Goal: Transaction & Acquisition: Purchase product/service

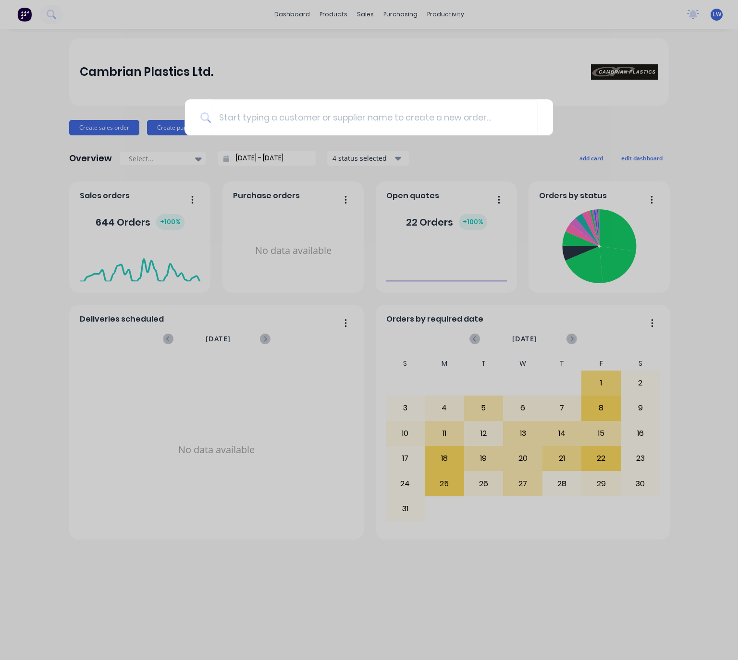
click at [357, 16] on div at bounding box center [369, 330] width 738 height 660
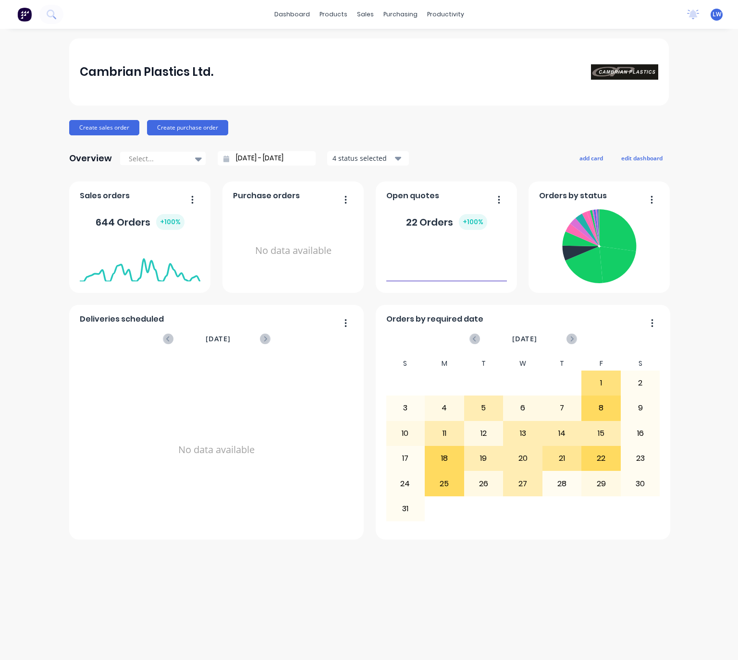
click at [323, 84] on div "Cambrian Plastics Ltd." at bounding box center [368, 71] width 599 height 67
click at [415, 70] on div "Cambrian Plastics Ltd." at bounding box center [369, 71] width 579 height 19
click at [334, 413] on div "No data available" at bounding box center [217, 450] width 274 height 186
click at [112, 146] on div "Cambrian Plastics Ltd. Create sales order Create purchase order Overview Select…" at bounding box center [368, 288] width 599 height 501
click at [372, 13] on div "sales" at bounding box center [365, 14] width 26 height 14
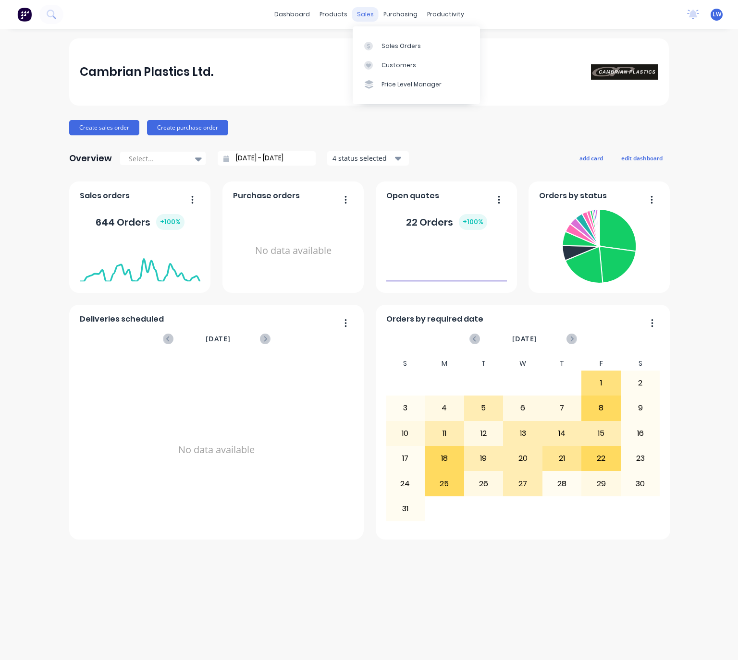
click at [359, 12] on div "sales" at bounding box center [365, 14] width 26 height 14
click at [374, 37] on div "Sales Orders Customers Price Level Manager" at bounding box center [416, 64] width 127 height 77
click at [374, 43] on div at bounding box center [371, 46] width 14 height 9
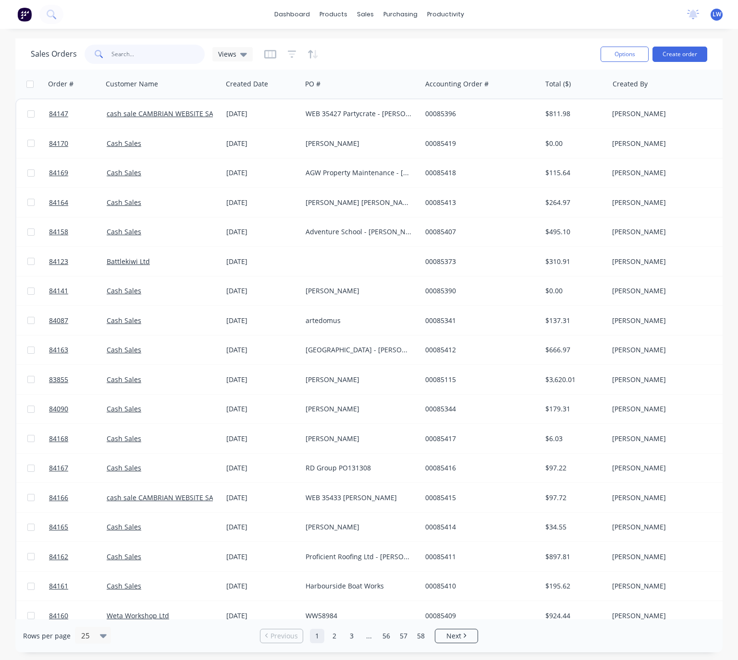
click at [124, 50] on input "text" at bounding box center [158, 54] width 94 height 19
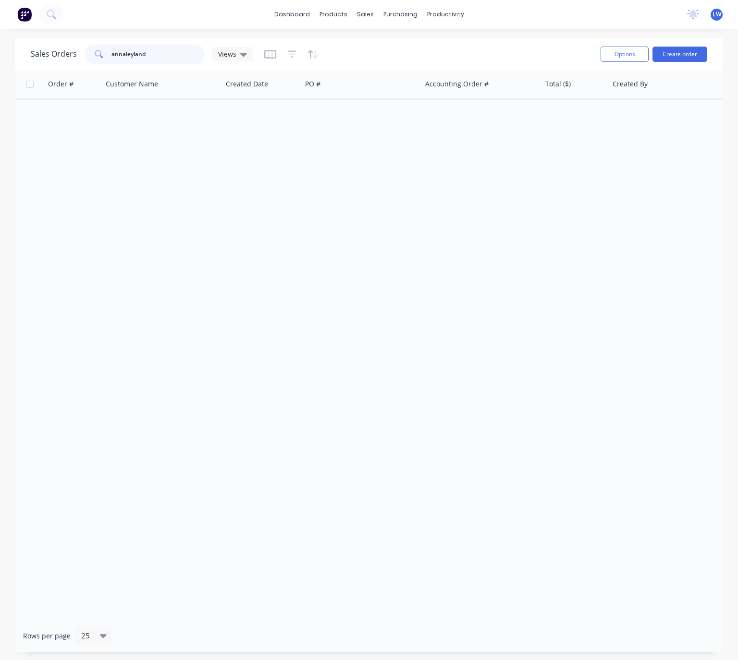
click at [122, 54] on input "annaleyland" at bounding box center [158, 54] width 94 height 19
click at [125, 55] on input "annaleyland" at bounding box center [158, 54] width 94 height 19
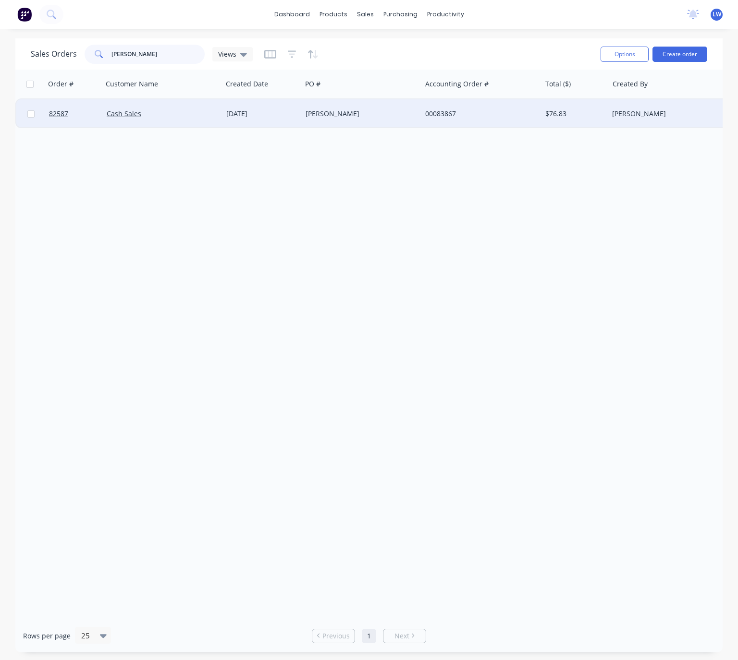
type input "anna leyland"
click at [360, 101] on div "anna" at bounding box center [362, 113] width 120 height 29
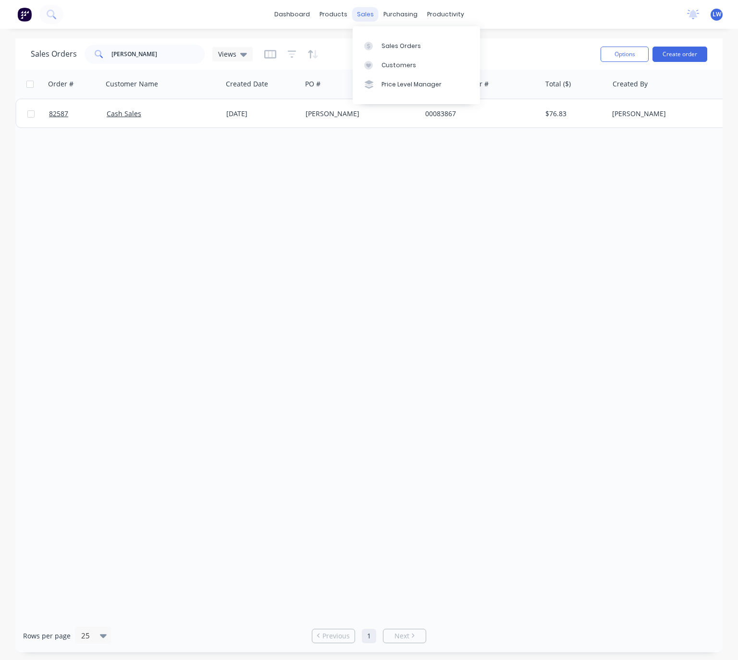
click at [359, 17] on div "sales" at bounding box center [365, 14] width 26 height 14
click at [389, 48] on div "Sales Orders" at bounding box center [400, 46] width 39 height 9
click at [156, 58] on input "anna leyland" at bounding box center [158, 54] width 94 height 19
type input "a"
click at [370, 17] on div "sales" at bounding box center [365, 14] width 26 height 14
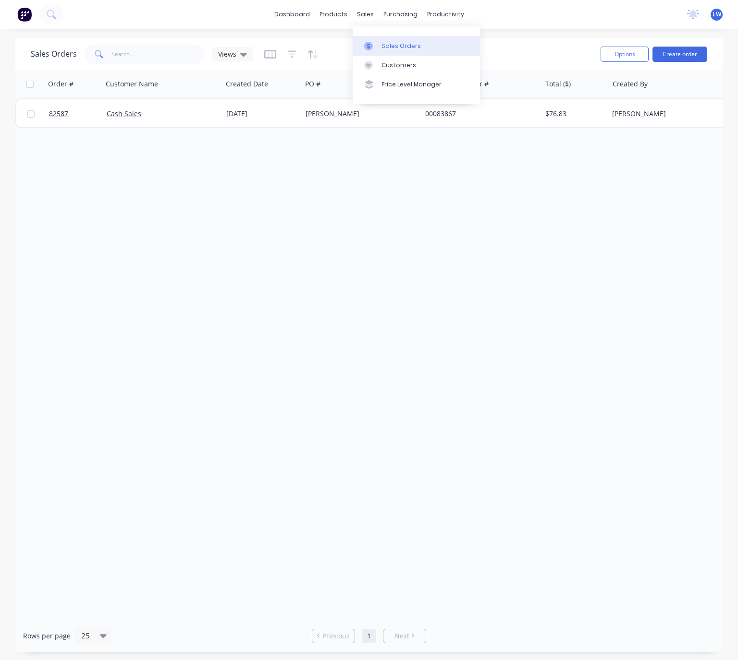
click at [380, 41] on link "Sales Orders" at bounding box center [416, 45] width 127 height 19
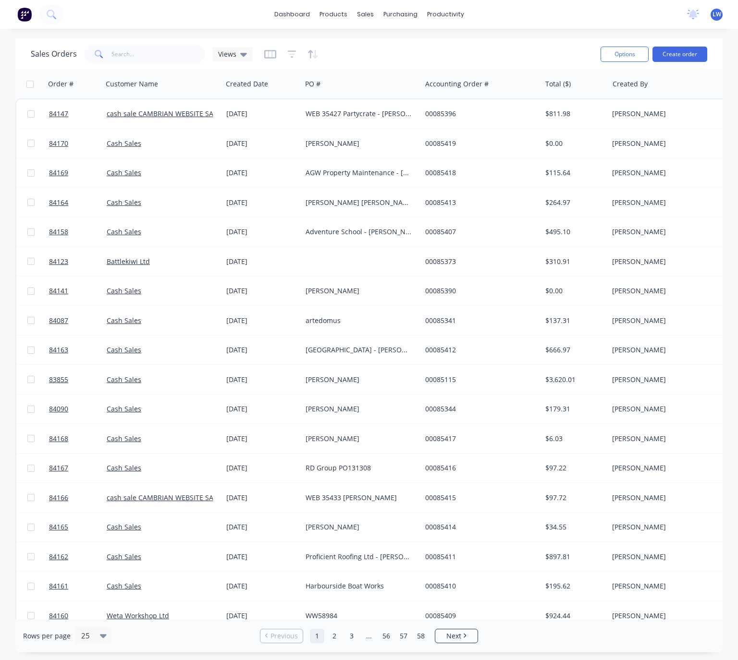
click at [26, 11] on img at bounding box center [24, 14] width 14 height 14
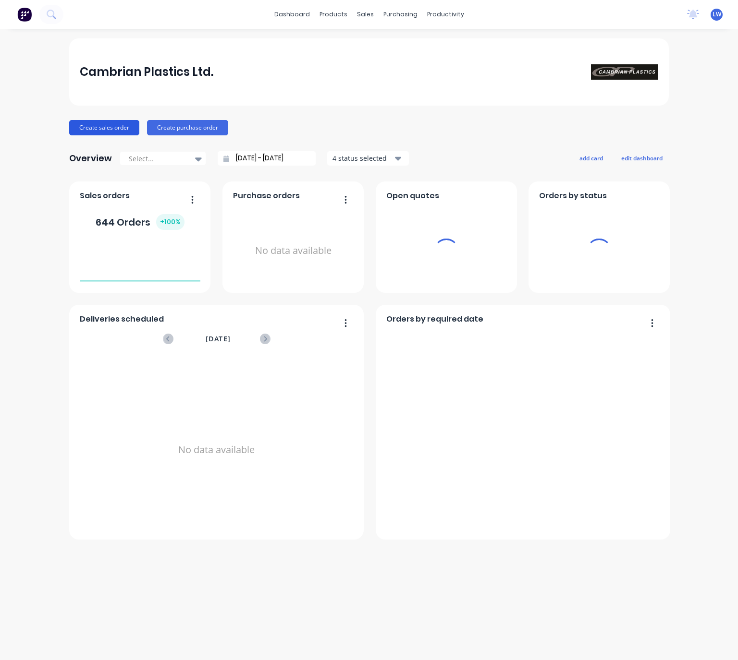
click at [117, 127] on button "Create sales order" at bounding box center [104, 127] width 70 height 15
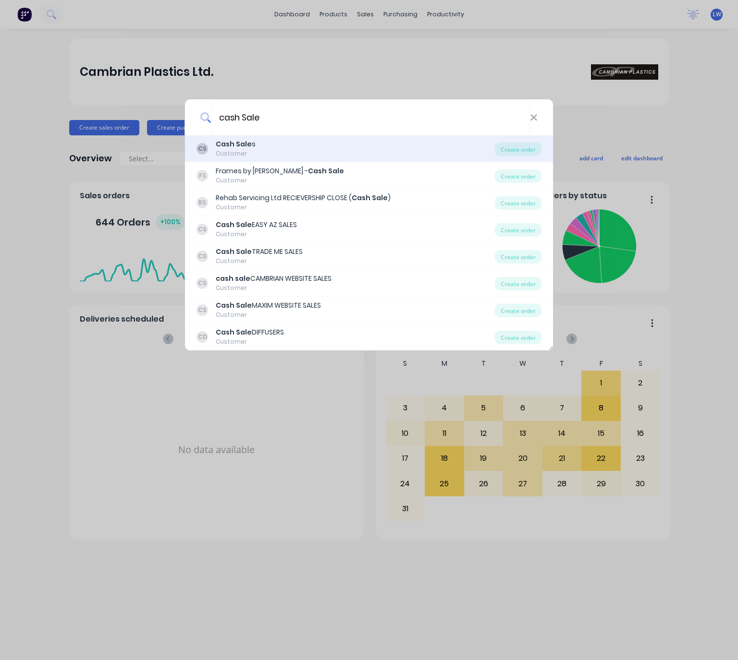
type input "cash Sale"
click at [306, 157] on div "CS Cash Sale s Customer" at bounding box center [345, 148] width 298 height 19
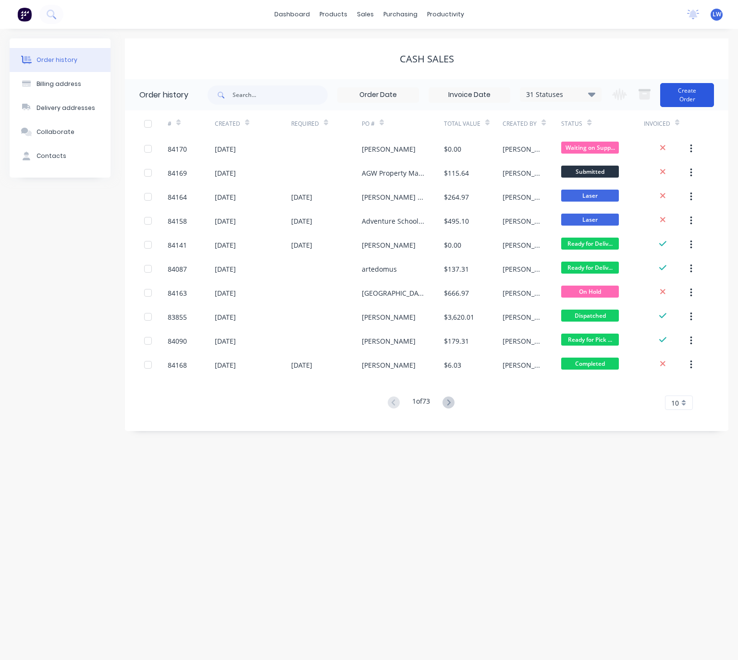
click at [680, 92] on button "Create Order" at bounding box center [687, 95] width 54 height 24
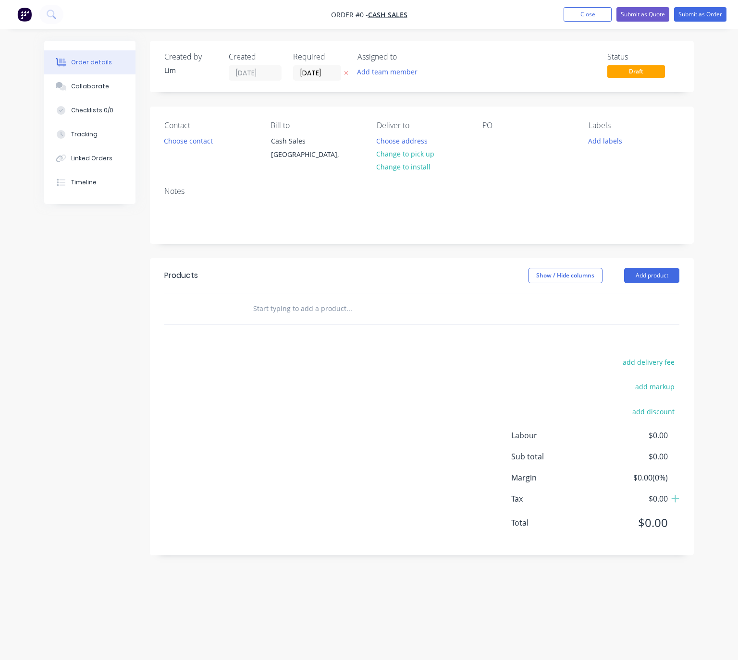
click at [345, 76] on button at bounding box center [346, 73] width 10 height 11
click at [173, 137] on button "Choose contact" at bounding box center [188, 140] width 59 height 13
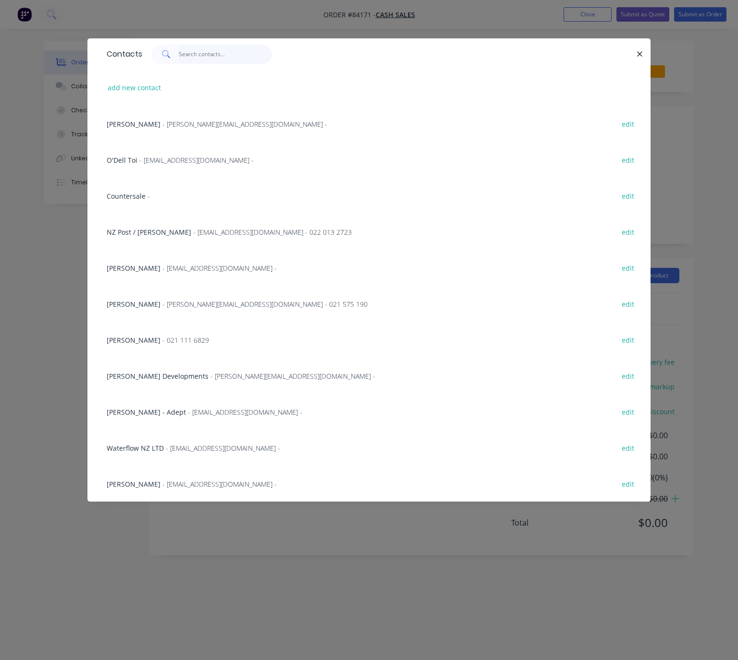
click at [211, 58] on input "text" at bounding box center [226, 54] width 94 height 19
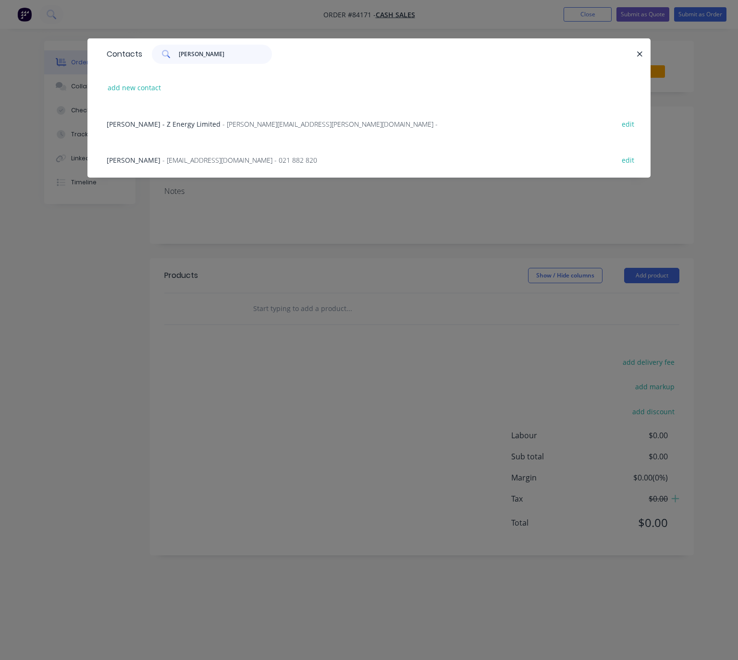
type input "anna l"
click at [238, 157] on span "- annadezign@gmail.com - 021 882 820" at bounding box center [239, 160] width 155 height 9
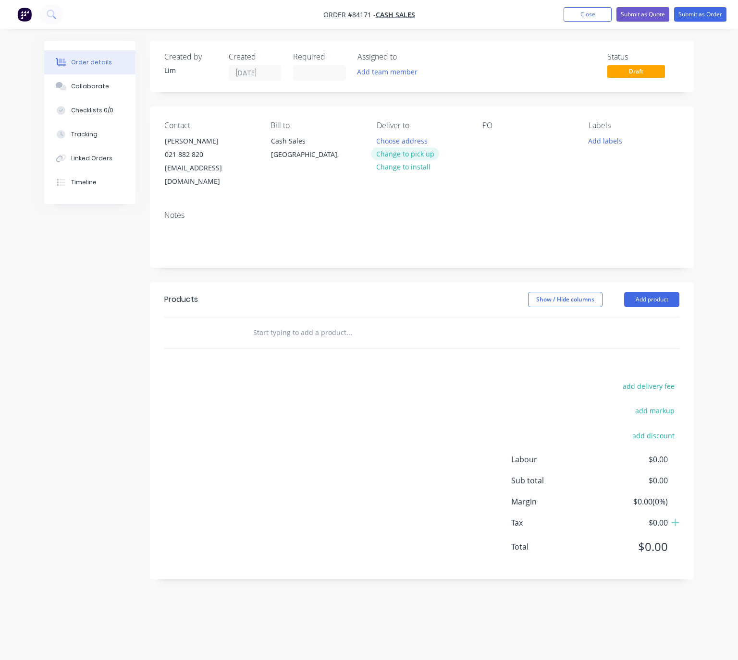
click at [414, 150] on button "Change to pick up" at bounding box center [405, 153] width 68 height 13
click at [490, 144] on div at bounding box center [489, 141] width 15 height 14
click at [616, 137] on button "Add labels" at bounding box center [605, 140] width 44 height 13
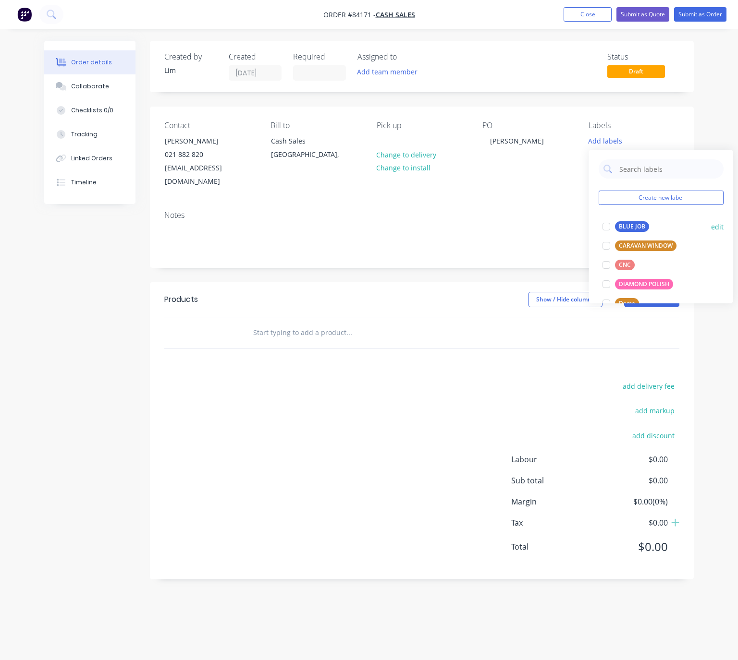
click at [635, 224] on div "BLUE JOB" at bounding box center [632, 226] width 34 height 11
click at [453, 296] on header "Products Show / Hide columns Add product" at bounding box center [422, 299] width 544 height 35
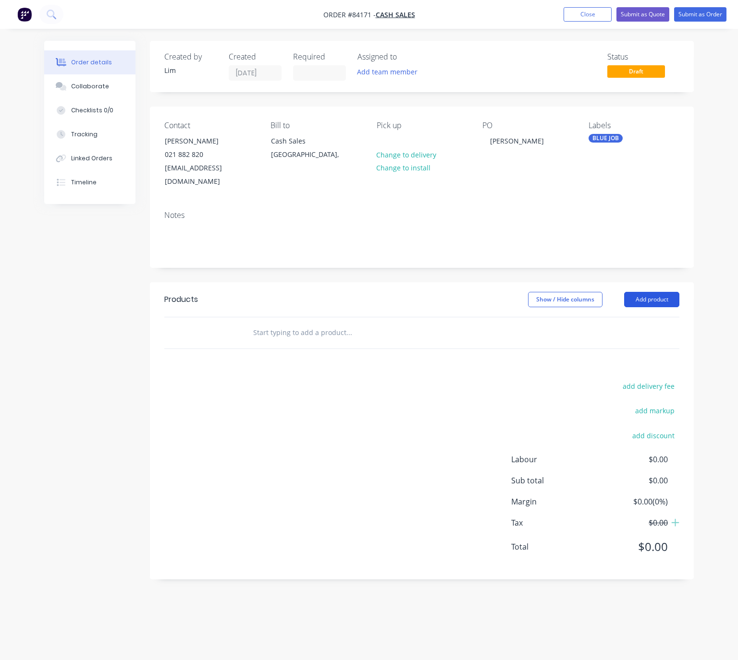
click at [663, 292] on button "Add product" at bounding box center [651, 299] width 55 height 15
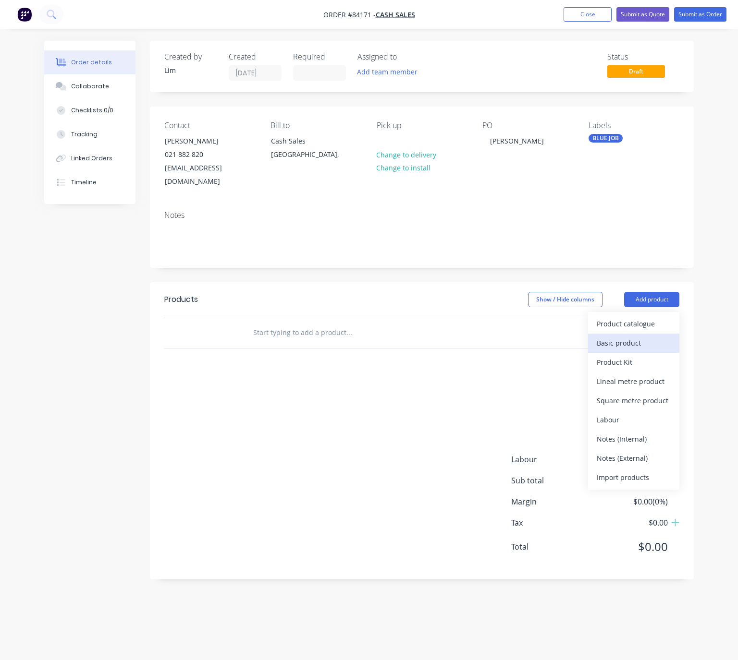
click at [634, 336] on div "Basic product" at bounding box center [633, 343] width 74 height 14
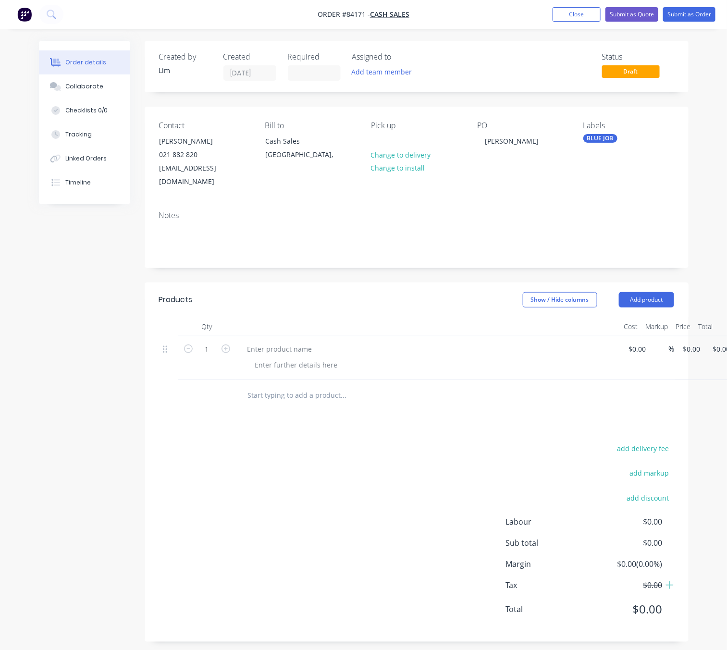
scroll to position [0, 31]
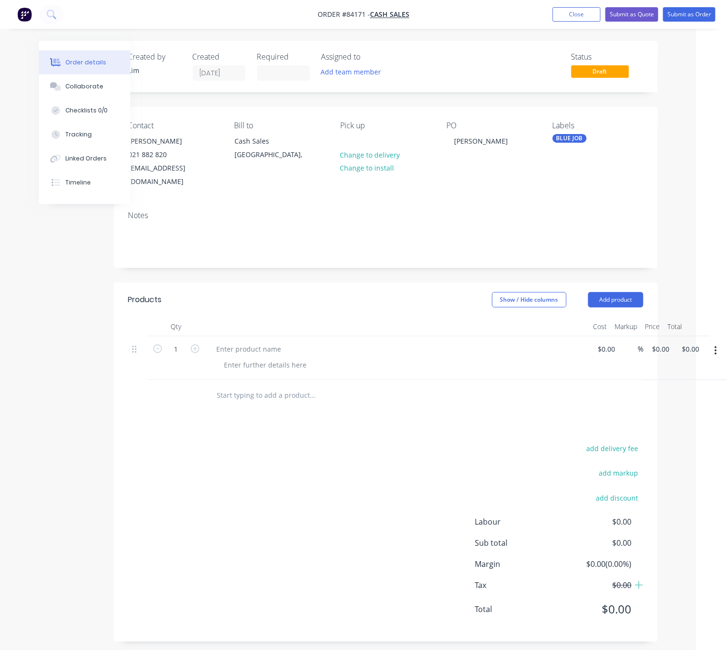
click at [718, 342] on button "button" at bounding box center [715, 350] width 23 height 17
click at [661, 407] on div "Delete" at bounding box center [682, 414] width 74 height 14
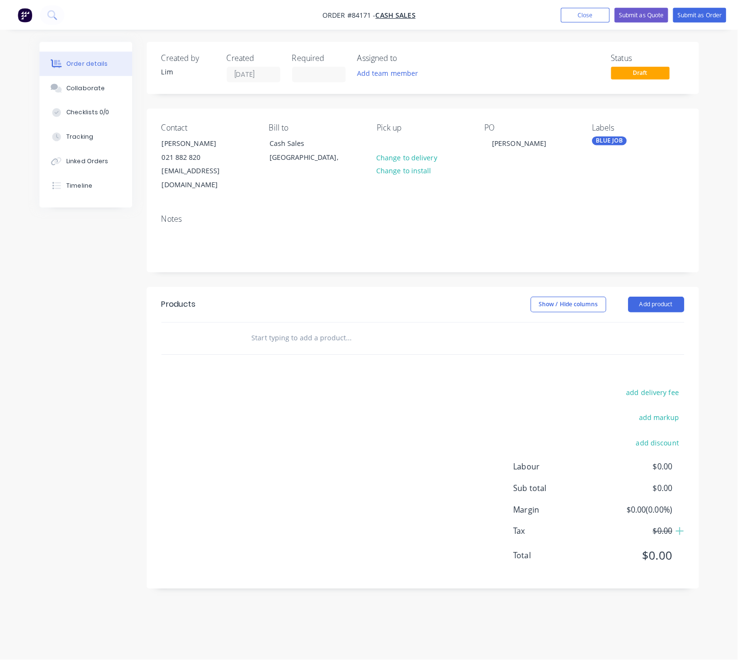
scroll to position [0, 0]
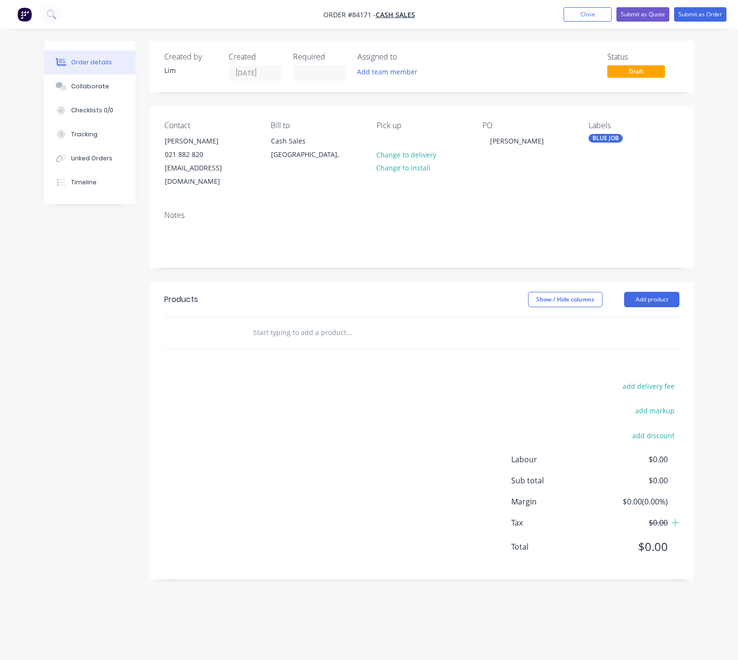
click at [303, 323] on input "text" at bounding box center [349, 332] width 192 height 19
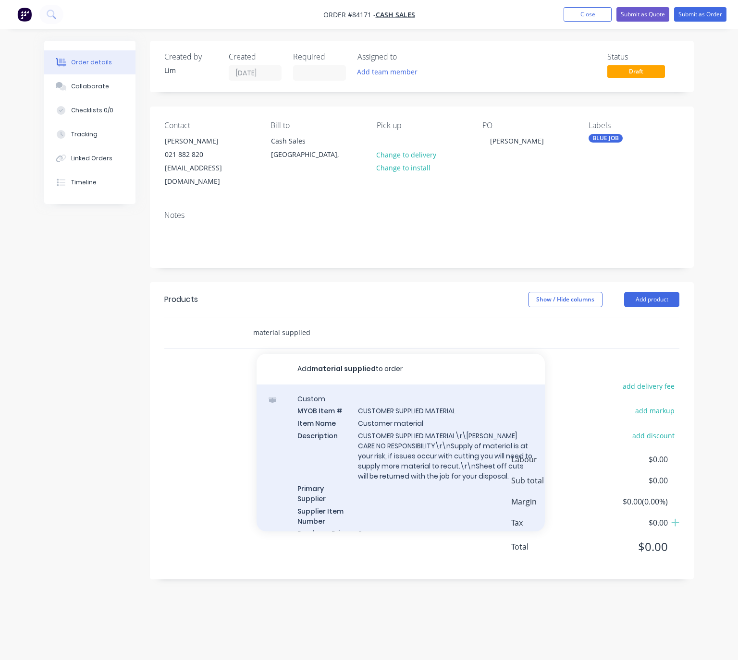
type input "material supplied"
click at [421, 451] on div "Custom MYOB Item # CUSTOMER SUPPLIED MATERIAL Item Name Customer material Descr…" at bounding box center [400, 472] width 288 height 175
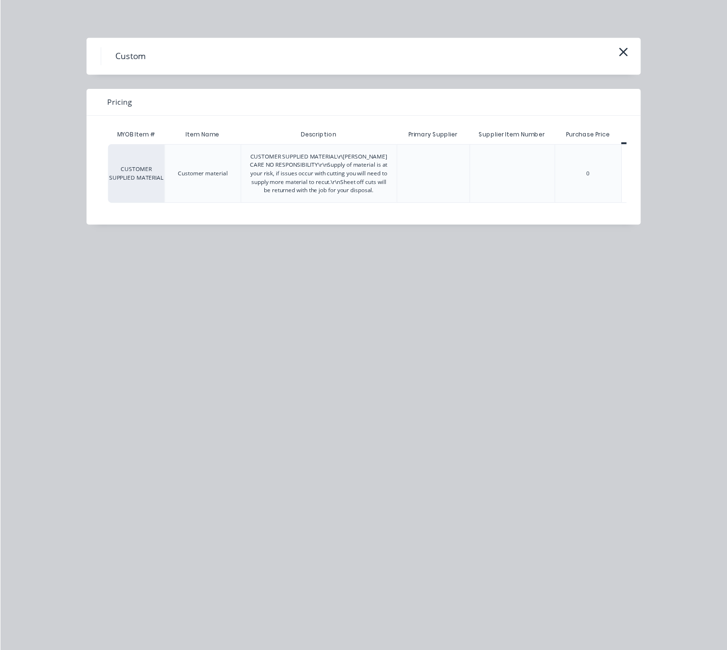
scroll to position [0, 43]
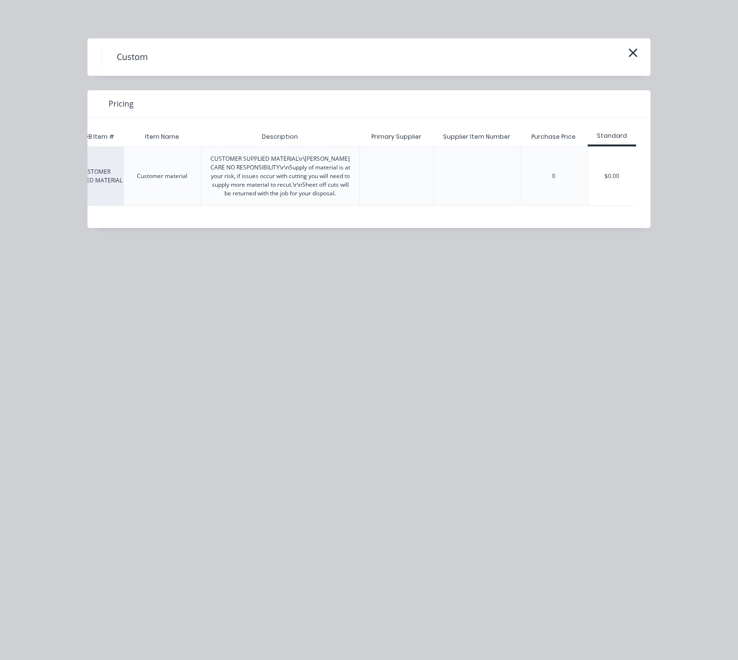
click at [627, 176] on div "$0.00" at bounding box center [612, 176] width 48 height 59
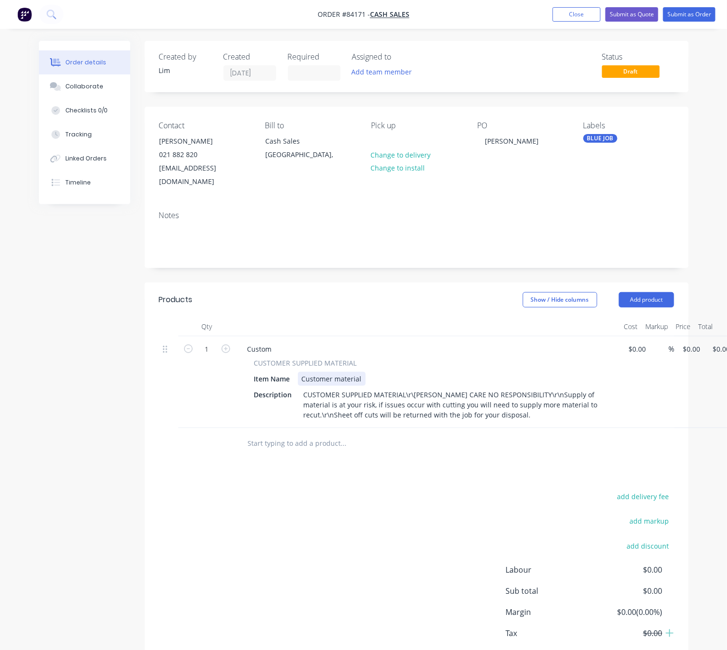
click at [360, 372] on div "Customer material" at bounding box center [332, 379] width 68 height 14
click at [375, 372] on div "Customer material - PLY LIGHTDIFFUSERS" at bounding box center [368, 379] width 140 height 14
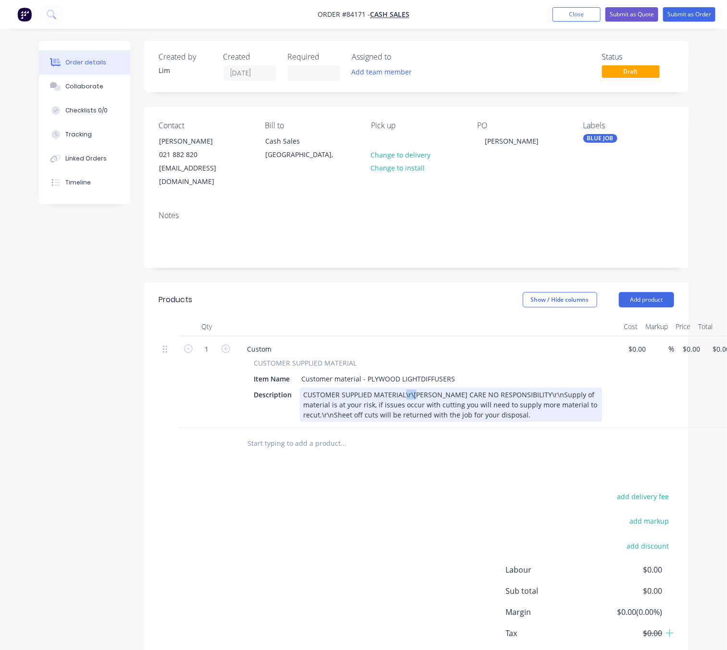
drag, startPoint x: 415, startPoint y: 382, endPoint x: 404, endPoint y: 381, distance: 11.6
click at [404, 388] on div "CUSTOMER SUPPLIED MATERIAL\r\nALL CARE NO RESPONSIBILITY\r\nSupply of material …" at bounding box center [451, 405] width 302 height 34
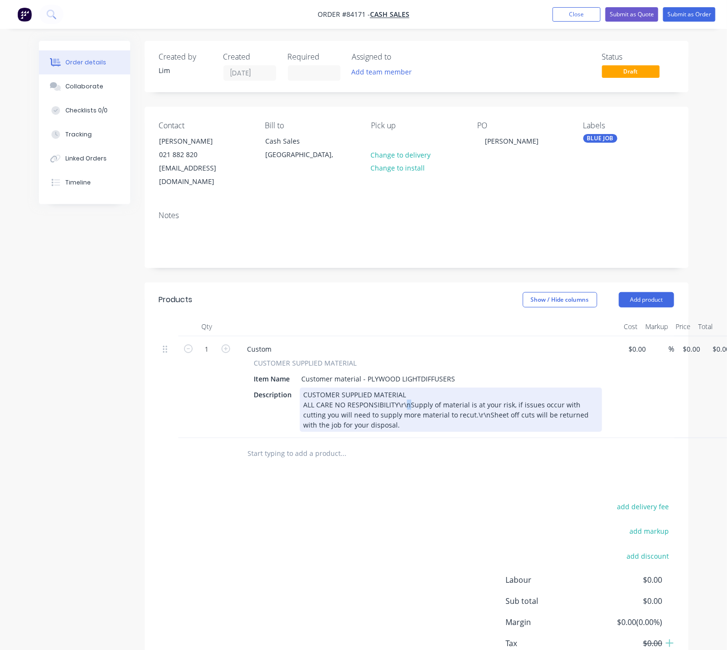
drag, startPoint x: 406, startPoint y: 391, endPoint x: 396, endPoint y: 391, distance: 10.1
click at [396, 391] on div "CUSTOMER SUPPLIED MATERIAL ALL CARE NO RESPONSIBILITY\r\nSupply of material is …" at bounding box center [451, 410] width 302 height 44
drag, startPoint x: 368, startPoint y: 414, endPoint x: 357, endPoint y: 413, distance: 10.6
click at [357, 413] on div "CUSTOMER SUPPLIED MATERIAL ALL CARE NO RESPONSIBILITY Supply of material is at …" at bounding box center [451, 410] width 302 height 44
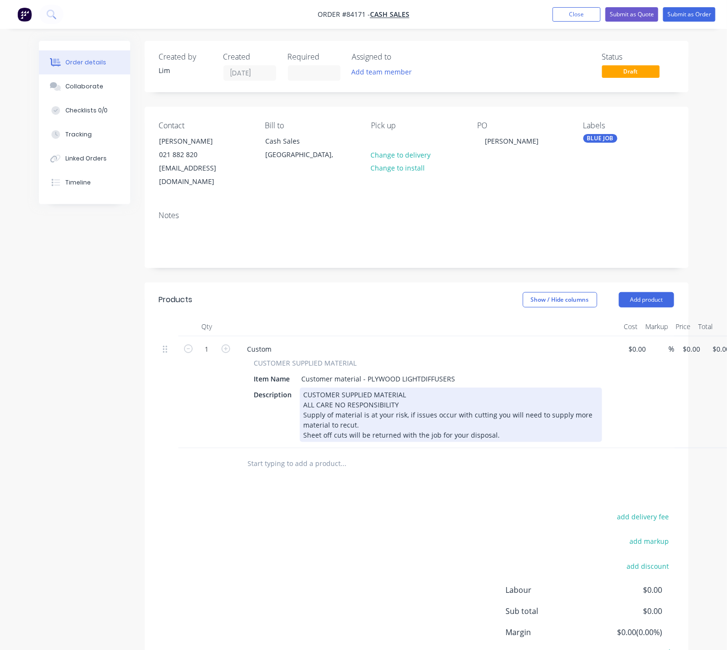
click at [304, 389] on div "CUSTOMER SUPPLIED MATERIAL ALL CARE NO RESPONSIBILITY Supply of material is at …" at bounding box center [451, 415] width 302 height 54
click at [303, 388] on div "CUSTOMER SUPPLIED MATERIAL ALL CARE NO RESPONSIBILITY Supply of material is at …" at bounding box center [451, 415] width 302 height 54
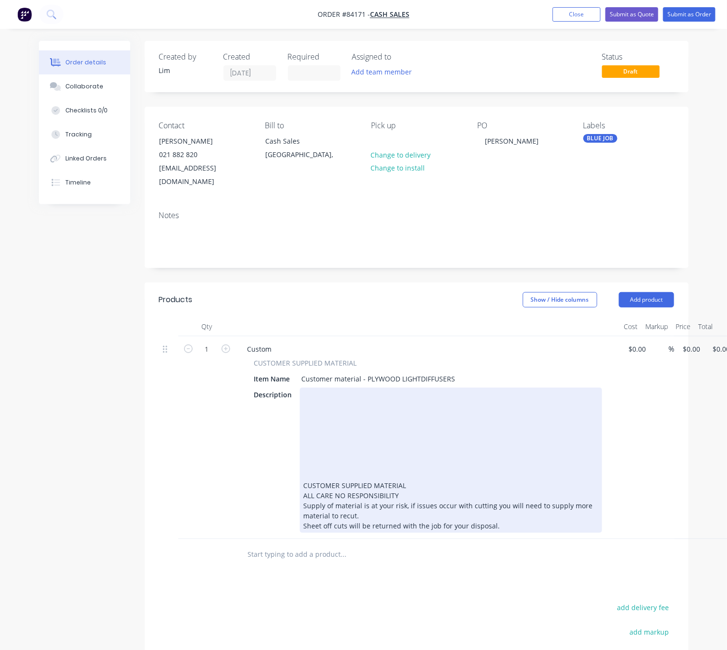
click at [322, 388] on div "CUSTOMER SUPPLIED MATERIAL ALL CARE NO RESPONSIBILITY Supply of material is at …" at bounding box center [451, 460] width 302 height 145
click at [315, 388] on div "CUSTOMER SUPPLIED MATERIAL ALL CARE NO RESPONSIBILITY Supply of material is at …" at bounding box center [451, 460] width 302 height 145
click at [321, 388] on div "CUSTOMER SUPPLIED MATERIAL ALL CARE NO RESPONSIBILITY Supply of material is at …" at bounding box center [451, 460] width 302 height 145
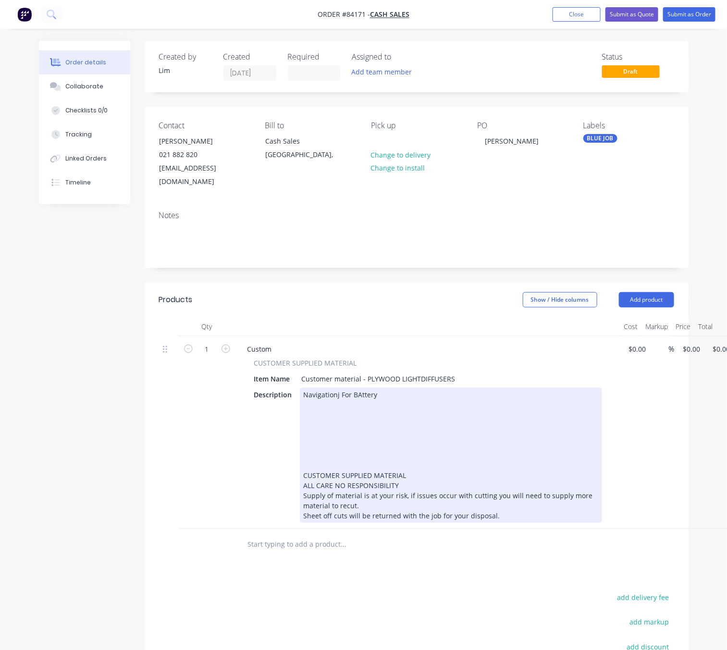
click at [358, 388] on div "Navigationj For BAttery CUSTOMER SUPPLIED MATERIAL ALL CARE NO RESPONSIBILITY S…" at bounding box center [451, 455] width 302 height 135
click at [338, 388] on div "Navigationj For Battery CUSTOMER SUPPLIED MATERIAL ALL CARE NO RESPONSIBILITY S…" at bounding box center [451, 455] width 302 height 135
click at [389, 388] on div "Navigation For Battery CUSTOMER SUPPLIED MATERIAL ALL CARE NO RESPONSIBILITY Su…" at bounding box center [451, 455] width 302 height 135
click at [350, 395] on div "Navigation For Battery CUSTOMER SUPPLIED MATERIAL ALL CARE NO RESPONSIBILITY Su…" at bounding box center [451, 455] width 302 height 135
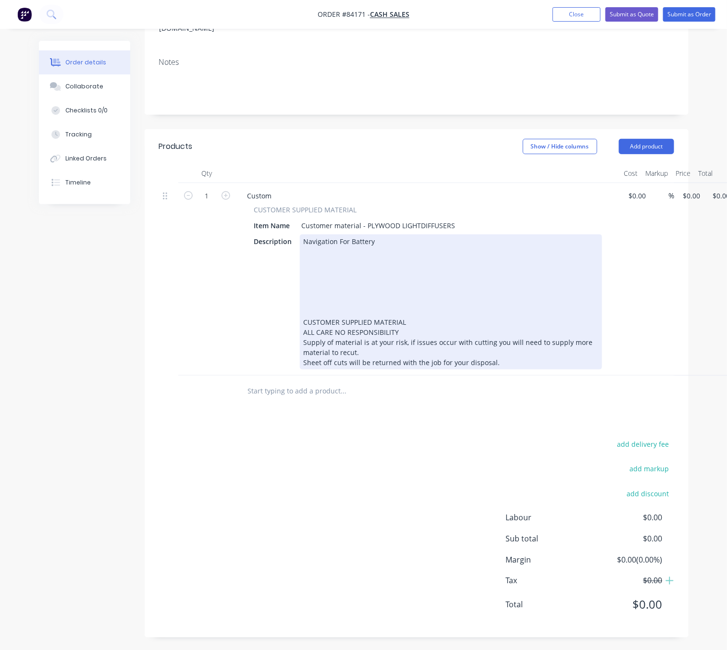
scroll to position [153, 31]
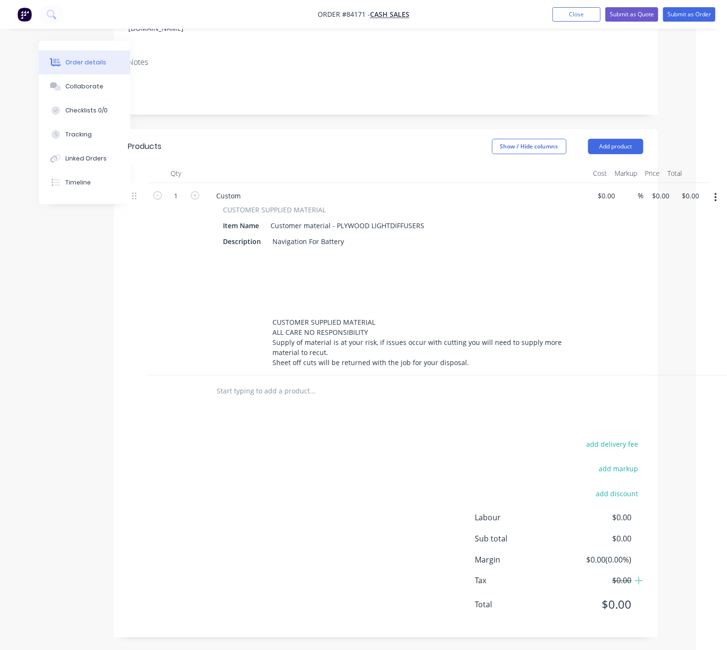
click at [713, 189] on button "button" at bounding box center [715, 197] width 23 height 17
click at [685, 235] on div "Duplicate" at bounding box center [682, 242] width 74 height 14
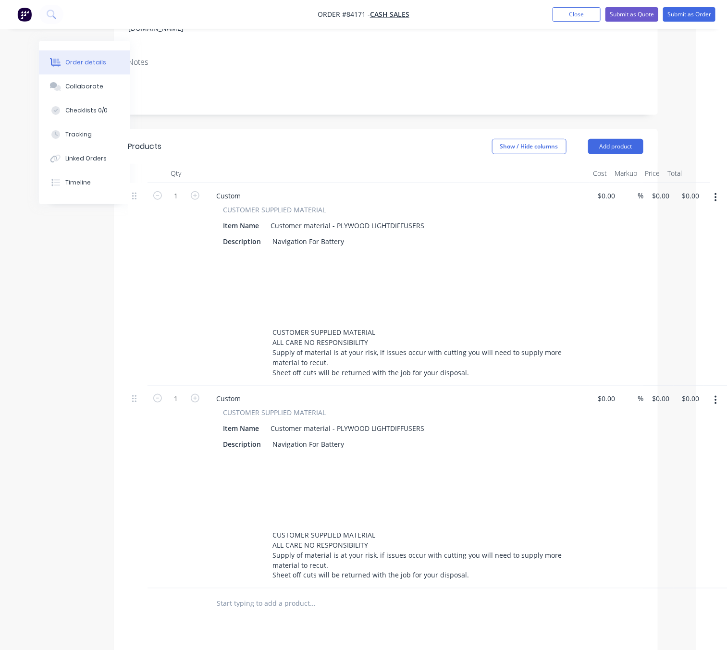
click at [712, 189] on button "button" at bounding box center [715, 197] width 23 height 17
click at [699, 235] on div "Duplicate" at bounding box center [682, 242] width 74 height 14
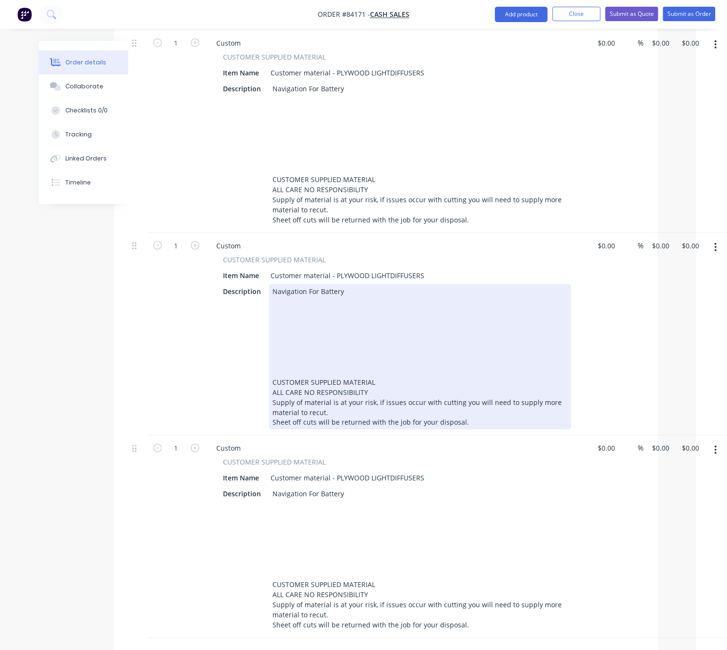
scroll to position [225, 31]
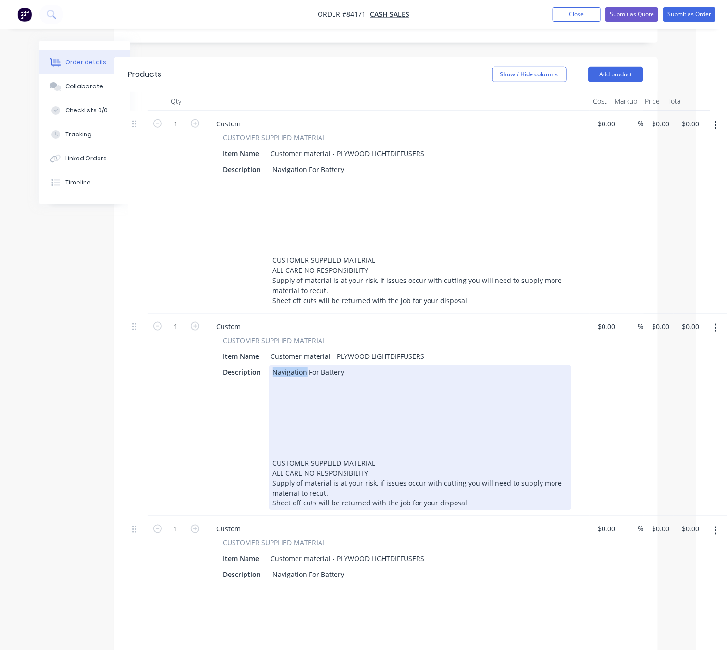
drag, startPoint x: 304, startPoint y: 359, endPoint x: 278, endPoint y: 353, distance: 26.6
click at [267, 365] on div "Description Navigation For Battery CUSTOMER SUPPLIED MATERIAL ALL CARE NO RESPO…" at bounding box center [395, 437] width 352 height 145
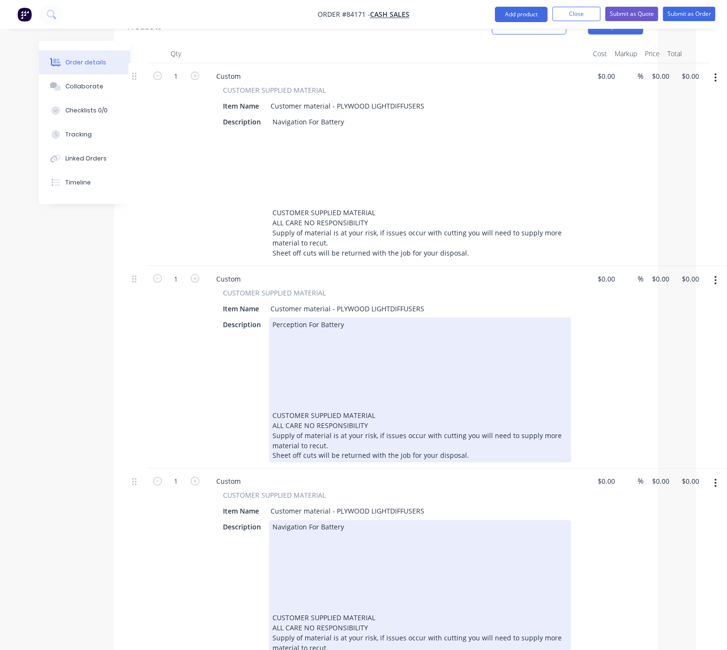
scroll to position [369, 31]
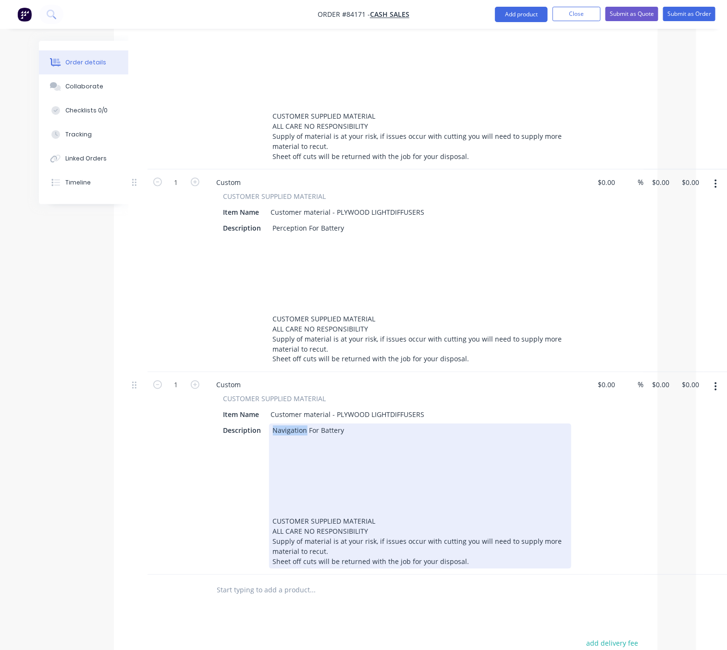
drag, startPoint x: 304, startPoint y: 417, endPoint x: 268, endPoint y: 416, distance: 35.5
click at [269, 424] on div "Navigation For Battery CUSTOMER SUPPLIED MATERIAL ALL CARE NO RESPONSIBILITY Su…" at bounding box center [420, 496] width 302 height 145
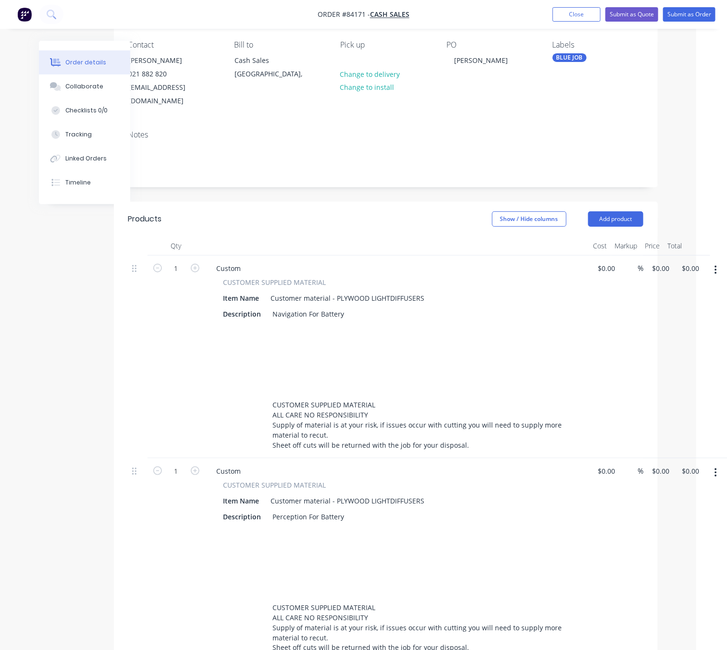
scroll to position [0, 31]
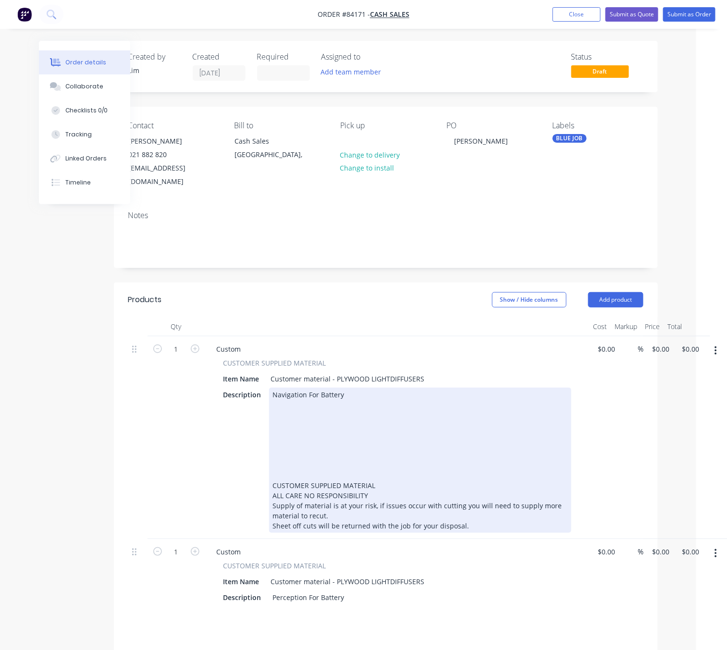
click at [305, 392] on div "Navigation For Battery CUSTOMER SUPPLIED MATERIAL ALL CARE NO RESPONSIBILITY Su…" at bounding box center [420, 460] width 302 height 145
drag, startPoint x: 295, startPoint y: 398, endPoint x: 307, endPoint y: 399, distance: 12.1
click at [295, 398] on div "Navigation For Battery Laser Cut CUSTOMER SUPPLIED MATERIAL ALL CARE NO RESPONS…" at bounding box center [420, 460] width 302 height 145
click at [312, 393] on div "Navigation For Battery Laser Cut CUSTOMER SUPPLIED MATERIAL ALL CARE NO RESPONS…" at bounding box center [420, 460] width 302 height 145
click at [342, 390] on div "Navigation For Battery Laser Cut Supplied MAterial CUSTOMER SUPPLIED MATERIAL A…" at bounding box center [420, 460] width 302 height 145
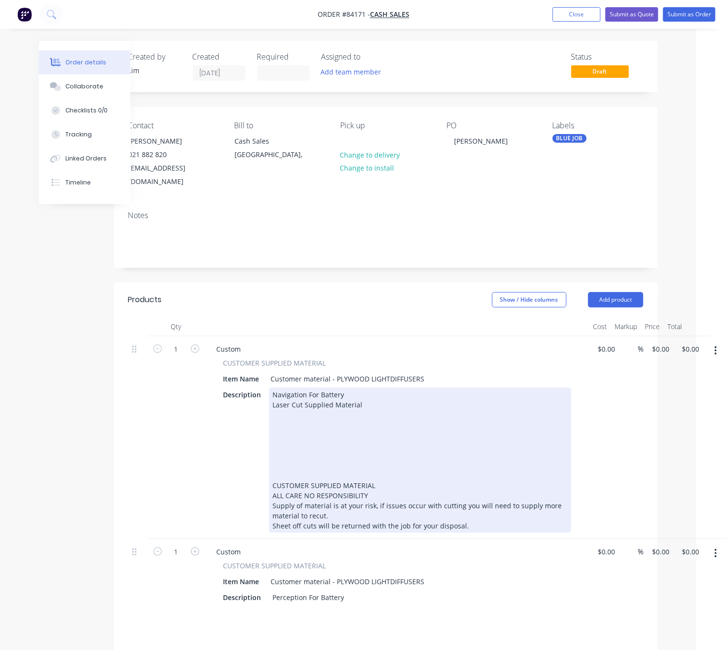
click at [399, 390] on div "Navigation For Battery Laser Cut Supplied Material CUSTOMER SUPPLIED MATERIAL A…" at bounding box center [420, 460] width 302 height 145
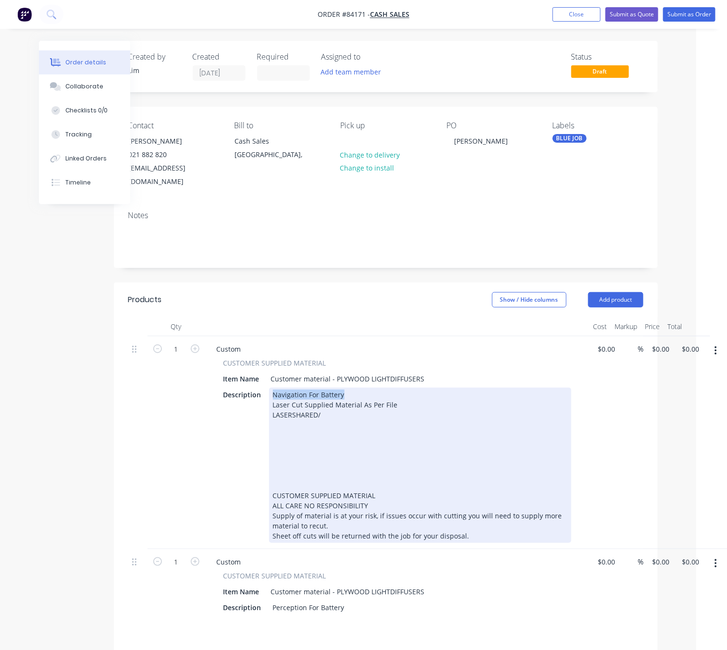
drag, startPoint x: 341, startPoint y: 382, endPoint x: 267, endPoint y: 379, distance: 74.5
click at [269, 388] on div "Navigation For Battery Laser Cut Supplied Material As Per File LASERSHARED/ CUS…" at bounding box center [420, 465] width 302 height 155
copy div "Navigation For Battery"
click at [329, 404] on div "Navigation For Battery Laser Cut Supplied Material As Per File LASERSHARED/ CUS…" at bounding box center [420, 465] width 302 height 155
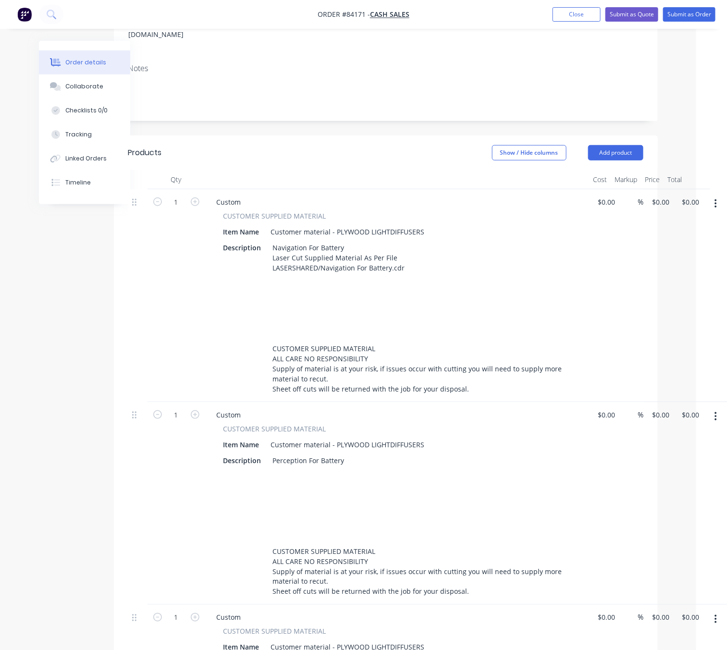
scroll to position [144, 31]
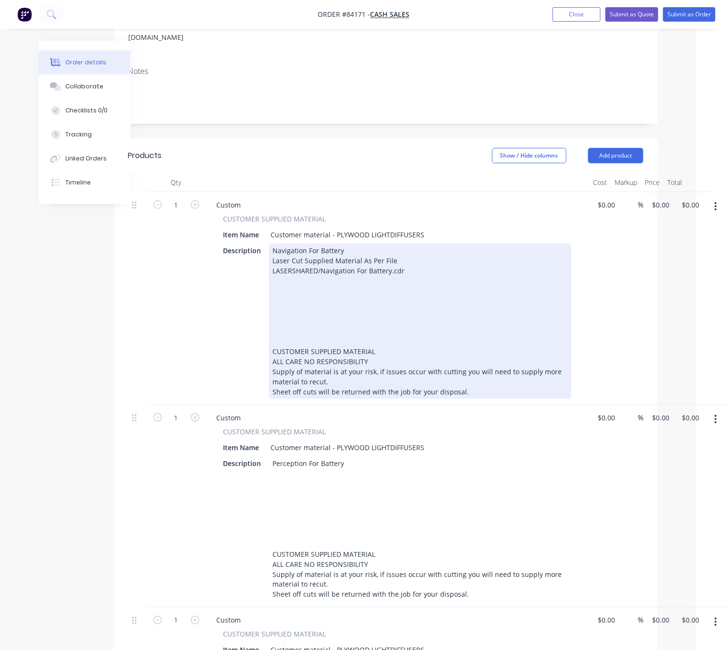
click at [410, 256] on div "Navigation For Battery Laser Cut Supplied Material As Per File LASERSHARED/Navi…" at bounding box center [420, 320] width 302 height 155
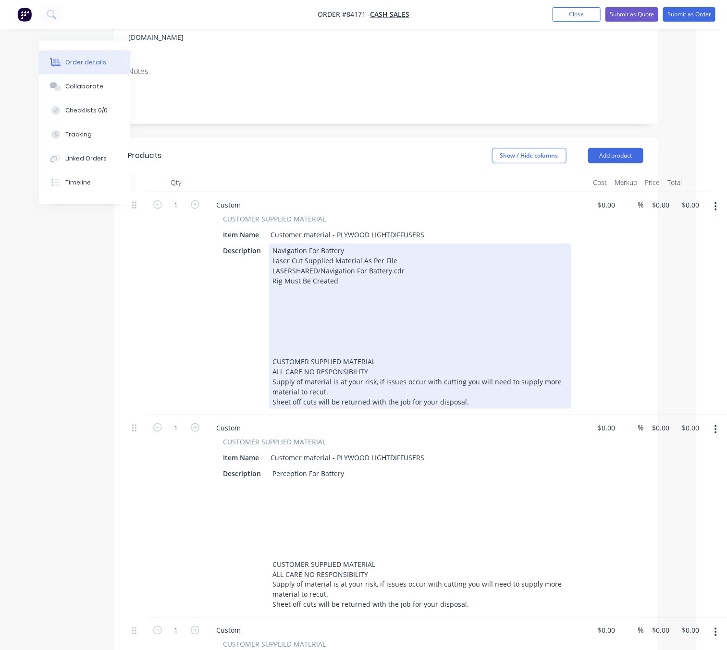
click at [270, 266] on div "Navigation For Battery Laser Cut Supplied Material As Per File LASERSHARED/Navi…" at bounding box center [420, 325] width 302 height 165
click at [346, 265] on div "Navigation For Battery Laser Cut Supplied Material As Per File LASERSHARED/Navi…" at bounding box center [420, 325] width 302 height 165
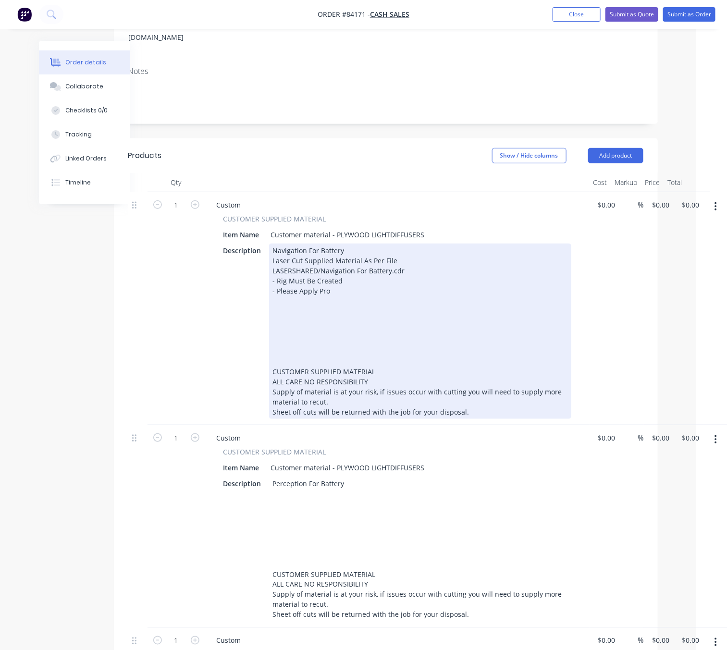
click at [333, 276] on div "Navigation For Battery Laser Cut Supplied Material As Per File LASERSHARED/Navi…" at bounding box center [420, 330] width 302 height 175
drag, startPoint x: 455, startPoint y: 275, endPoint x: 463, endPoint y: 281, distance: 9.9
click at [456, 275] on div "Navigation For Battery Laser Cut Supplied Material As Per File LASERSHARED/Navi…" at bounding box center [420, 330] width 302 height 175
click at [469, 275] on div "Navigation For Battery Laser Cut Supplied Material As Per File LASERSHARED/Navi…" at bounding box center [420, 330] width 302 height 175
click at [493, 277] on div "Navigation For Battery Laser Cut Supplied Material As Per File LASERSHARED/Navi…" at bounding box center [420, 330] width 302 height 175
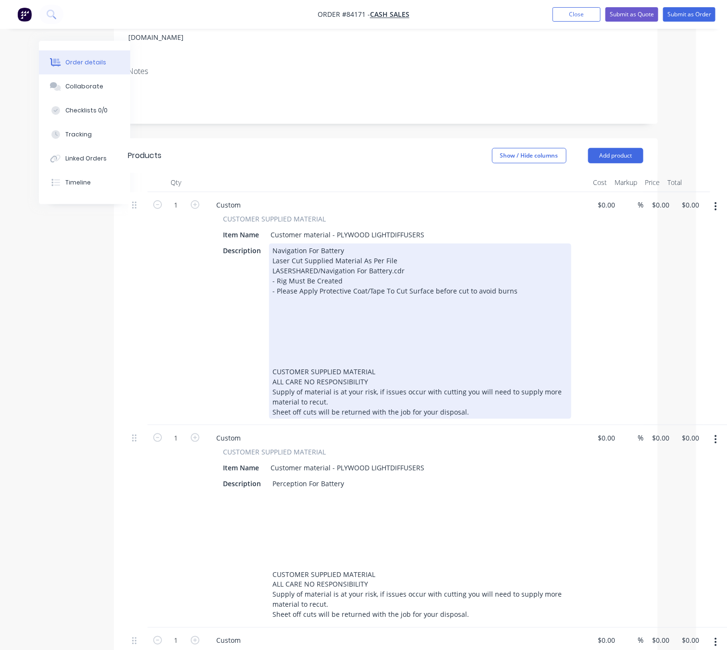
click at [386, 275] on div "Navigation For Battery Laser Cut Supplied Material As Per File LASERSHARED/Navi…" at bounding box center [420, 330] width 302 height 175
click at [398, 279] on div "Navigation For Battery Laser Cut Supplied Material As Per File LASERSHARED/Navi…" at bounding box center [420, 330] width 302 height 175
click at [402, 277] on div "Navigation For Battery Laser Cut Supplied Material As Per File LASERSHARED/Navi…" at bounding box center [420, 330] width 302 height 175
drag, startPoint x: 418, startPoint y: 276, endPoint x: 500, endPoint y: 267, distance: 83.1
click at [419, 276] on div "Navigation For Battery Laser Cut Supplied Material As Per File LASERSHARED/Navi…" at bounding box center [420, 330] width 302 height 175
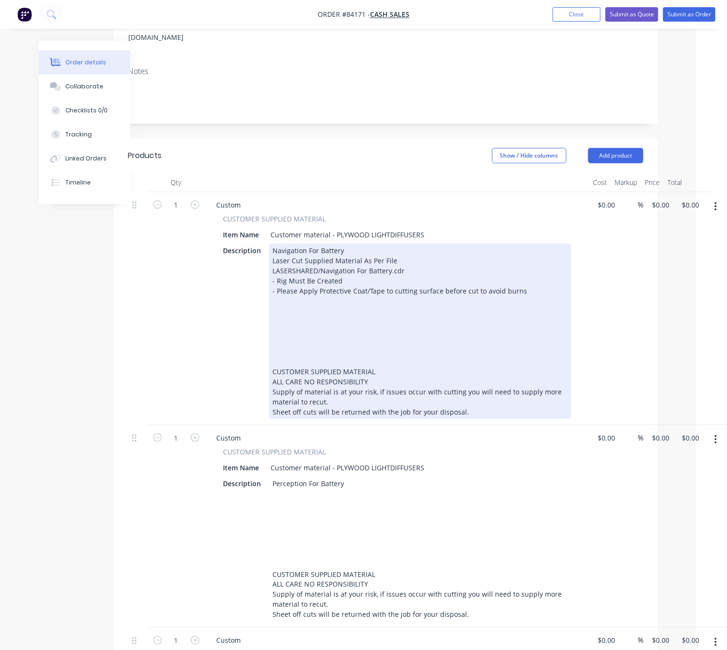
click at [526, 278] on div "Navigation For Battery Laser Cut Supplied Material As Per File LASERSHARED/Navi…" at bounding box center [420, 330] width 302 height 175
click at [382, 277] on div "Navigation For Battery Laser Cut Supplied Material As Per File LASERSHARED/Navi…" at bounding box center [420, 330] width 302 height 175
click at [387, 277] on div "Navigation For Battery Laser Cut Supplied Material As Per File LASERSHARED/Navi…" at bounding box center [420, 330] width 302 height 175
drag, startPoint x: 395, startPoint y: 279, endPoint x: 391, endPoint y: 284, distance: 6.8
click at [395, 280] on div "Navigation For Battery Laser Cut Supplied Material As Per File LASERSHARED/Navi…" at bounding box center [420, 330] width 302 height 175
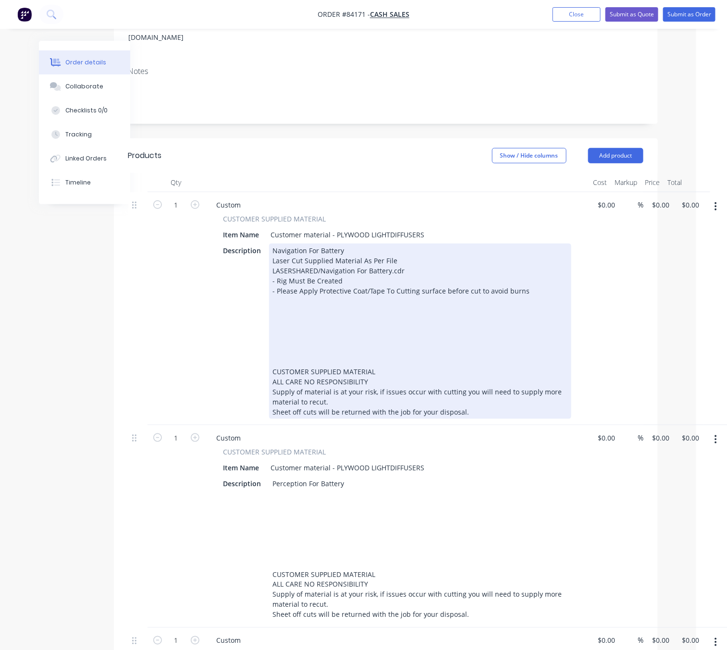
click at [423, 283] on div "Navigation For Battery Laser Cut Supplied Material As Per File LASERSHARED/Navi…" at bounding box center [420, 330] width 302 height 175
click at [418, 278] on div "Navigation For Battery Laser Cut Supplied Material As Per File LASERSHARED/Navi…" at bounding box center [420, 330] width 302 height 175
click at [418, 277] on div "Navigation For Battery Laser Cut Supplied Material As Per File LASERSHARED/Navi…" at bounding box center [420, 330] width 302 height 175
click at [421, 279] on div "Navigation For Battery Laser Cut Supplied Material As Per File LASERSHARED/Navi…" at bounding box center [420, 330] width 302 height 175
click at [446, 277] on div "Navigation For Battery Laser Cut Supplied Material As Per File LASERSHARED/Navi…" at bounding box center [420, 330] width 302 height 175
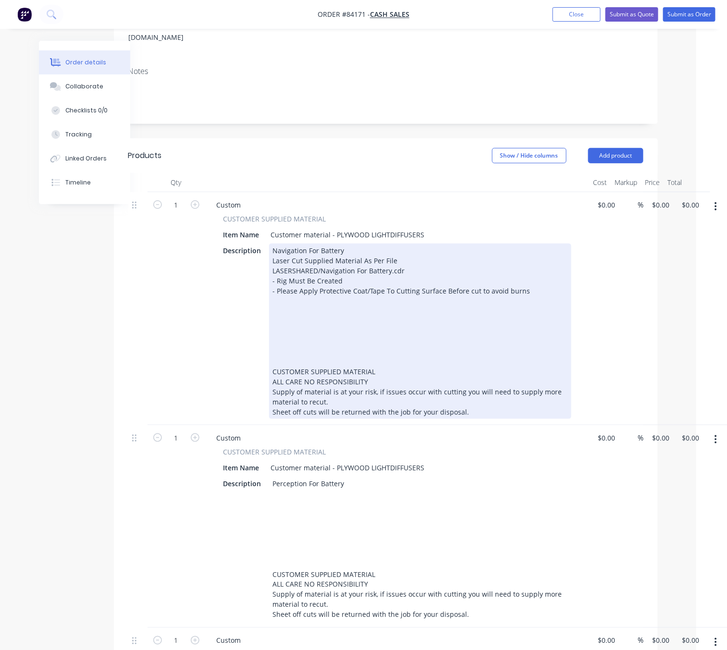
click at [467, 278] on div "Navigation For Battery Laser Cut Supplied Material As Per File LASERSHARED/Navi…" at bounding box center [420, 330] width 302 height 175
click at [477, 279] on div "Navigation For Battery Laser Cut Supplied Material As Per File LASERSHARED/Navi…" at bounding box center [420, 330] width 302 height 175
click at [488, 277] on div "Navigation For Battery Laser Cut Supplied Material As Per File LASERSHARED/Navi…" at bounding box center [420, 330] width 302 height 175
click at [509, 283] on div "Navigation For Battery Laser Cut Supplied Material As Per File LASERSHARED/Navi…" at bounding box center [420, 330] width 302 height 175
drag, startPoint x: 511, startPoint y: 280, endPoint x: 516, endPoint y: 285, distance: 7.5
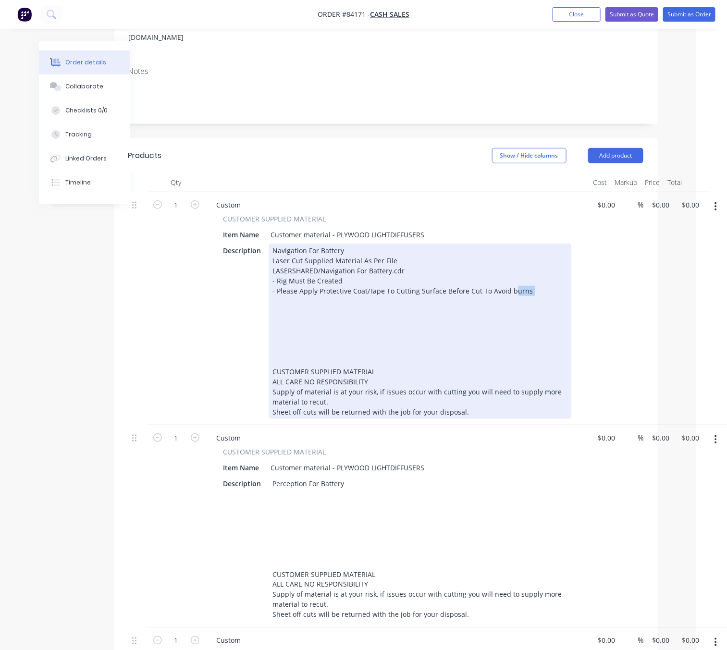
click at [511, 280] on div "Navigation For Battery Laser Cut Supplied Material As Per File LASERSHARED/Navi…" at bounding box center [420, 330] width 302 height 175
click at [535, 281] on div "Navigation For Battery Laser Cut Supplied Material As Per File LASERSHARED/Navi…" at bounding box center [420, 330] width 302 height 175
click at [463, 282] on div "Navigation For Battery Laser Cut Supplied Material As Per File LASERSHARED/Navi…" at bounding box center [420, 330] width 302 height 175
click at [508, 277] on div "Navigation For Battery Laser Cut Supplied Material As Per File LASERSHARED/Navi…" at bounding box center [420, 330] width 302 height 175
click at [404, 296] on div "Navigation For Battery Laser Cut Supplied Material As Per File LASERSHARED/Navi…" at bounding box center [420, 330] width 302 height 175
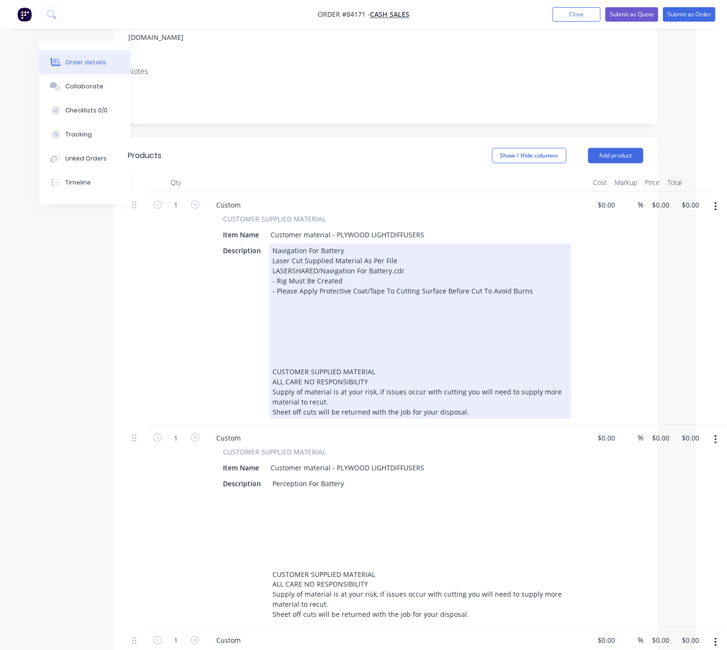
click at [389, 293] on div "Navigation For Battery Laser Cut Supplied Material As Per File LASERSHARED/Navi…" at bounding box center [420, 330] width 302 height 175
click at [415, 251] on div "Navigation For Battery Laser Cut Supplied Material As Per File LASERSHARED/Navi…" at bounding box center [420, 330] width 302 height 175
click at [417, 258] on div "Navigation For Battery Laser Cut Supplied Material As Per File LASERSHARED/Navi…" at bounding box center [420, 330] width 302 height 175
click at [274, 268] on div "Navigation For Battery Laser Cut Supplied Material As Per File LASERSHARED/Navi…" at bounding box center [420, 330] width 302 height 175
click at [323, 270] on div "Navigation For Battery Laser Cut Supplied Material As Per File LASERSHARED/Navi…" at bounding box center [420, 330] width 302 height 175
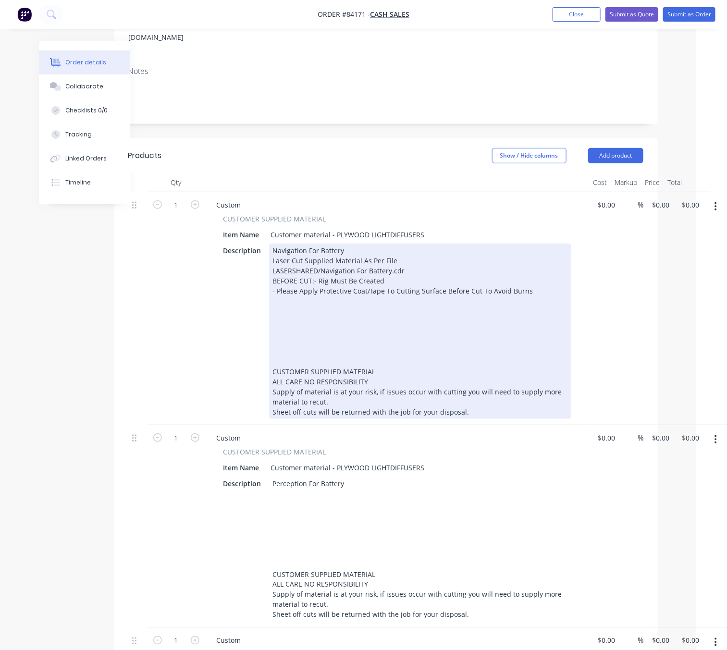
click at [288, 297] on div "Navigation For Battery Laser Cut Supplied Material As Per File LASERSHARED/Navi…" at bounding box center [420, 330] width 302 height 175
click at [420, 303] on div "Navigation For Battery Laser Cut Supplied Material As Per File LASERSHARED/Navi…" at bounding box center [420, 330] width 302 height 175
click at [416, 308] on div "Navigation For Battery Laser Cut Supplied Material As Per File LASERSHARED/Navi…" at bounding box center [420, 330] width 302 height 175
click at [421, 308] on div "Navigation For Battery Laser Cut Supplied Material As Per File LASERSHARED/Navi…" at bounding box center [420, 330] width 302 height 175
click at [477, 305] on div "Navigation For Battery Laser Cut Supplied Material As Per File LASERSHARED/Navi…" at bounding box center [420, 330] width 302 height 175
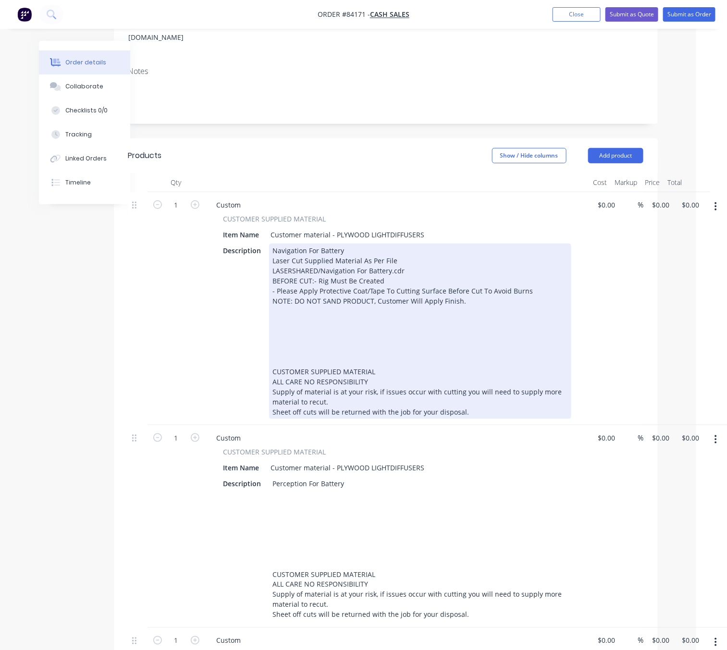
click at [289, 367] on div "Navigation For Battery Laser Cut Supplied Material As Per File LASERSHARED/Navi…" at bounding box center [420, 330] width 302 height 175
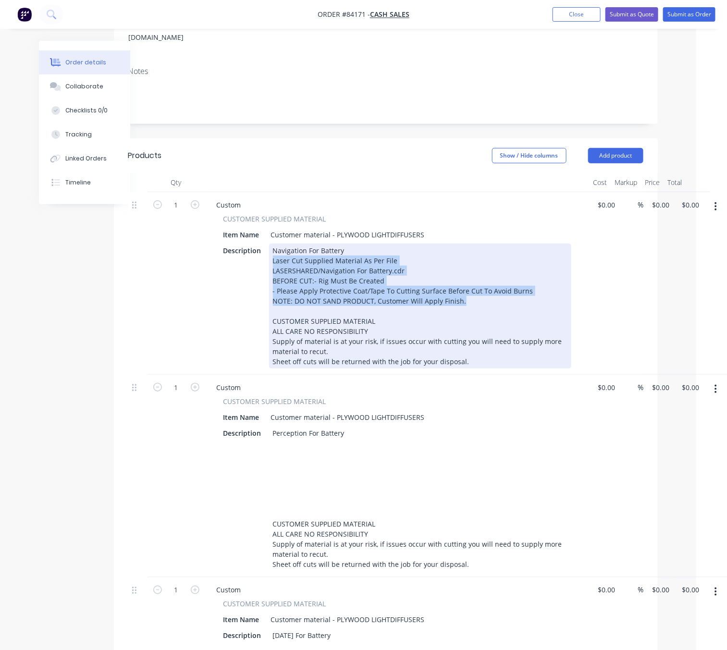
drag, startPoint x: 466, startPoint y: 304, endPoint x: 267, endPoint y: 248, distance: 207.2
click at [267, 248] on div "Description Navigation For Battery Laser Cut Supplied Material As Per File LASE…" at bounding box center [395, 305] width 352 height 125
copy div "Laser Cut Supplied Material As Per File LASERSHARED/Navigation For Battery.cdr …"
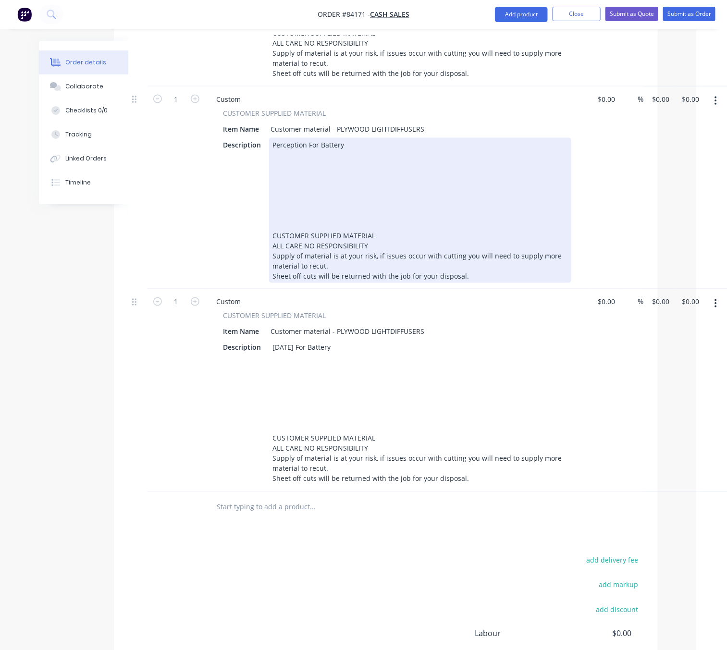
click at [305, 161] on div "Perception For Battery CUSTOMER SUPPLIED MATERIAL ALL CARE NO RESPONSIBILITY Su…" at bounding box center [420, 210] width 302 height 145
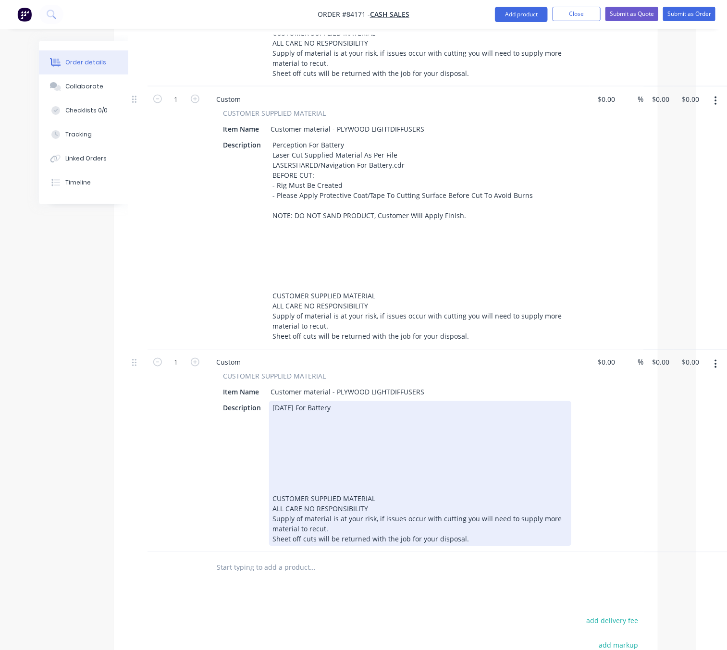
click at [302, 422] on div "Ascension For Battery CUSTOMER SUPPLIED MATERIAL ALL CARE NO RESPONSIBILITY Sup…" at bounding box center [420, 473] width 302 height 145
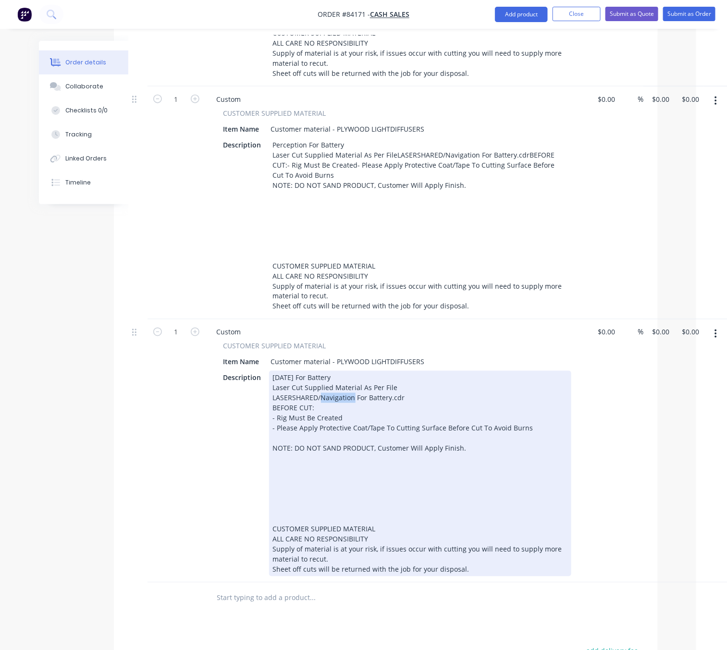
drag, startPoint x: 352, startPoint y: 405, endPoint x: 320, endPoint y: 402, distance: 31.3
click at [320, 402] on div "LASERSHARED/Navigation For Battery.cdr" at bounding box center [420, 398] width 294 height 10
click at [312, 519] on div "NOTE: DO NOT SAND PRODUCT, Customer Will Apply Finish. CUSTOMER SUPPLIED MATERI…" at bounding box center [420, 508] width 294 height 131
click at [314, 524] on div "NOTE: DO NOT SAND PRODUCT, Customer Will Apply Finish. CUSTOMER SUPPLIED MATERI…" at bounding box center [420, 508] width 294 height 131
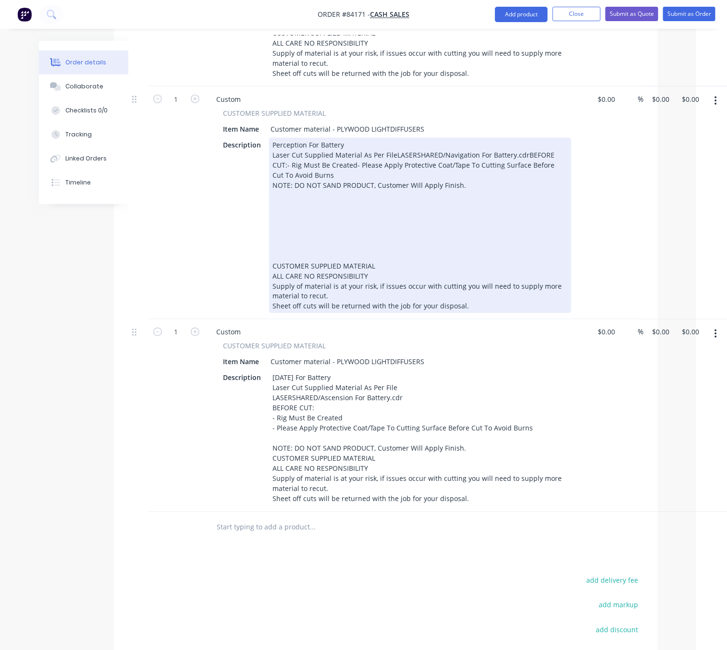
click at [271, 195] on div "Perception For Battery Laser Cut Supplied Material As Per FileLASERSHARED/Navig…" at bounding box center [420, 225] width 302 height 175
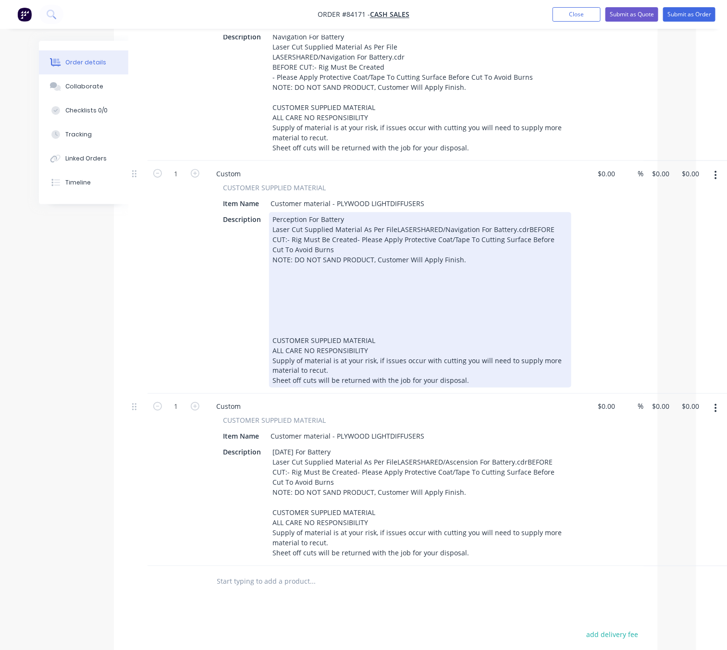
scroll to position [216, 31]
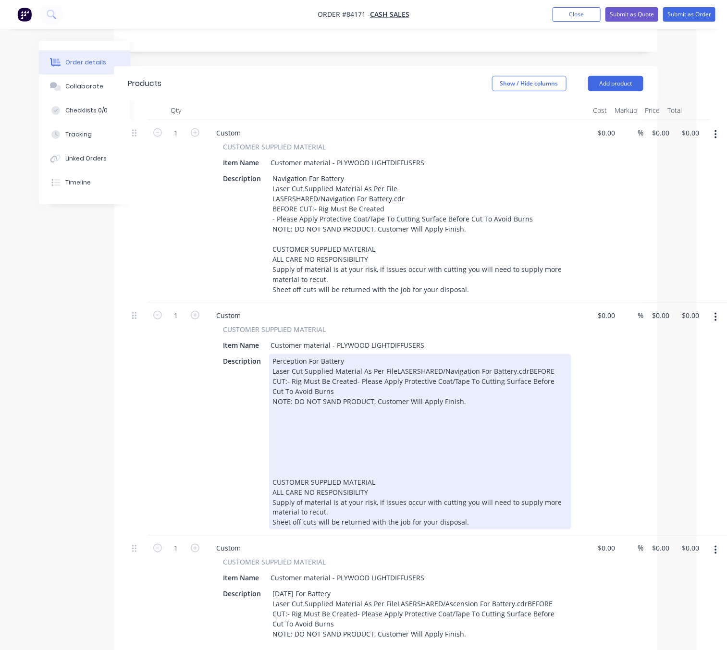
click at [522, 377] on div "Perception For Battery Laser Cut Supplied Material As Per FileLASERSHARED/Navig…" at bounding box center [420, 441] width 302 height 175
click at [310, 388] on div "Perception For Battery Laser Cut Supplied Material As Per FileLASERSHARED/Navig…" at bounding box center [420, 441] width 302 height 175
click at [313, 388] on div "Perception For Battery Laser Cut Supplied Material As Per FileLASERSHARED/Navig…" at bounding box center [420, 441] width 302 height 175
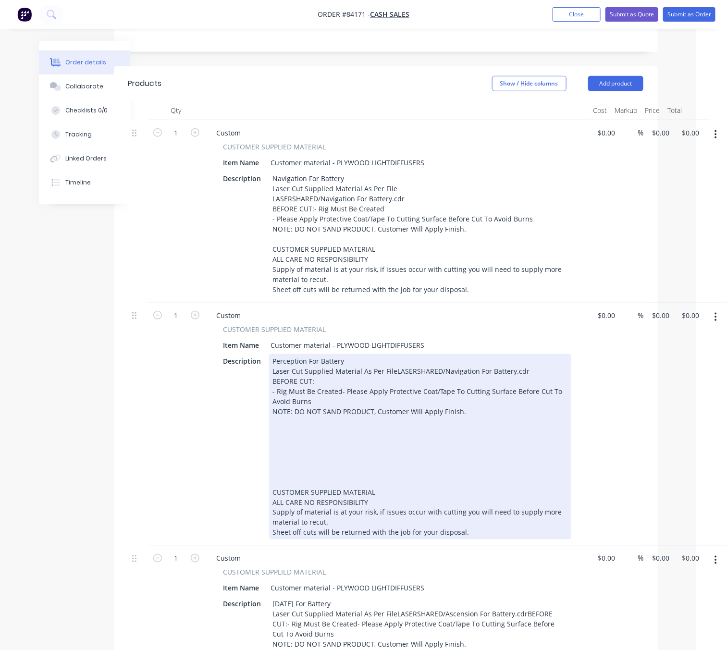
click at [339, 397] on div "Perception For Battery Laser Cut Supplied Material As Per FileLASERSHARED/Navig…" at bounding box center [420, 446] width 302 height 185
click at [275, 497] on div "Perception For Battery Laser Cut Supplied Material As Per FileLASERSHARED/Navig…" at bounding box center [420, 446] width 302 height 185
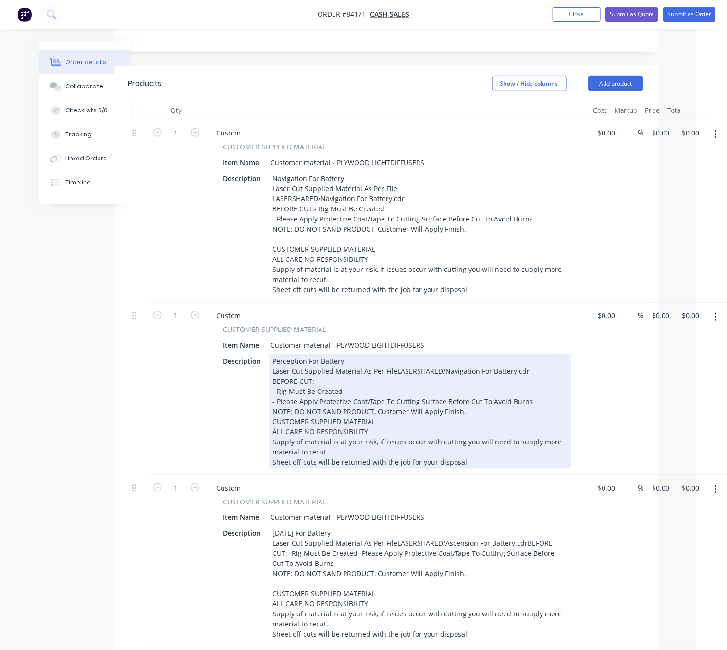
drag, startPoint x: 392, startPoint y: 378, endPoint x: 402, endPoint y: 379, distance: 10.2
click at [392, 377] on div "Perception For Battery Laser Cut Supplied Material As Per FileLASERSHARED/Navig…" at bounding box center [420, 411] width 302 height 115
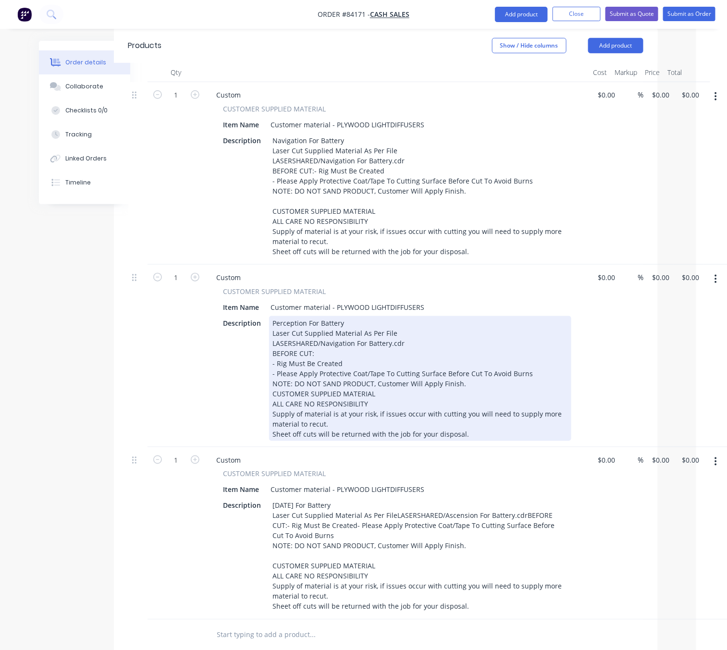
scroll to position [288, 31]
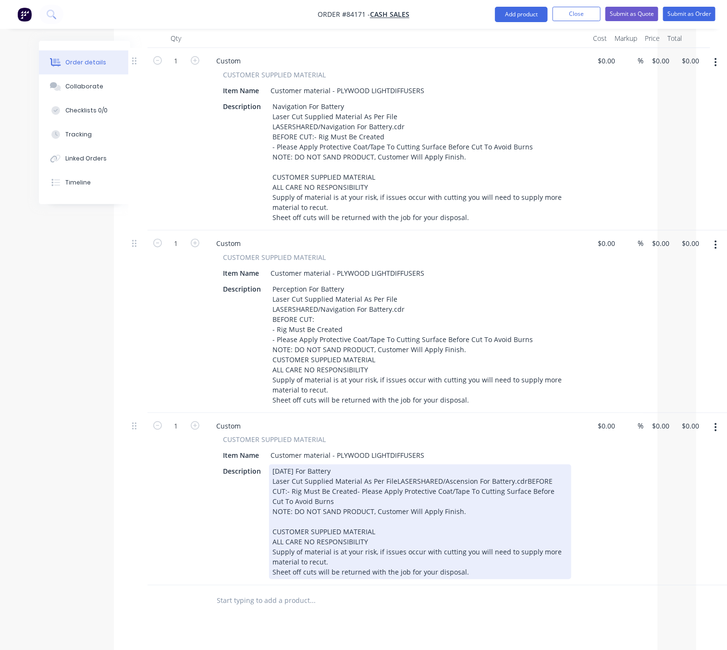
click at [391, 509] on div "Ascension For Battery Laser Cut Supplied Material As Per FileLASERSHARED/Ascens…" at bounding box center [420, 521] width 302 height 115
click at [400, 518] on div "Ascension For Battery Laser Cut Supplied Material As Per File LASERSHARED/Ascen…" at bounding box center [420, 521] width 302 height 115
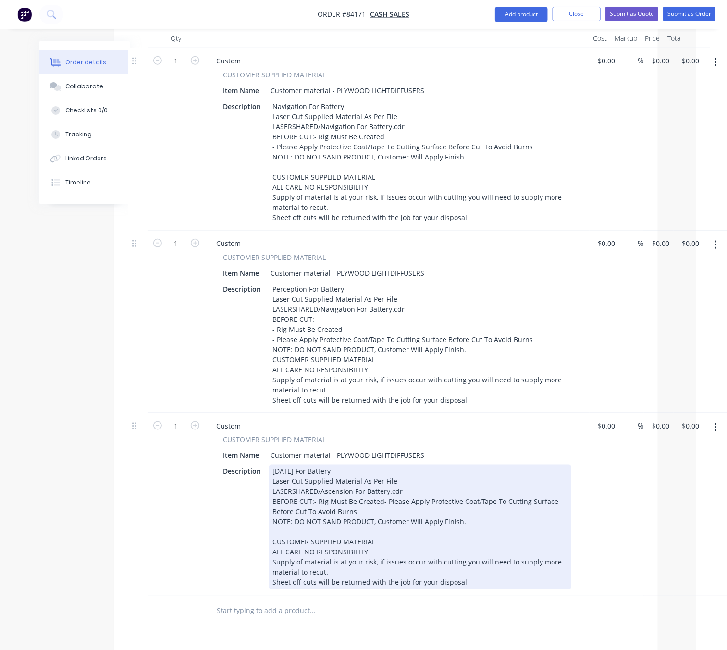
click at [311, 527] on div "Ascension For Battery Laser Cut Supplied Material As Per File LASERSHARED/Ascen…" at bounding box center [420, 526] width 302 height 125
click at [313, 529] on div "Ascension For Battery Laser Cut Supplied Material As Per File LASERSHARED/Ascen…" at bounding box center [420, 526] width 302 height 125
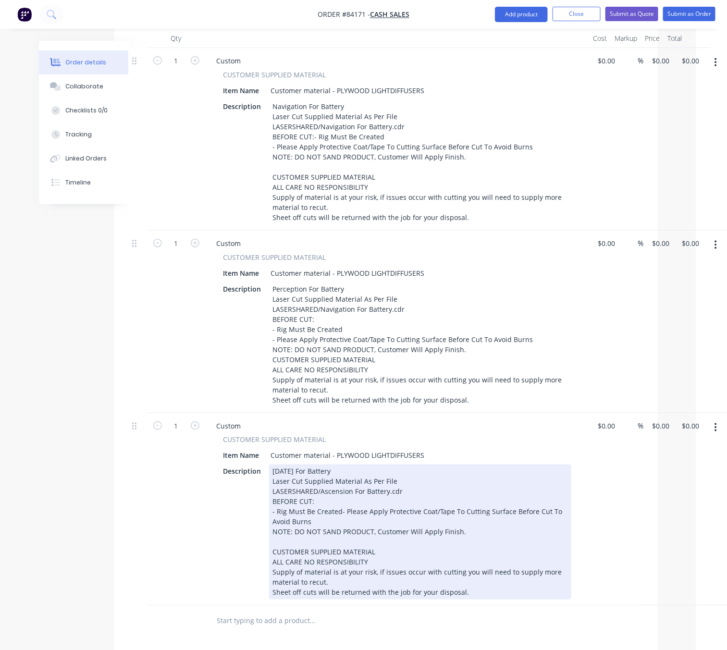
click at [337, 535] on div "Ascension For Battery Laser Cut Supplied Material As Per File LASERSHARED/Ascen…" at bounding box center [420, 531] width 302 height 135
click at [539, 552] on div "Ascension For Battery Laser Cut Supplied Material As Per File LASERSHARED/Ascen…" at bounding box center [420, 531] width 302 height 135
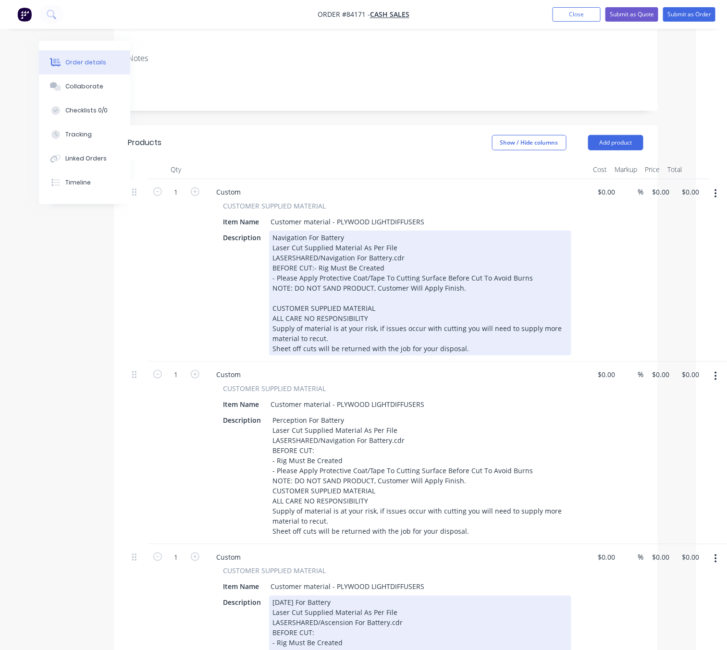
scroll to position [72, 31]
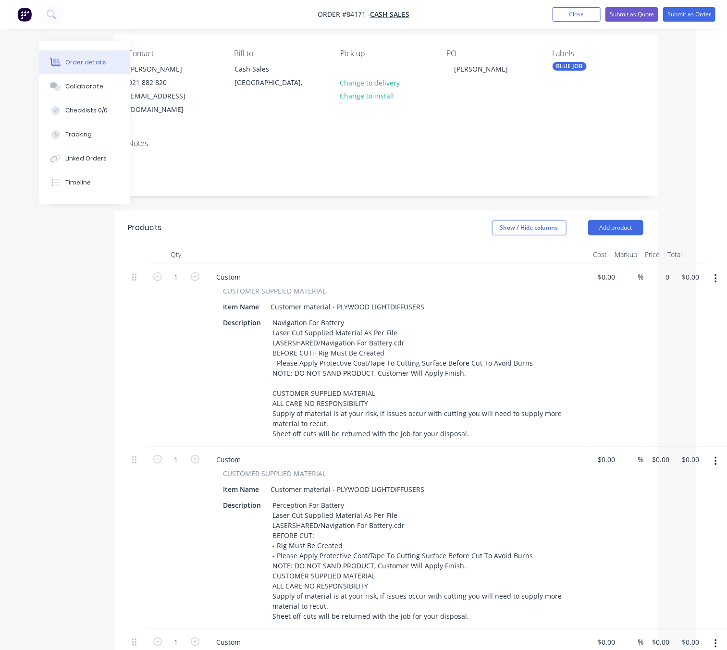
click at [643, 264] on div "1 Custom CUSTOMER SUPPLIED MATERIAL Item Name Customer material - PLYWOOD LIGHT…" at bounding box center [385, 355] width 515 height 183
type input "$31.25"
click at [52, 372] on div "Created by Lim Created 26/08/25 Required Assigned to Add team member Status Dra…" at bounding box center [332, 533] width 649 height 1129
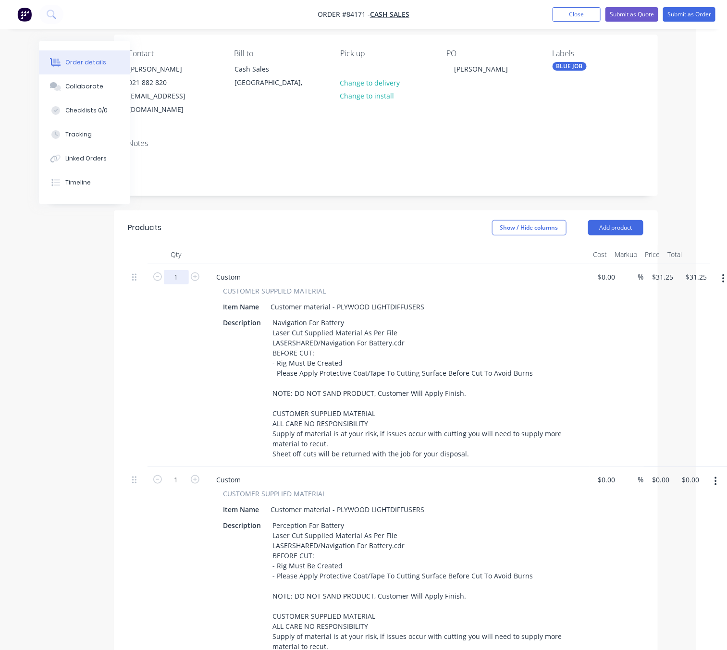
click at [179, 270] on input "1" at bounding box center [176, 277] width 25 height 14
type input "4"
type input "$125.00"
click at [111, 378] on div "Created by Lim Created 26/08/25 Required Assigned to Add team member Status Dra…" at bounding box center [332, 559] width 649 height 1180
click at [673, 467] on div "$0.00 $0.00" at bounding box center [688, 568] width 30 height 203
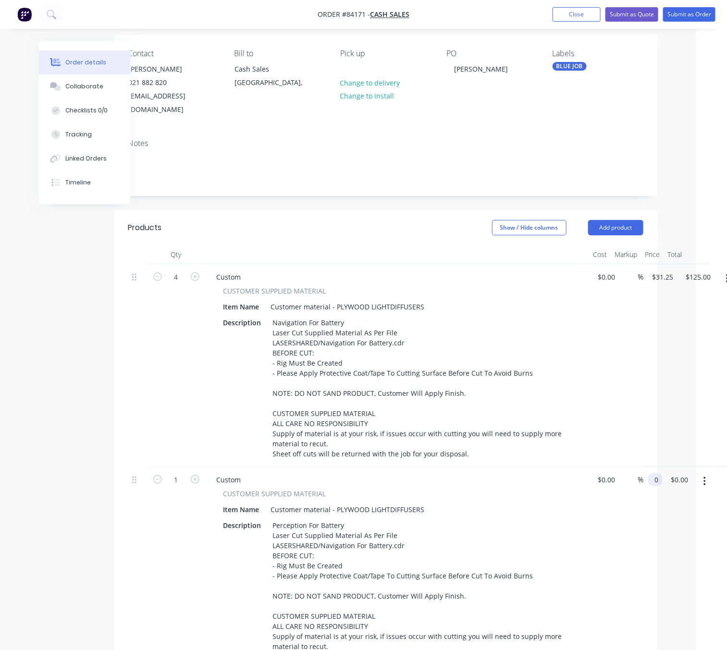
click at [659, 473] on input "0" at bounding box center [656, 480] width 11 height 14
type input "$41.25"
click at [175, 284] on input "1" at bounding box center [176, 277] width 25 height 14
type input "4"
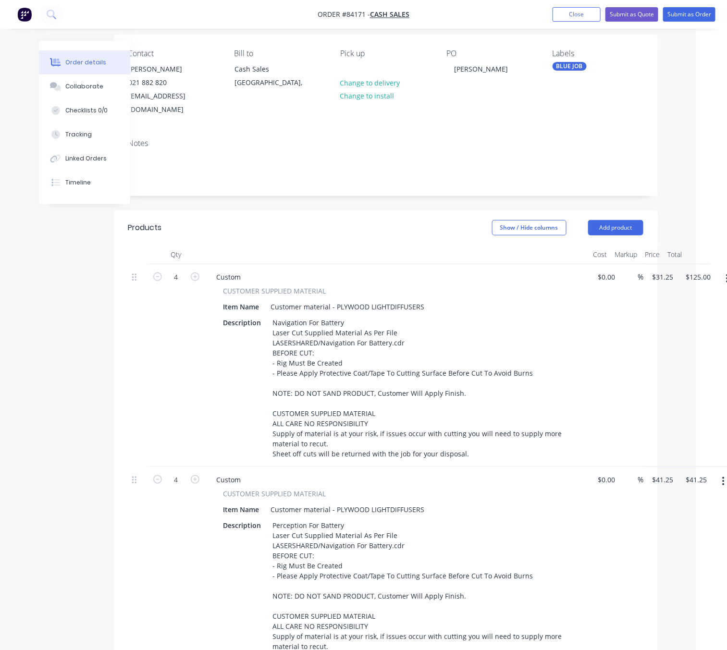
type input "$165.00"
click at [55, 482] on div "Created by Lim Created 26/08/25 Required Assigned to Add team member Status Dra…" at bounding box center [332, 559] width 649 height 1180
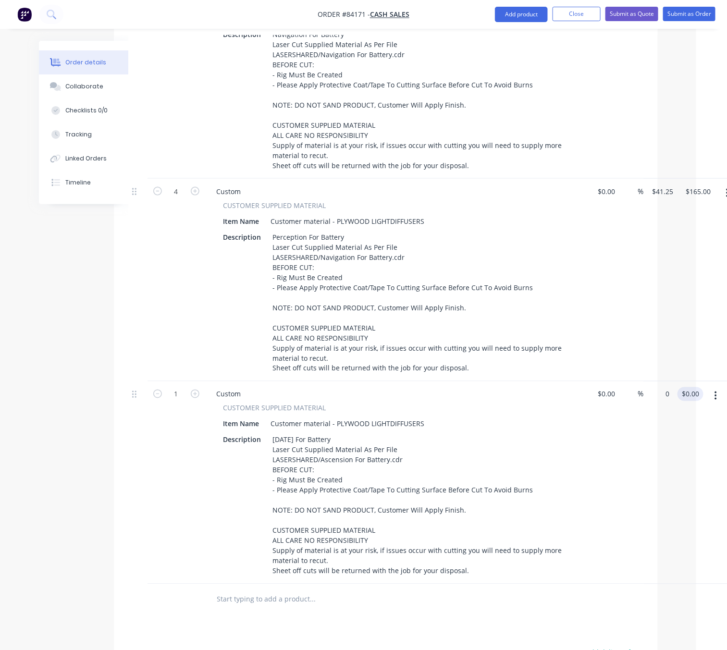
click at [643, 385] on div "1 Custom CUSTOMER SUPPLIED MATERIAL Item Name Customer material - PLYWOOD LIGHT…" at bounding box center [385, 482] width 515 height 203
type input "$31.25"
click at [86, 427] on div "Created by Lim Created 26/08/25 Required Assigned to Add team member Status Dra…" at bounding box center [332, 271] width 649 height 1180
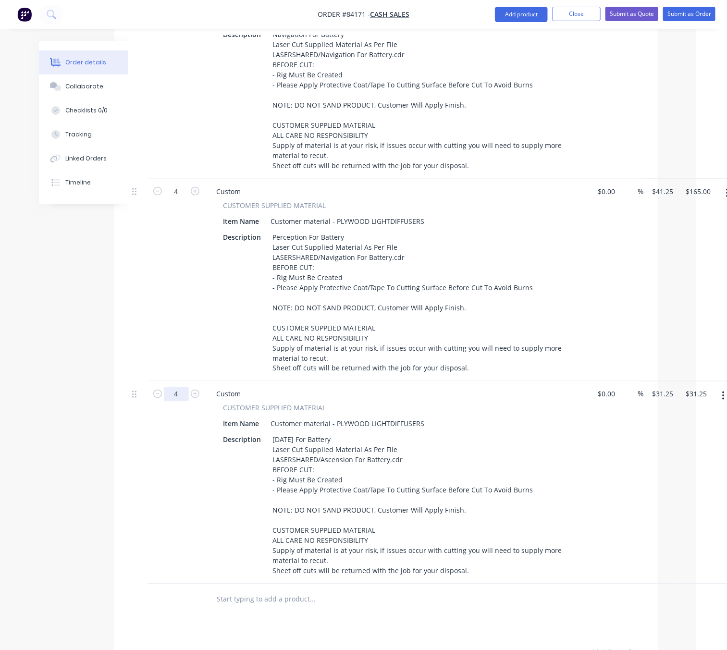
type input "4"
type input "$125.00"
drag, startPoint x: 80, startPoint y: 462, endPoint x: 155, endPoint y: 454, distance: 75.3
click at [79, 462] on div "Created by Lim Created 26/08/25 Required Assigned to Add team member Status Dra…" at bounding box center [332, 271] width 649 height 1180
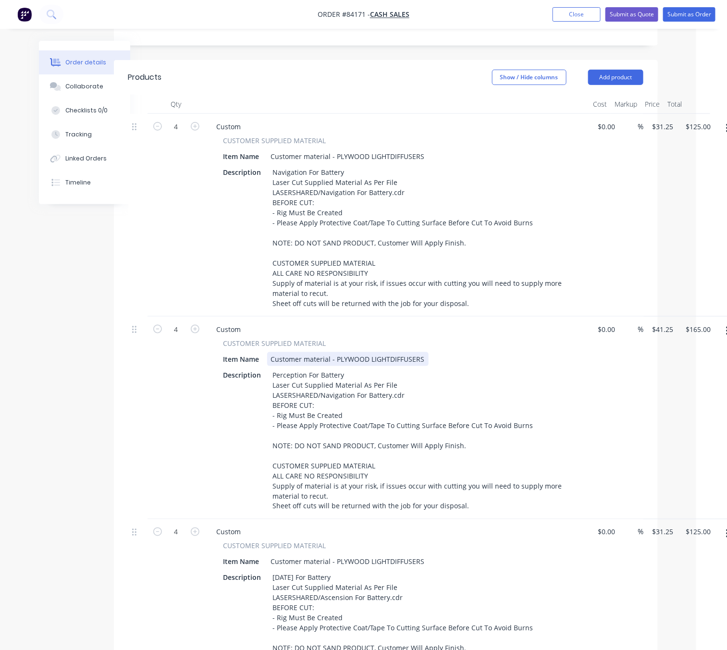
scroll to position [216, 31]
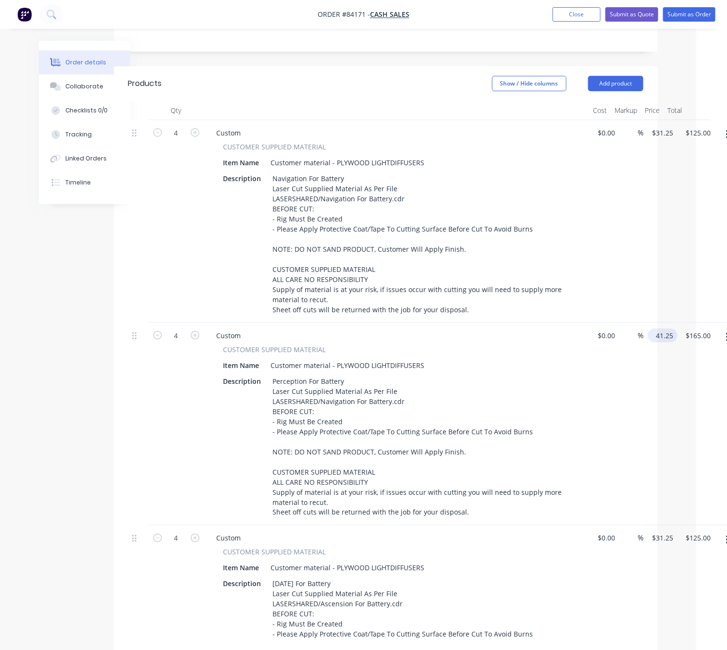
click at [654, 329] on input "41.25" at bounding box center [664, 336] width 26 height 14
type input "$31.25"
type input "$125.00"
click at [89, 365] on div "Created by Lim Created 26/08/25 Required Assigned to Add team member Status Dra…" at bounding box center [332, 415] width 649 height 1180
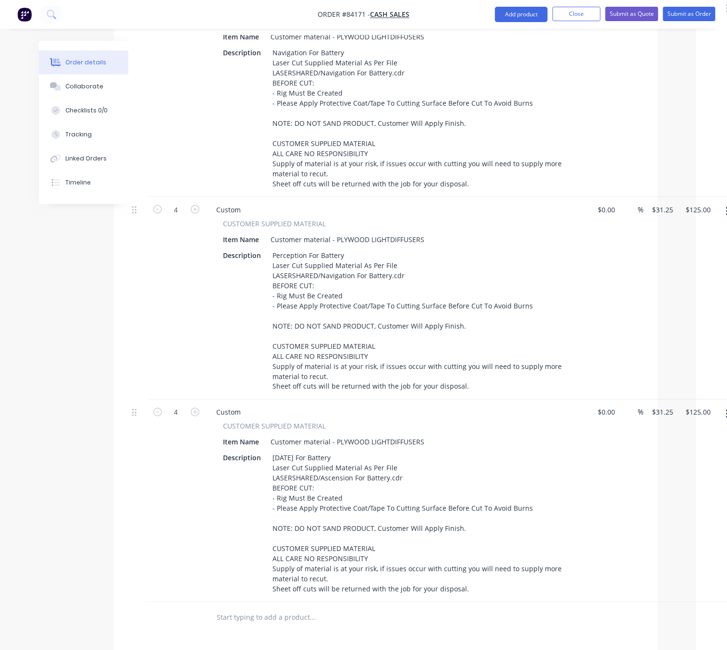
scroll to position [0, 31]
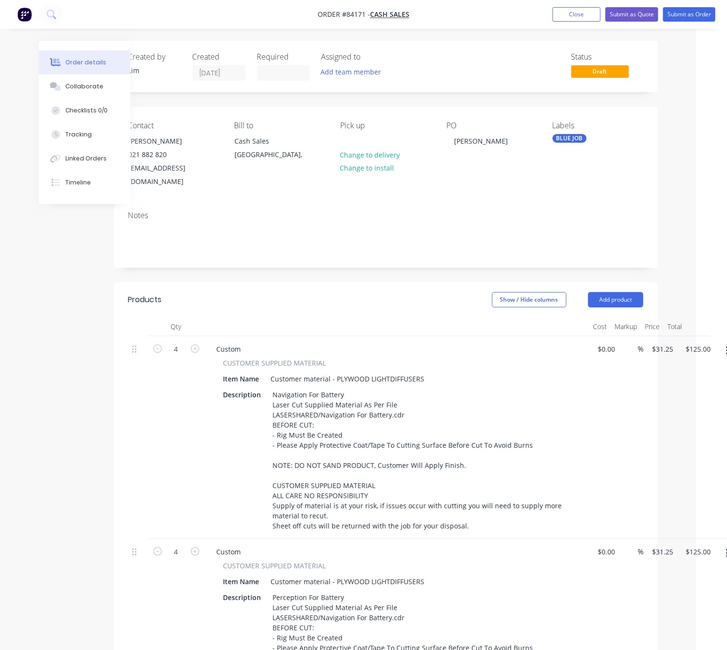
click at [48, 382] on div "Created by Lim Created 26/08/25 Required Assigned to Add team member Status Dra…" at bounding box center [332, 631] width 649 height 1180
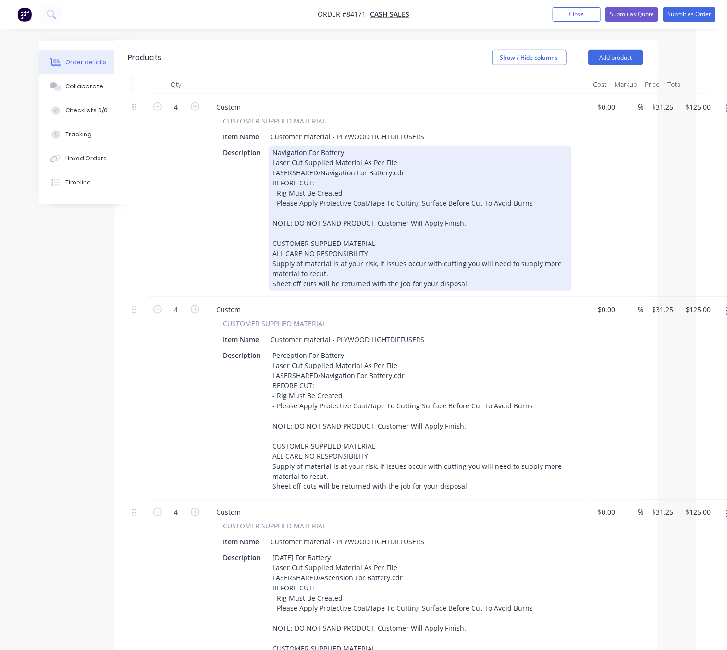
scroll to position [144, 31]
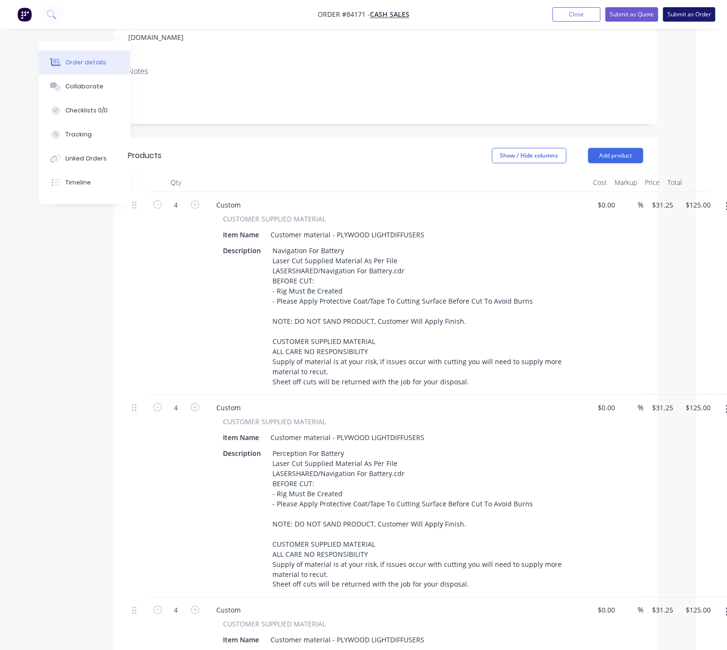
click at [694, 18] on button "Submit as Order" at bounding box center [689, 14] width 52 height 14
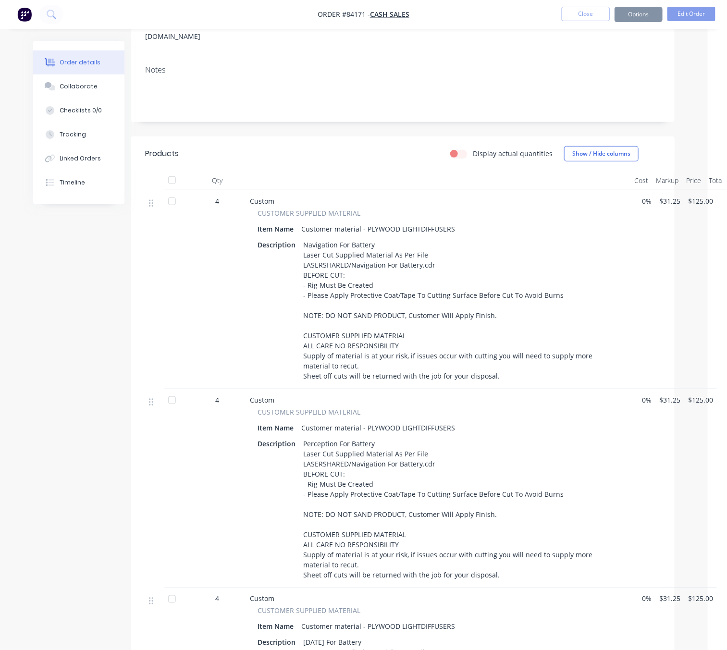
scroll to position [0, 0]
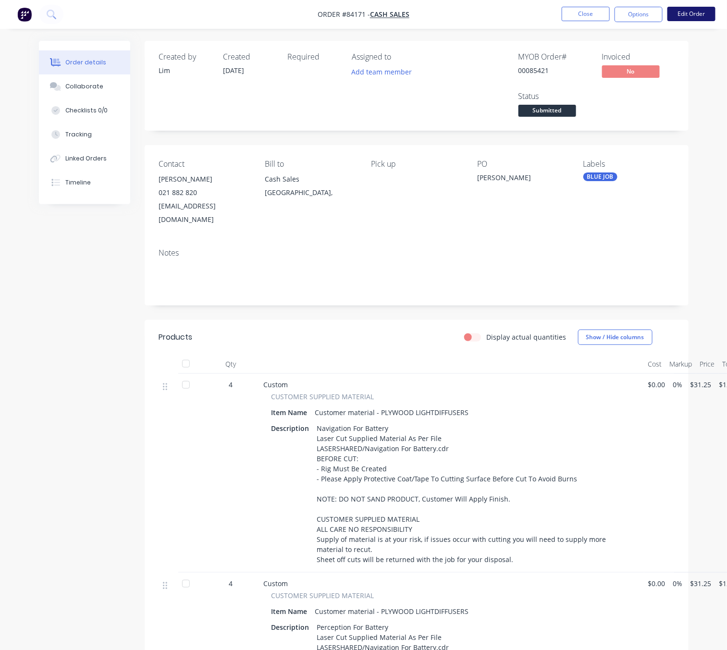
click at [687, 16] on button "Edit Order" at bounding box center [691, 14] width 48 height 14
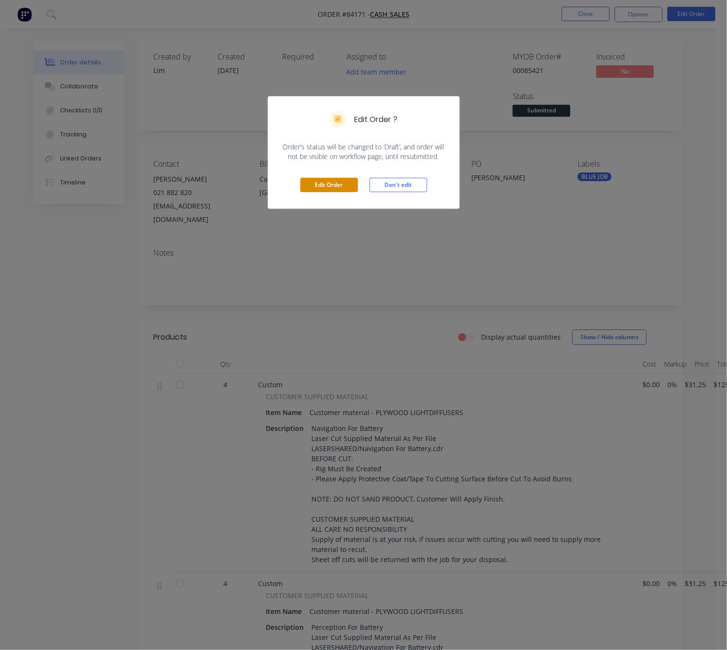
click at [330, 190] on button "Edit Order" at bounding box center [329, 185] width 58 height 14
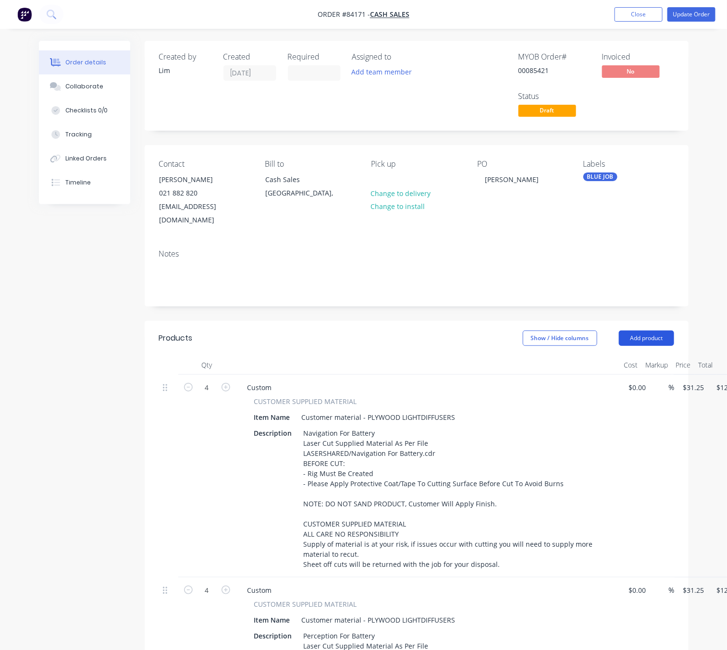
click at [656, 330] on button "Add product" at bounding box center [646, 337] width 55 height 15
click at [648, 490] on div "Notes (External)" at bounding box center [628, 497] width 74 height 14
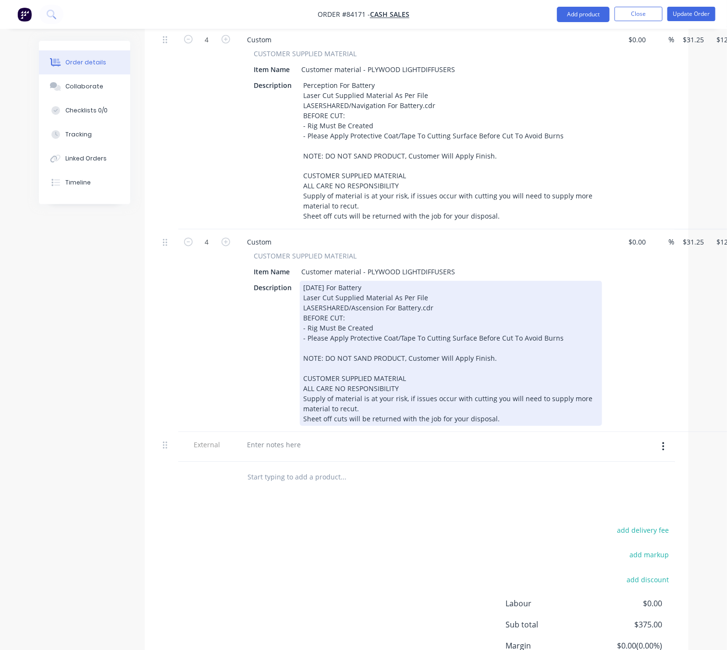
scroll to position [627, 0]
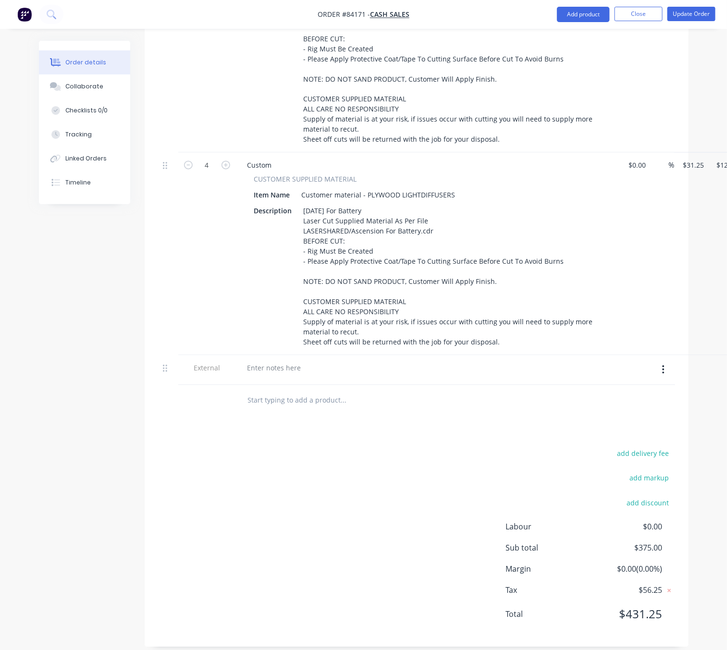
click at [301, 394] on input "text" at bounding box center [343, 400] width 192 height 19
drag, startPoint x: 279, startPoint y: 351, endPoint x: 289, endPoint y: 365, distance: 17.6
click at [280, 361] on div at bounding box center [274, 368] width 69 height 14
click at [536, 361] on div "NOTE: Issues with Previous Order. Waiting On Number Of Unusable Units To Add Di…" at bounding box center [416, 368] width 353 height 14
click at [304, 509] on div "add delivery fee add markup add discount Labour $0.00 Sub total $375.00 Margin …" at bounding box center [416, 539] width 515 height 185
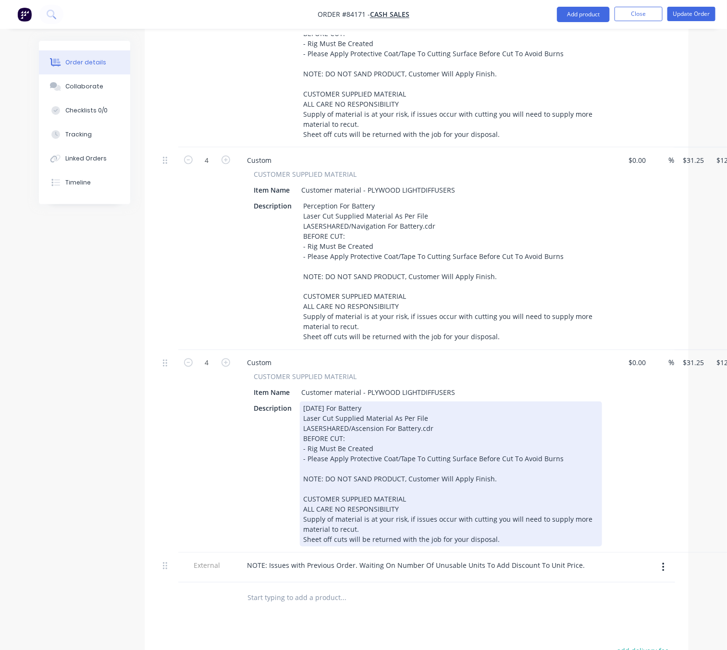
scroll to position [483, 0]
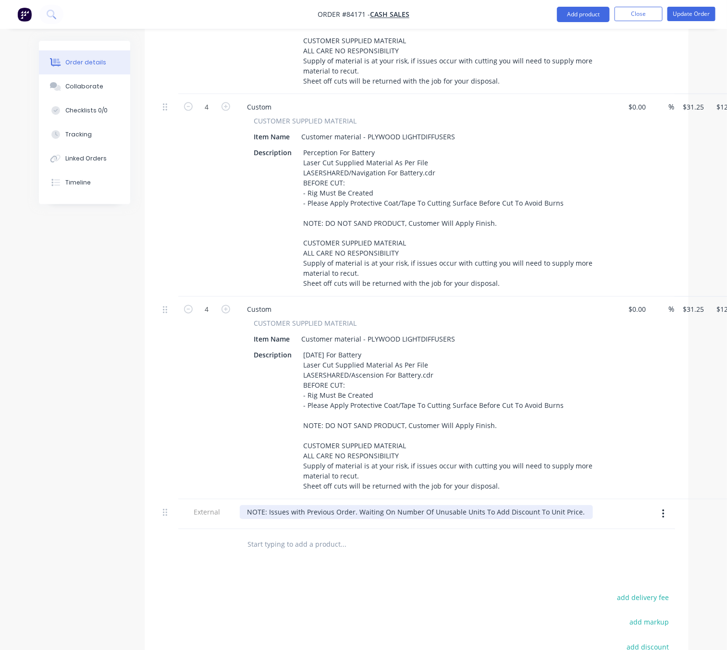
click at [287, 505] on div "NOTE: Issues with Previous Order. Waiting On Number Of Unusable Units To Add Di…" at bounding box center [416, 512] width 353 height 14
click at [443, 571] on div "Products Show / Hide columns Add product Qty Cost Markup Price Total 4 Custom C…" at bounding box center [417, 314] width 544 height 953
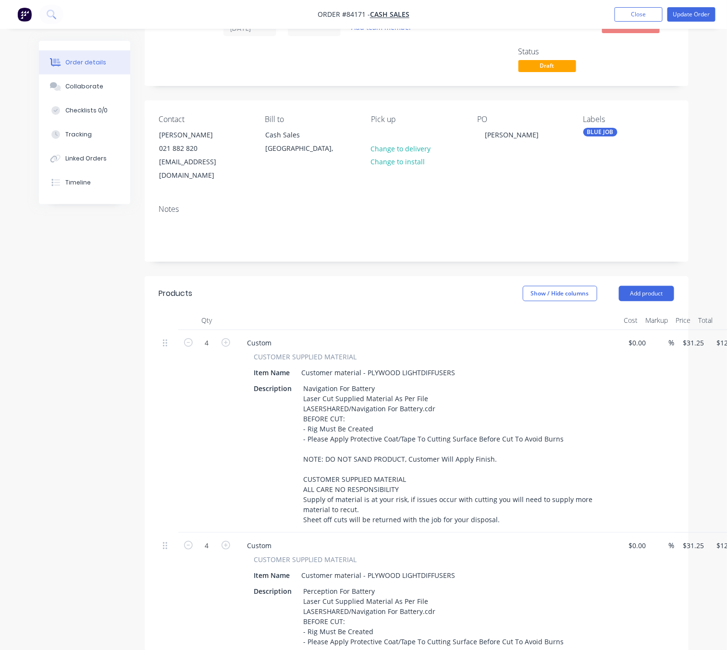
scroll to position [0, 0]
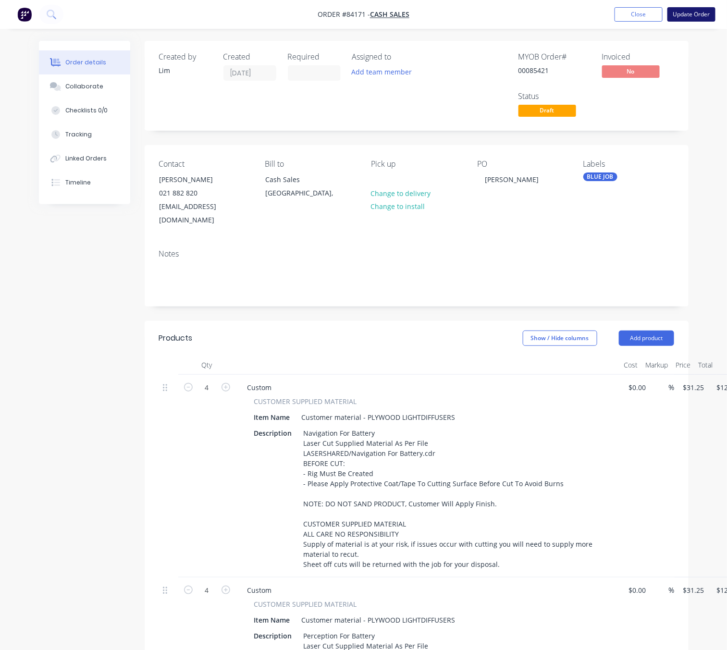
click at [699, 18] on button "Update Order" at bounding box center [691, 14] width 48 height 14
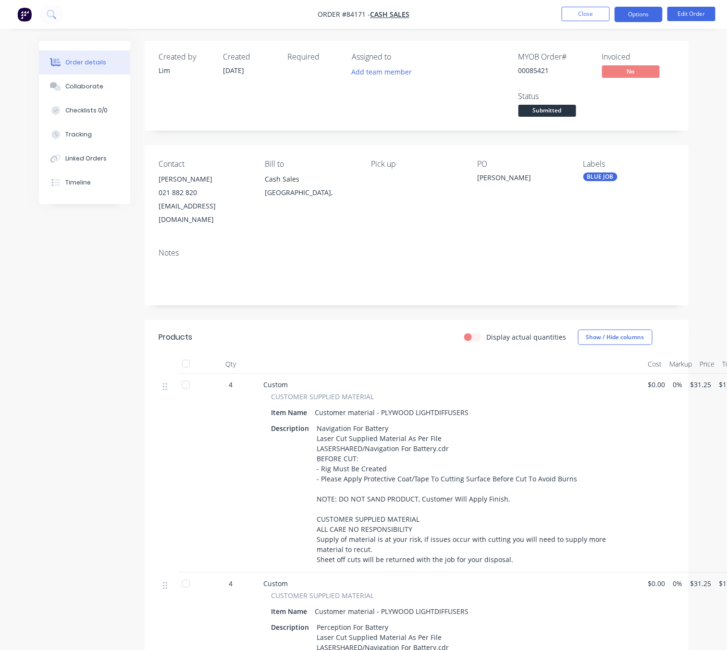
click at [634, 9] on button "Options" at bounding box center [638, 14] width 48 height 15
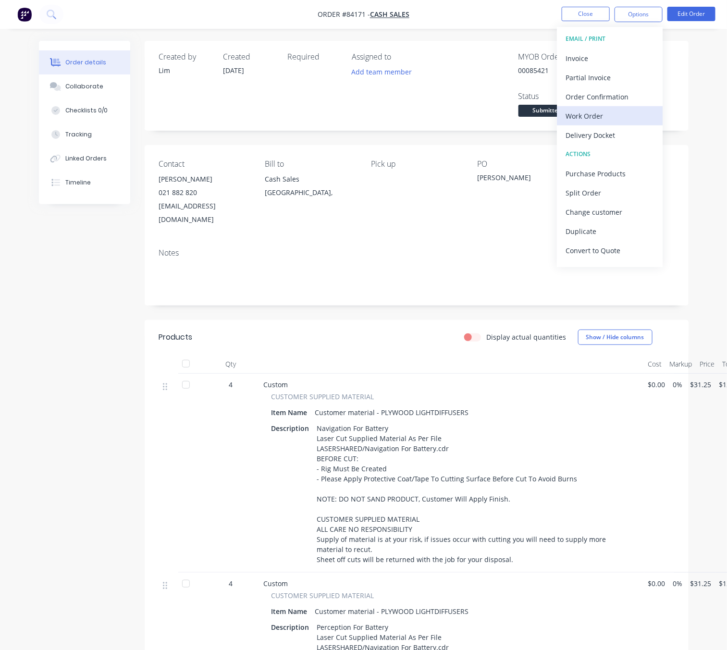
click at [613, 113] on div "Work Order" at bounding box center [609, 116] width 88 height 14
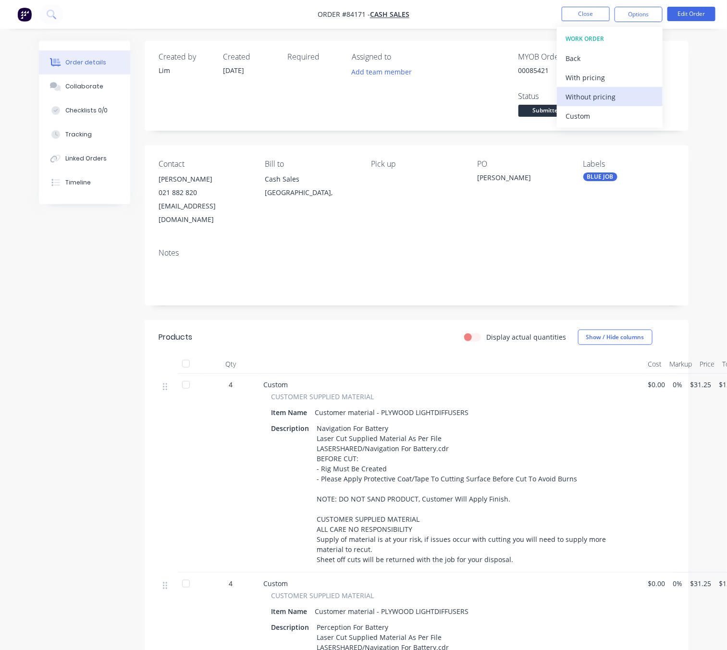
click at [612, 97] on div "Without pricing" at bounding box center [609, 97] width 88 height 14
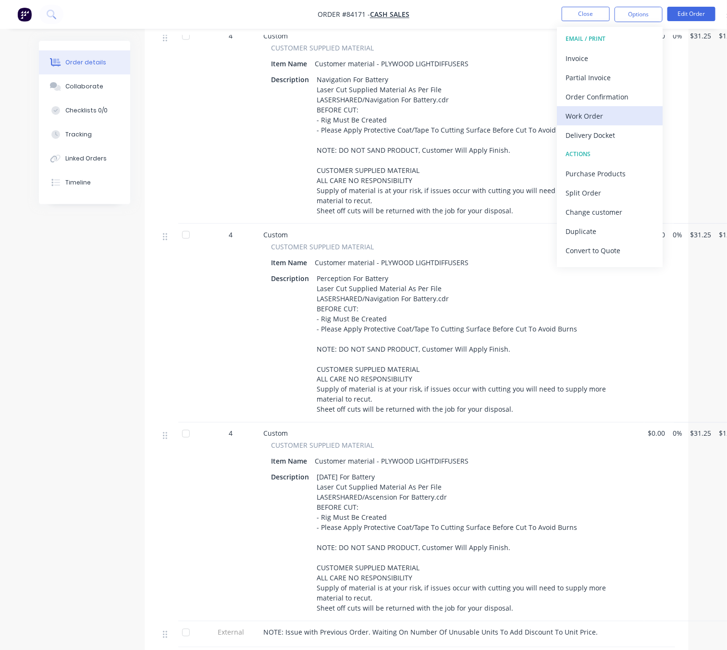
scroll to position [144, 0]
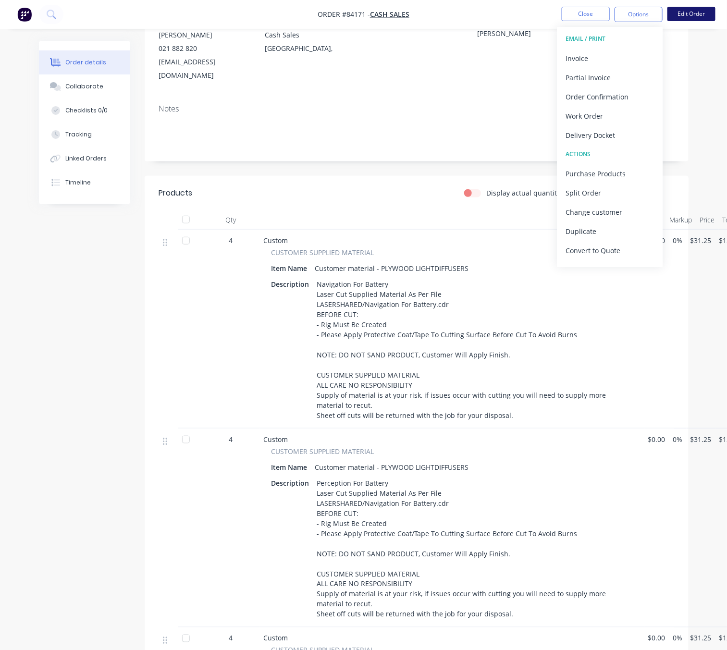
click at [697, 12] on button "Edit Order" at bounding box center [691, 14] width 48 height 14
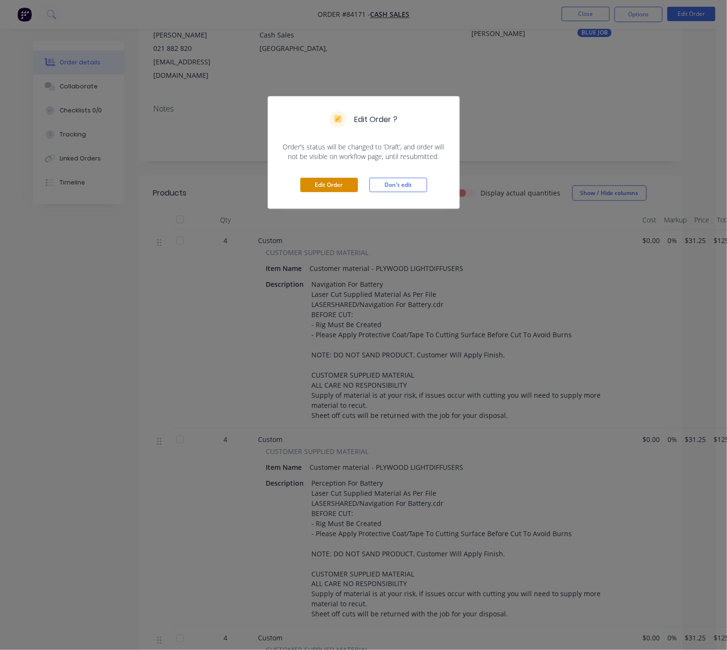
click at [339, 185] on button "Edit Order" at bounding box center [329, 185] width 58 height 14
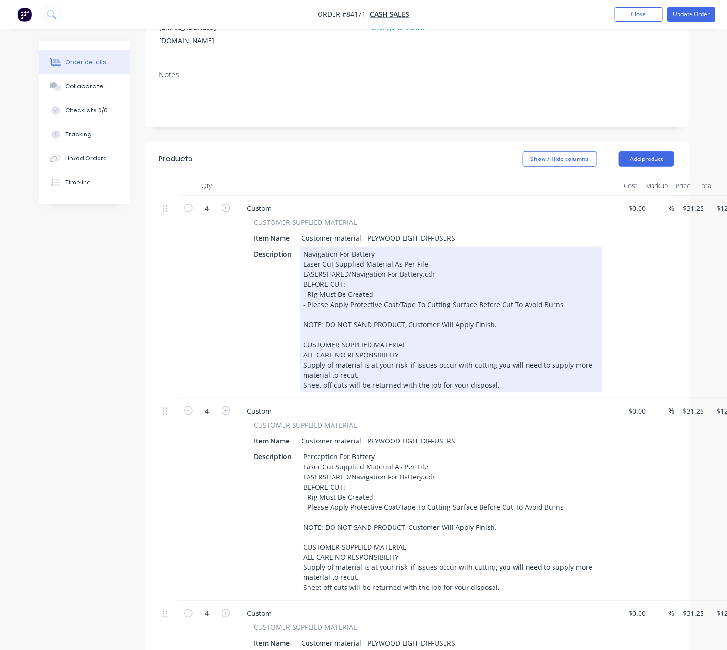
scroll to position [72, 0]
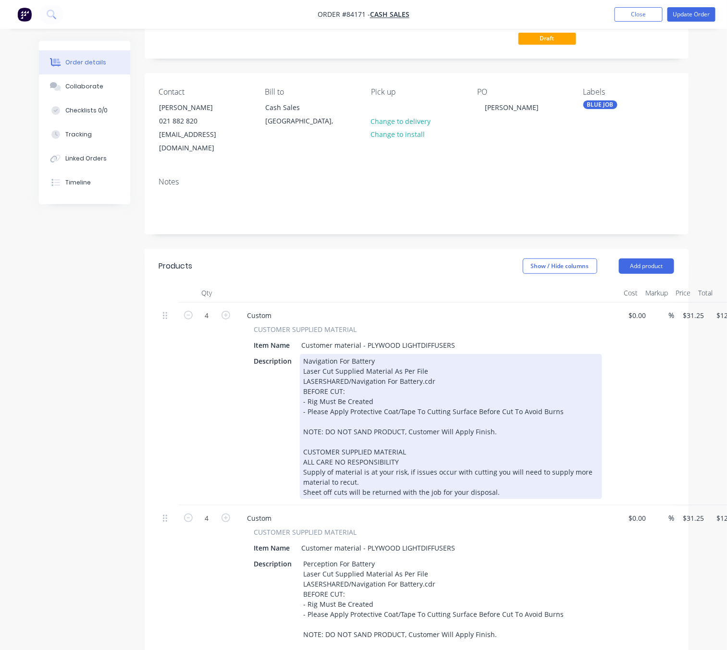
click at [565, 398] on div "Navigation For Battery Laser Cut Supplied Material As Per File LASERSHARED/Navi…" at bounding box center [451, 426] width 302 height 145
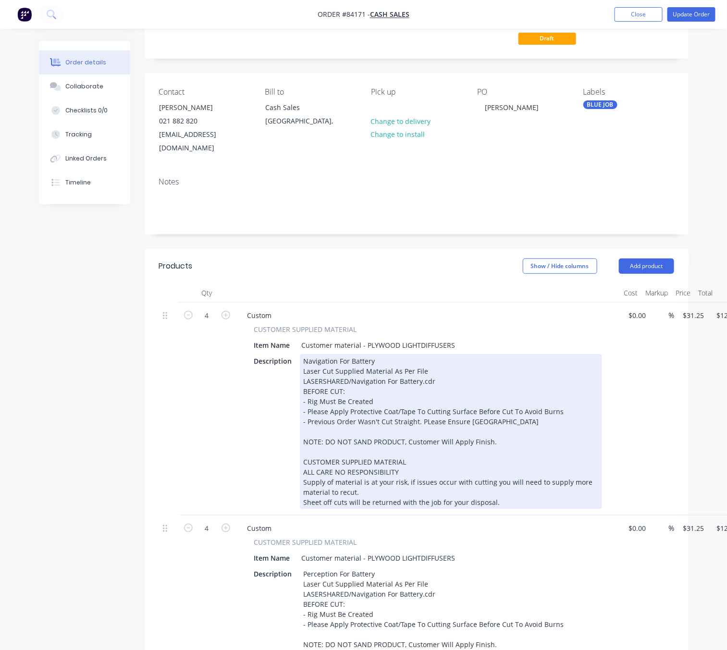
click at [425, 412] on div "Navigation For Battery Laser Cut Supplied Material As Per File LASERSHARED/Navi…" at bounding box center [451, 431] width 302 height 155
click at [509, 398] on div "Navigation For Battery Laser Cut Supplied Material As Per File LASERSHARED/Navi…" at bounding box center [451, 431] width 302 height 155
click at [522, 416] on div "Navigation For Battery Laser Cut Supplied Material As Per File LASERSHARED/Navi…" at bounding box center [451, 431] width 302 height 155
click at [510, 409] on div "Navigation For Battery Laser Cut Supplied Material As Per File LASERSHARED/Navi…" at bounding box center [451, 431] width 302 height 155
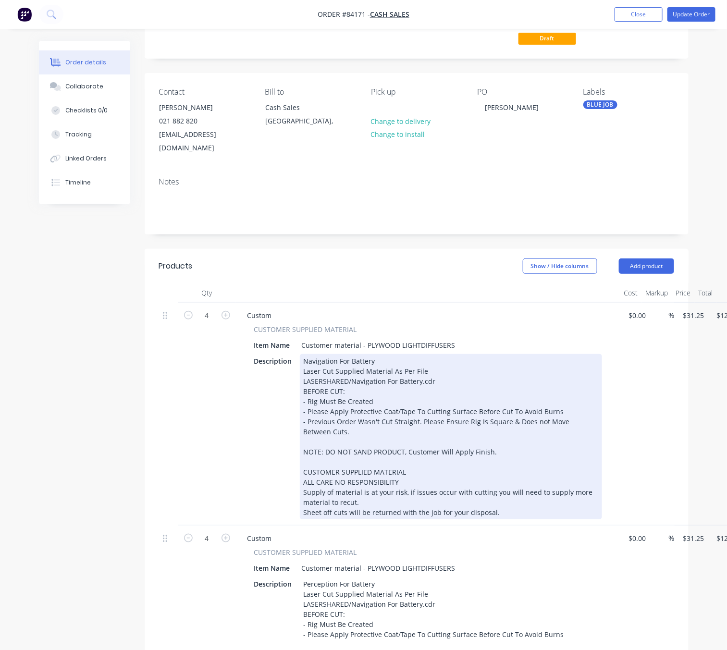
click at [533, 410] on div "Navigation For Battery Laser Cut Supplied Material As Per File LASERSHARED/Navi…" at bounding box center [451, 436] width 302 height 165
drag, startPoint x: 323, startPoint y: 415, endPoint x: 300, endPoint y: 408, distance: 24.2
click at [300, 408] on div "Navigation For Battery Laser Cut Supplied Material As Per File LASERSHARED/Navi…" at bounding box center [451, 436] width 302 height 165
copy div "- Previous Order Wasn't Cut Straight. Please Ensure Rig Is Square & Does Not Mo…"
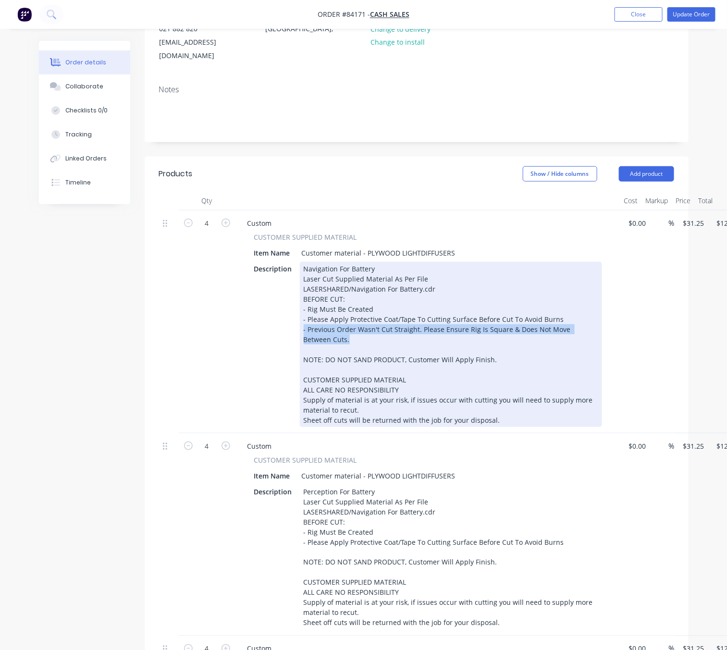
scroll to position [288, 0]
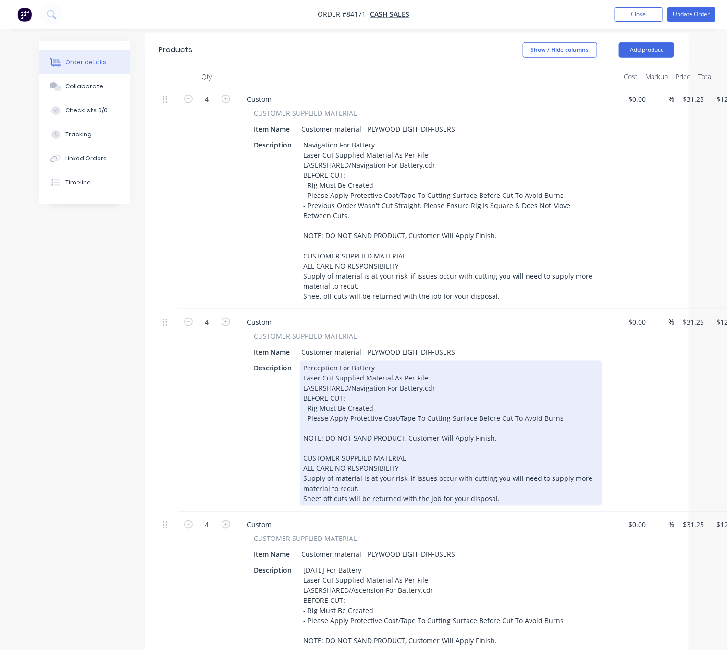
click at [565, 406] on div "Perception For Battery Laser Cut Supplied Material As Per File LASERSHARED/Navi…" at bounding box center [451, 433] width 302 height 145
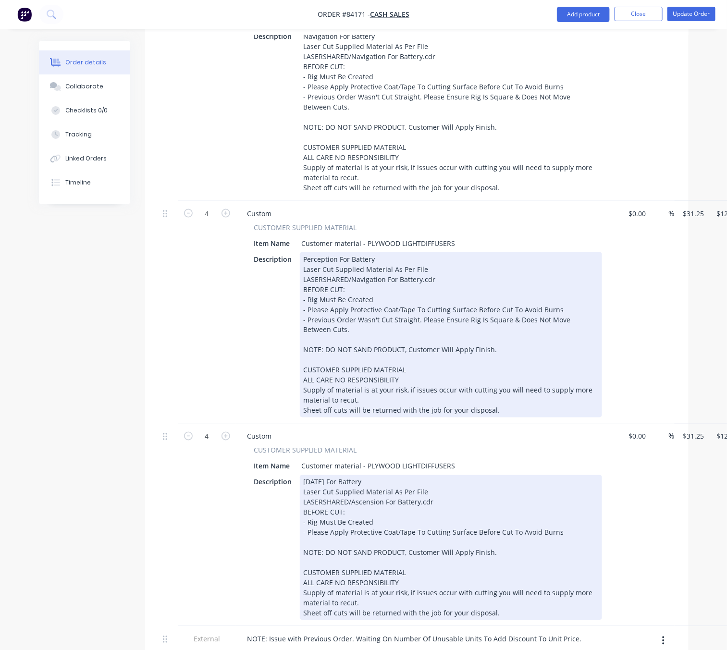
scroll to position [432, 0]
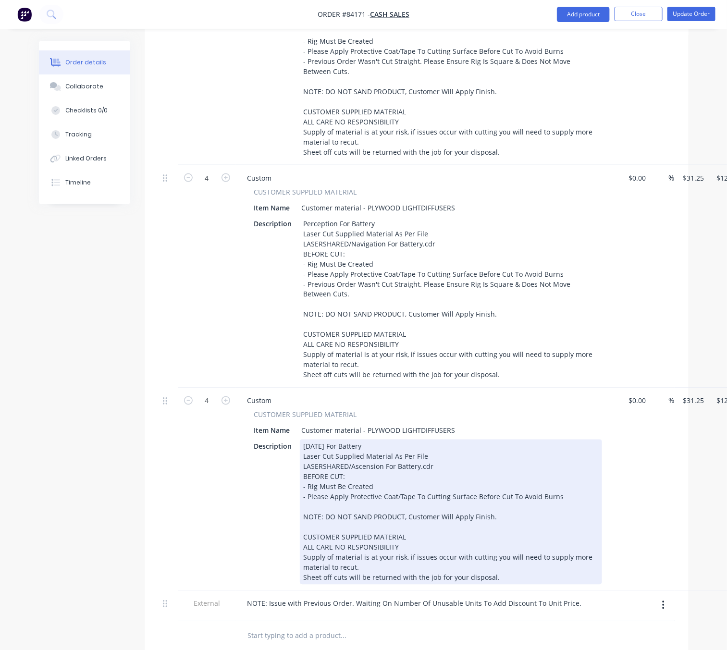
click at [557, 483] on div "Ascension For Battery Laser Cut Supplied Material As Per File LASERSHARED/Ascen…" at bounding box center [451, 511] width 302 height 145
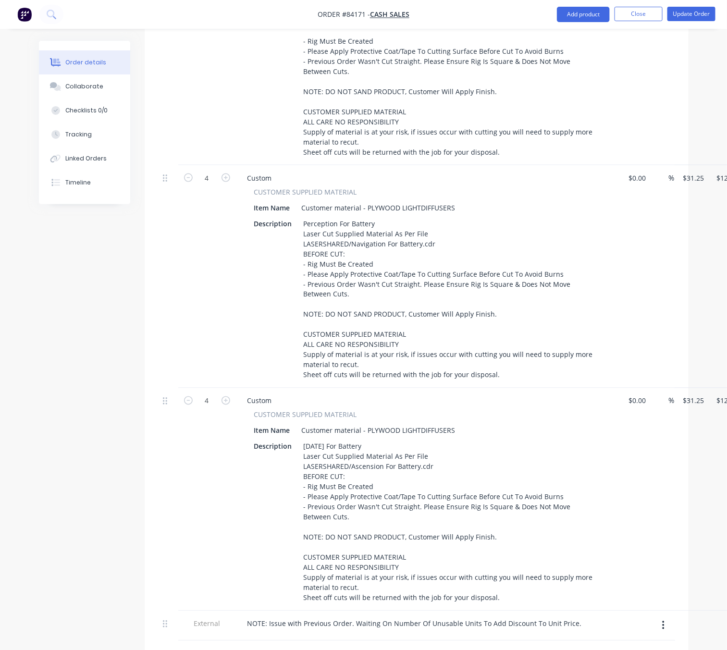
click at [71, 451] on div "Created by Lim Created 26/08/25 Required Assigned to Add team member MYOB Order…" at bounding box center [363, 263] width 649 height 1308
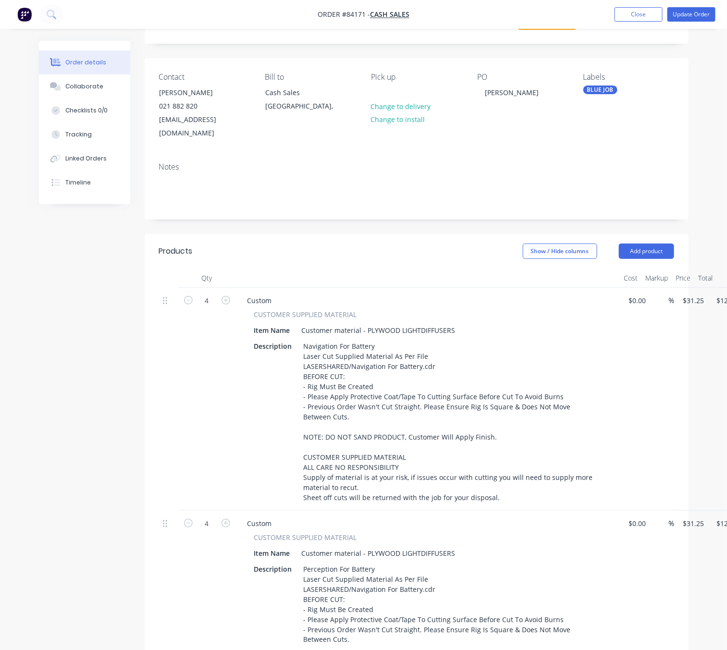
scroll to position [0, 0]
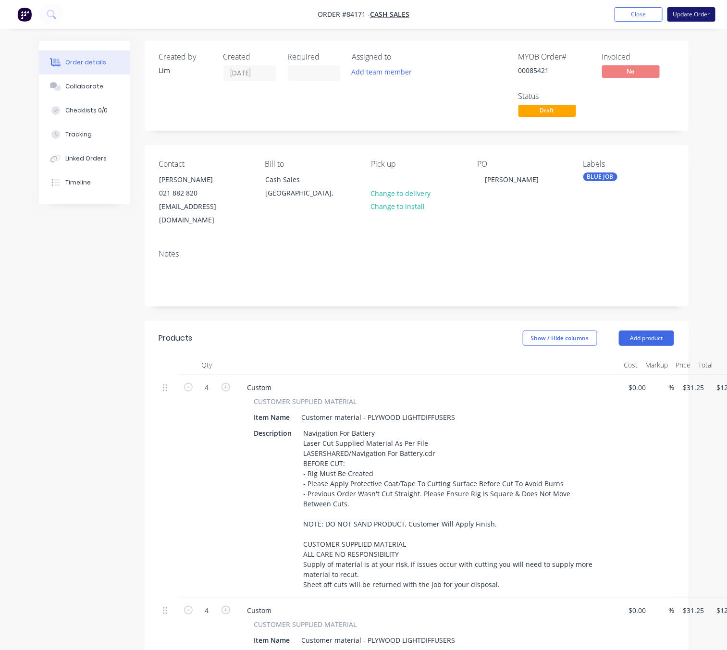
click at [688, 13] on button "Update Order" at bounding box center [691, 14] width 48 height 14
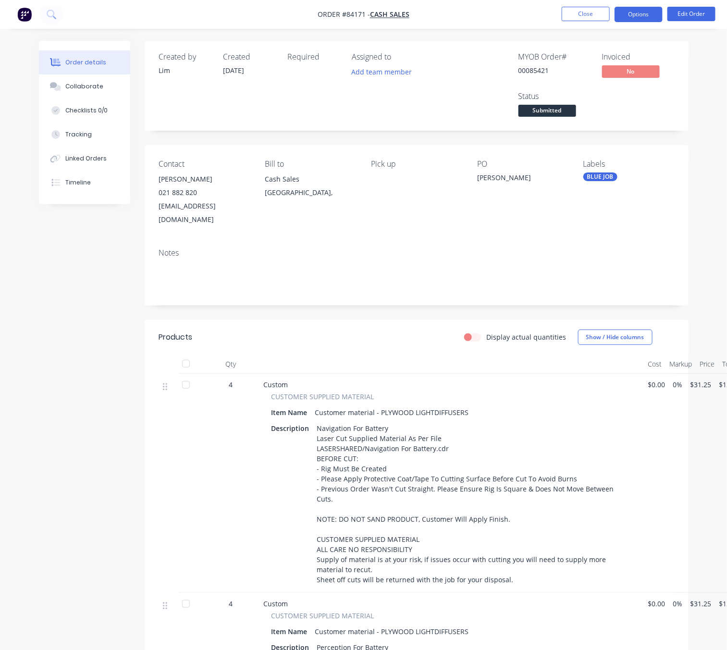
click at [640, 12] on button "Options" at bounding box center [638, 14] width 48 height 15
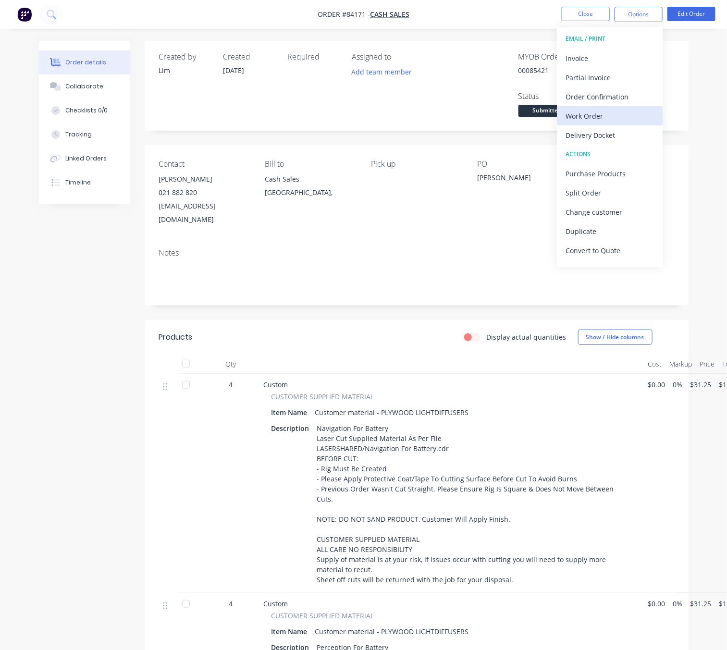
click at [596, 115] on div "Work Order" at bounding box center [609, 116] width 88 height 14
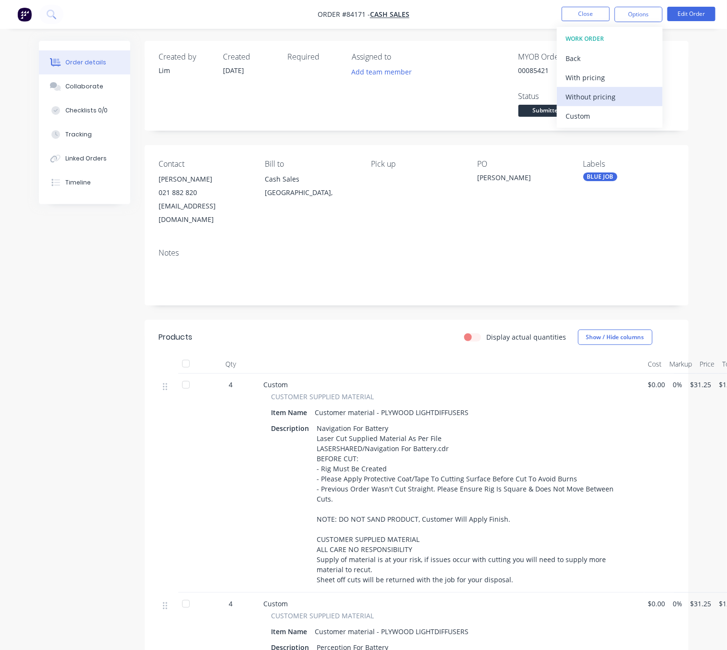
click at [600, 101] on div "Without pricing" at bounding box center [609, 97] width 88 height 14
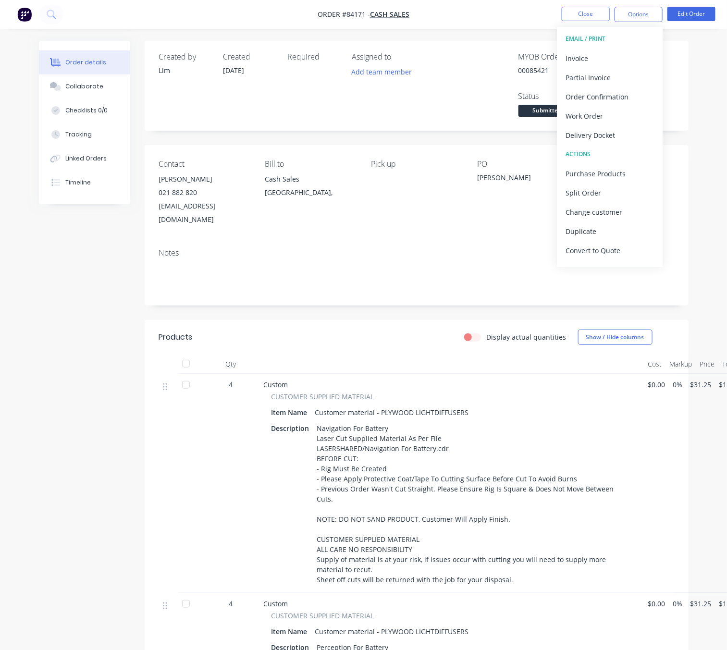
click at [65, 388] on div "Created by Lim Created 26/08/25 Required Assigned to Add team member MYOB Order…" at bounding box center [363, 634] width 649 height 1187
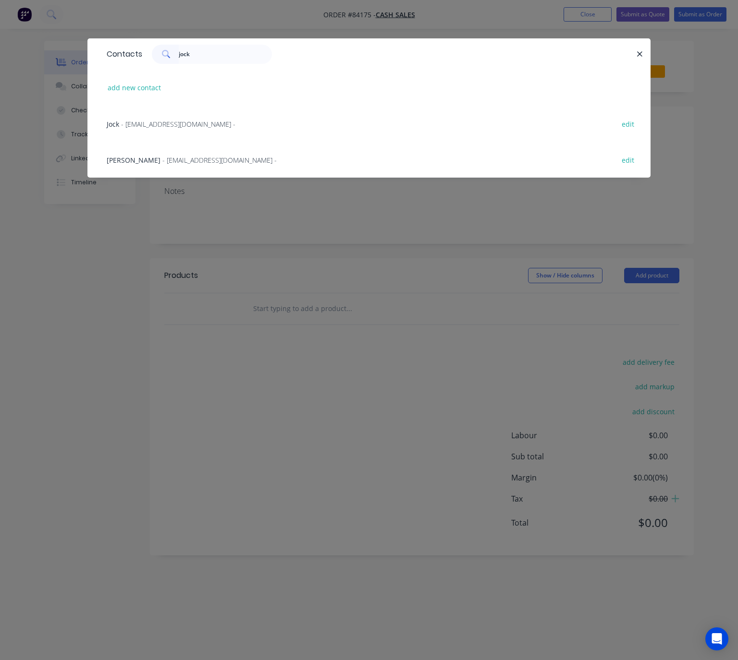
click at [176, 122] on span "- jock@bigfridge.co.nz -" at bounding box center [178, 124] width 114 height 9
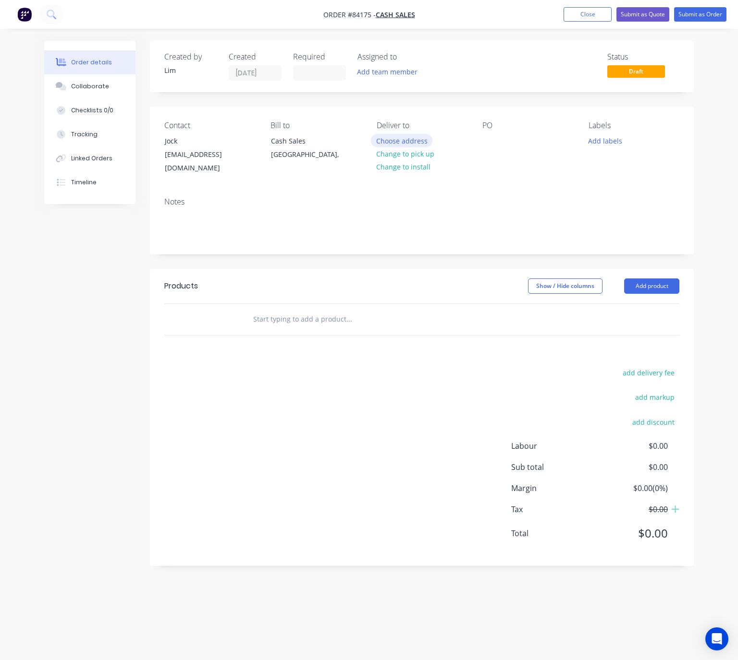
click at [418, 140] on button "Choose address" at bounding box center [401, 140] width 61 height 13
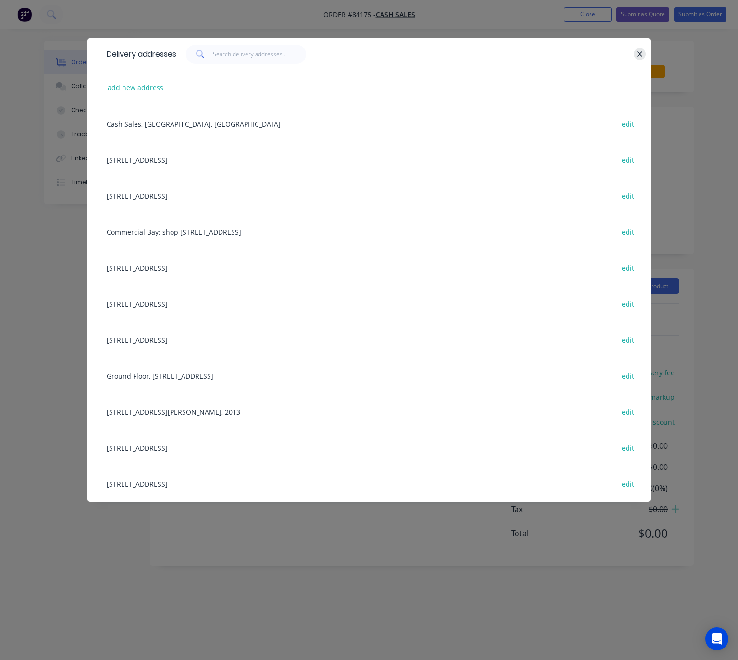
drag, startPoint x: 643, startPoint y: 49, endPoint x: 683, endPoint y: 76, distance: 48.5
click at [643, 49] on button "button" at bounding box center [639, 54] width 12 height 12
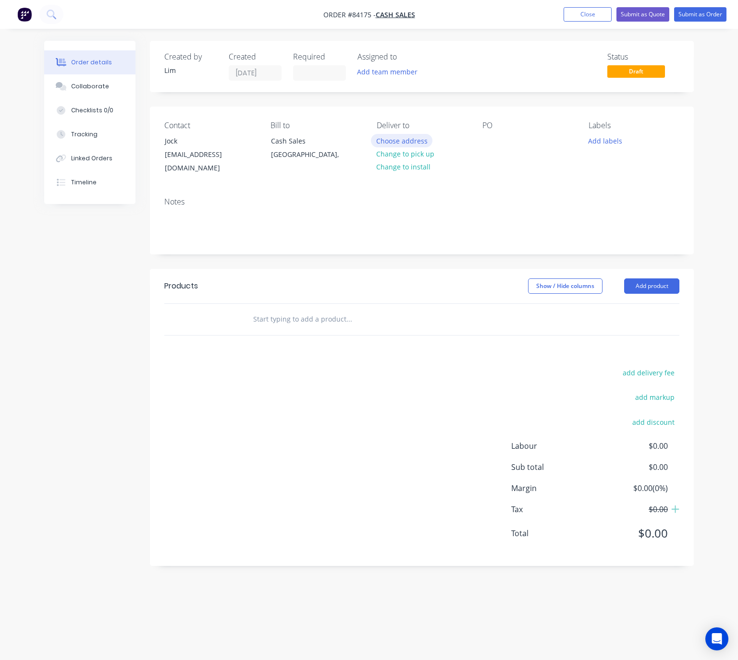
click at [414, 141] on button "Choose address" at bounding box center [401, 140] width 61 height 13
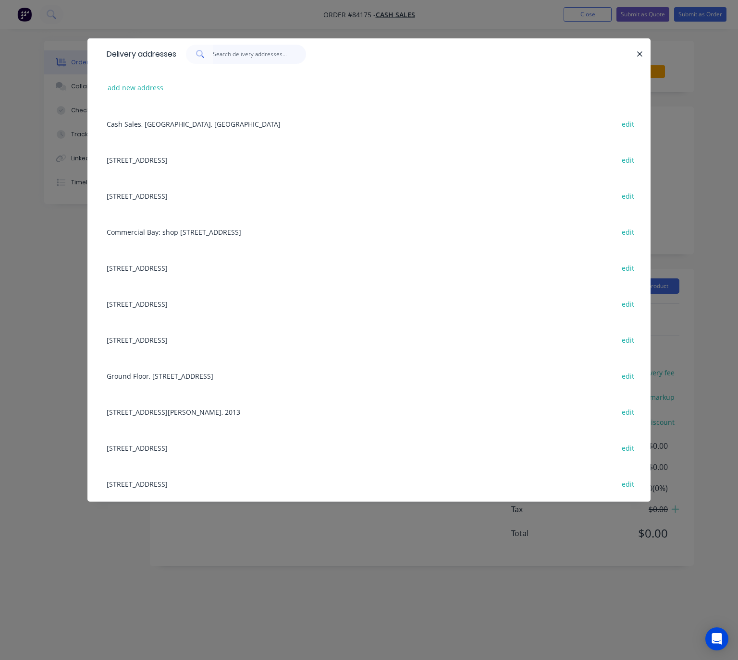
click at [238, 54] on input "text" at bounding box center [260, 54] width 94 height 19
paste input "Big Fridge 1 Fraser Street Port Whangarei Whangarei,"
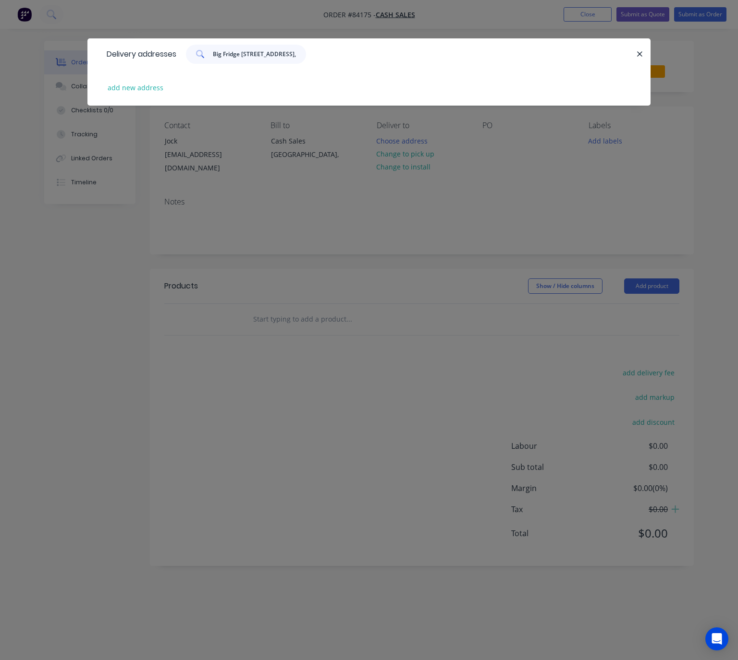
scroll to position [0, 64]
click at [300, 52] on input "Big Fridge 1 Fraser Street Port Whangarei Whangarei," at bounding box center [260, 54] width 94 height 19
drag, startPoint x: 244, startPoint y: 52, endPoint x: 173, endPoint y: 55, distance: 70.6
click at [176, 54] on div "Delivery addresses Big Fridge 1 Fraser" at bounding box center [368, 53] width 563 height 31
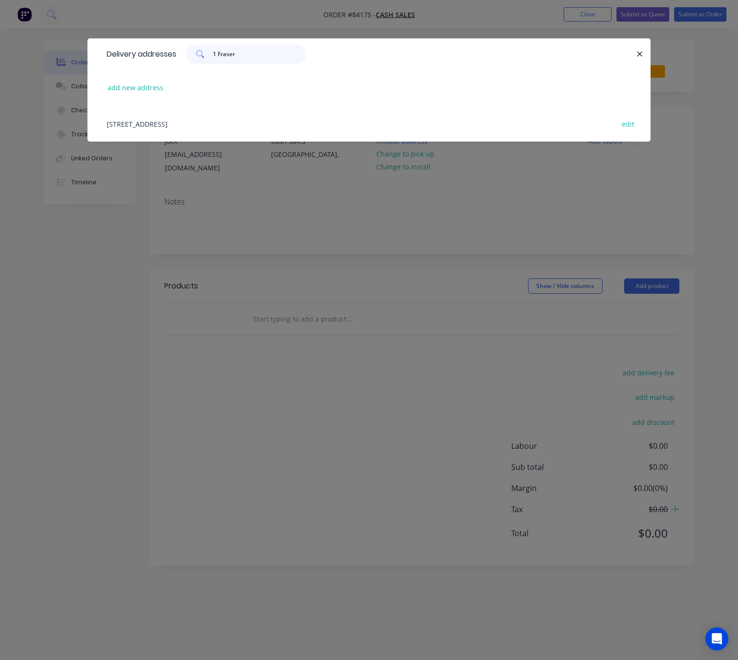
click at [265, 57] on input "1 Fraser" at bounding box center [260, 54] width 94 height 19
type input "1 Fraser"
click at [269, 129] on div "1 Fraser Street, Big Fridge, Port Whangarei - Whangarei, North Island, New Zeal…" at bounding box center [369, 124] width 534 height 36
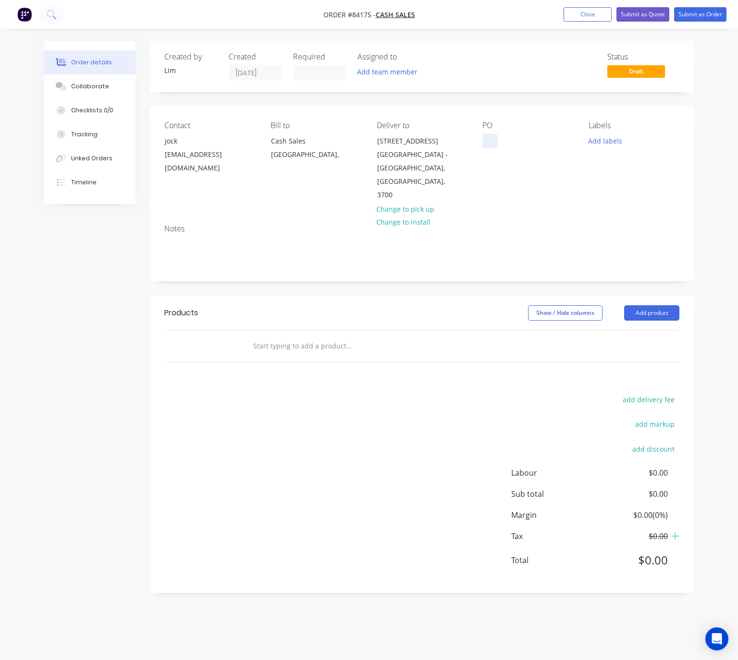
click at [493, 142] on div at bounding box center [489, 141] width 15 height 14
drag, startPoint x: 451, startPoint y: 272, endPoint x: 459, endPoint y: 272, distance: 7.7
click at [451, 271] on div "Created by Lim Created 26/08/25 Required Assigned to Add team member Status Dra…" at bounding box center [422, 317] width 544 height 552
click at [609, 148] on div "Labels Add labels" at bounding box center [633, 161] width 91 height 81
click at [611, 138] on button "Add labels" at bounding box center [605, 140] width 44 height 13
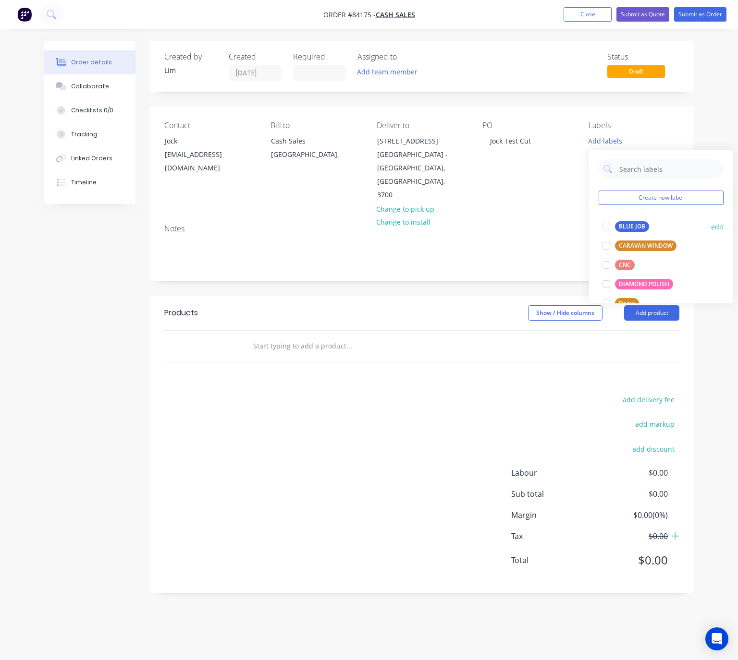
click at [624, 226] on div "BLUE JOB" at bounding box center [632, 226] width 34 height 11
click at [449, 305] on div "Show / Hide columns Add product" at bounding box center [476, 312] width 405 height 15
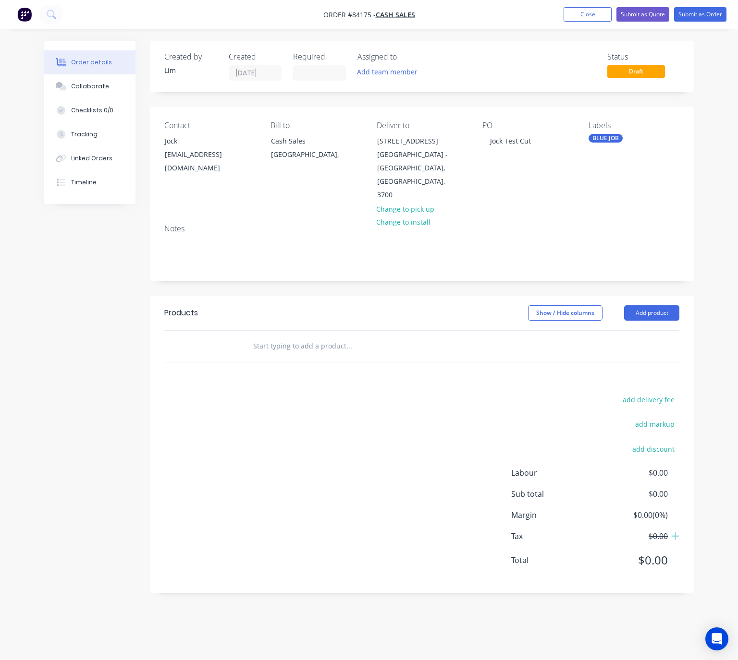
click at [663, 305] on button "Add product" at bounding box center [651, 312] width 55 height 15
click at [290, 426] on div "add delivery fee add markup add discount Labour $0.00 Sub total $0.00 Margin $0…" at bounding box center [421, 485] width 515 height 185
click at [264, 349] on div at bounding box center [414, 346] width 346 height 31
click at [280, 339] on input "text" at bounding box center [349, 346] width 192 height 19
type input "c"
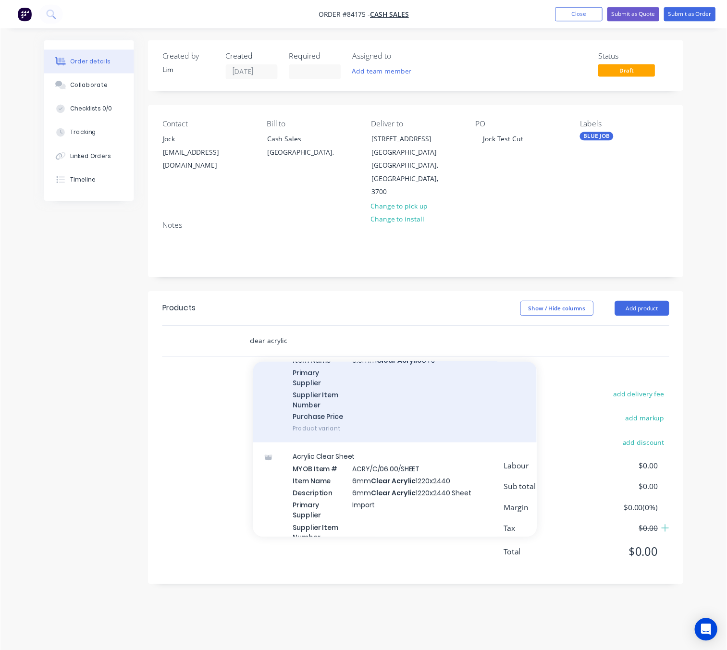
scroll to position [1657, 0]
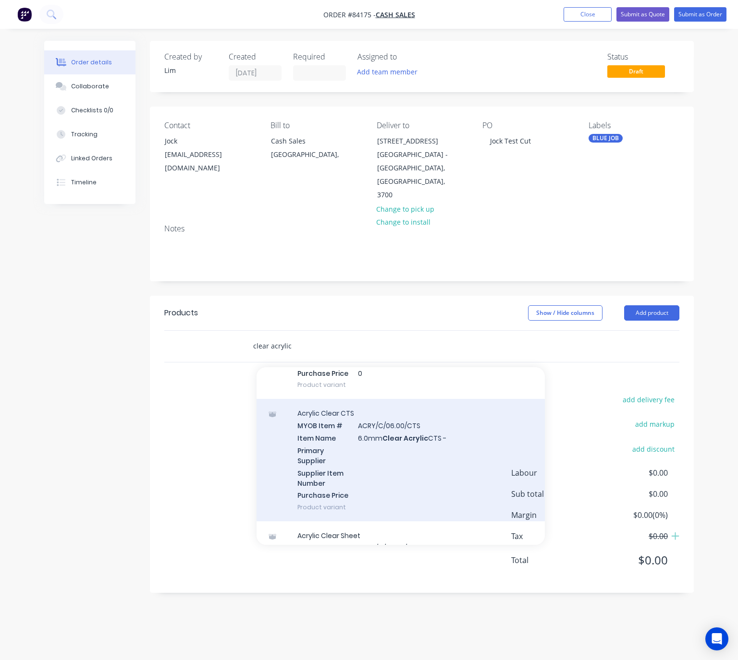
type input "clear acrylic"
click at [434, 453] on div "Acrylic Clear CTS MYOB Item # ACRY/C/06.00/CTS Item Name 6.0mm Clear Acrylic CT…" at bounding box center [400, 460] width 288 height 122
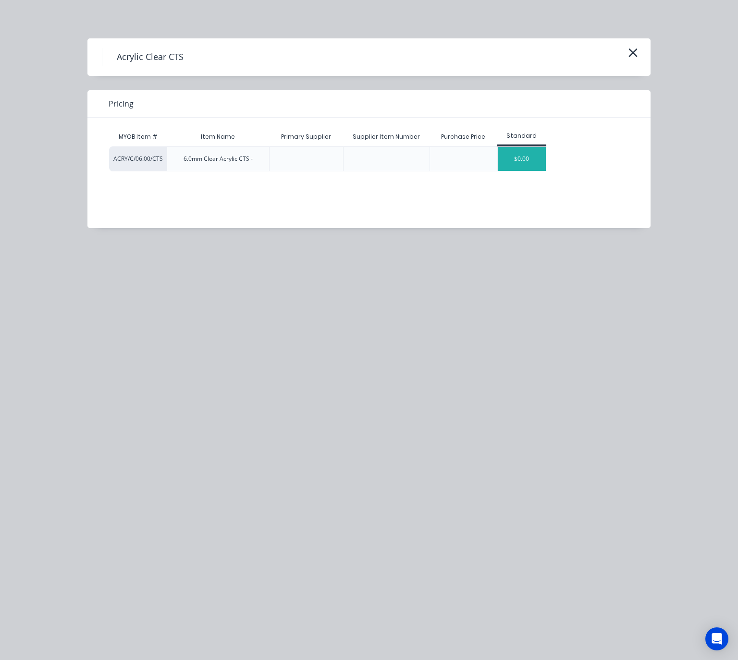
click at [525, 166] on div "$0.00" at bounding box center [522, 159] width 48 height 24
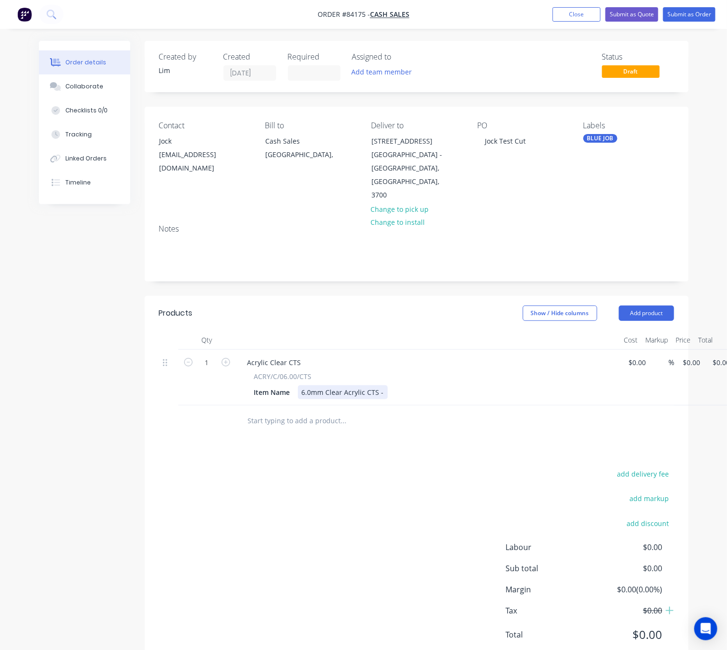
click at [379, 385] on div "6.0mm Clear Acrylic CTS -" at bounding box center [343, 392] width 90 height 14
click at [382, 385] on div "6.0mm Clear Acrylic CTS -" at bounding box center [343, 392] width 90 height 14
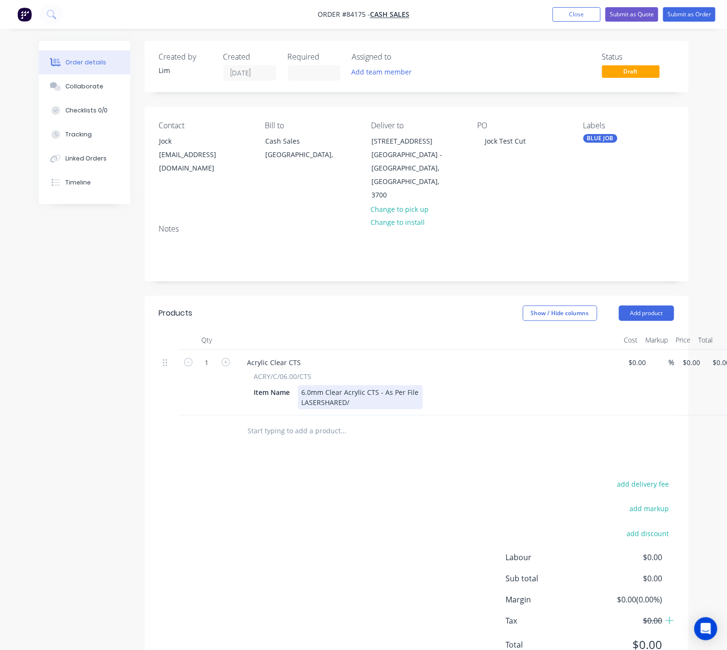
click at [370, 390] on div "6.0mm Clear Acrylic CTS - As Per File LASERSHARED/" at bounding box center [360, 397] width 125 height 24
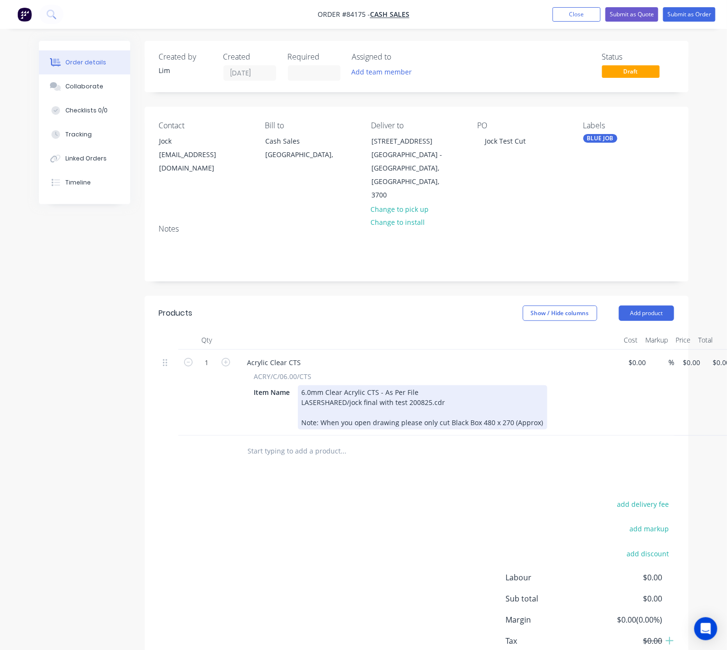
click at [450, 407] on div "6.0mm Clear Acrylic CTS - As Per File LASERSHARED/jock final with test 200825.c…" at bounding box center [422, 407] width 249 height 44
click at [445, 409] on div "6.0mm Clear Acrylic CTS - As Per File LASERSHARED/jock final with test 200825.c…" at bounding box center [422, 407] width 249 height 44
click at [346, 408] on div "6.0mm Clear Acrylic CTS - As Per File LASERSHARED/jock final with test 200825.c…" at bounding box center [423, 407] width 251 height 44
click at [342, 411] on div "6.0mm Clear Acrylic CTS - As Per File LASERSHARED/jock final with test 200825.c…" at bounding box center [423, 407] width 251 height 44
click at [359, 408] on div "6.0mm Clear Acrylic CTS - As Per File LASERSHARED/jock final with test 200825.c…" at bounding box center [424, 407] width 252 height 44
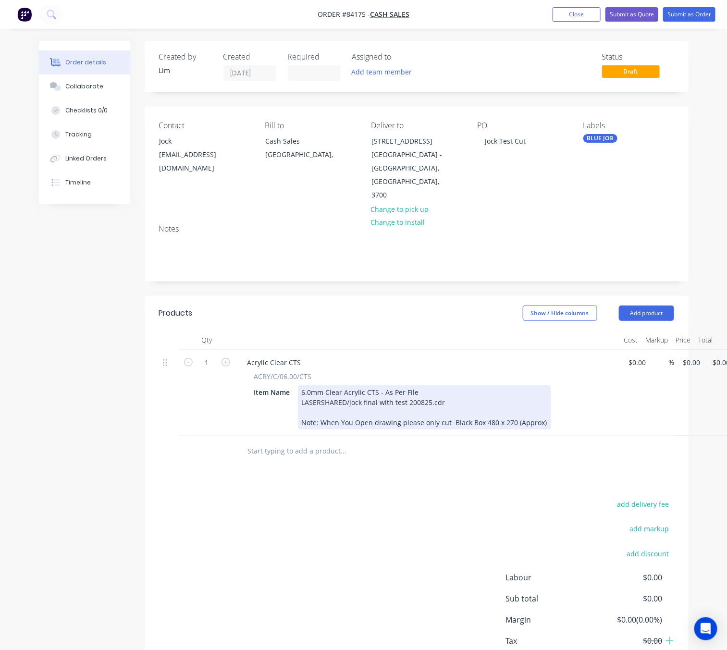
drag, startPoint x: 377, startPoint y: 408, endPoint x: 398, endPoint y: 415, distance: 21.7
click at [378, 409] on div "6.0mm Clear Acrylic CTS - As Per File LASERSHARED/jock final with test 200825.c…" at bounding box center [424, 407] width 253 height 44
click at [372, 411] on div "6.0mm Clear Acrylic CTS - As Per File LASERSHARED/jock final with test 200825.c…" at bounding box center [425, 407] width 254 height 44
click at [415, 408] on div "6.0mm Clear Acrylic CTS - As Per File LASERSHARED/jock final with test 200825.c…" at bounding box center [432, 407] width 268 height 44
click at [440, 411] on div "6.0mm Clear Acrylic CTS - As Per File LASERSHARED/jock final with test 200825.c…" at bounding box center [431, 407] width 267 height 44
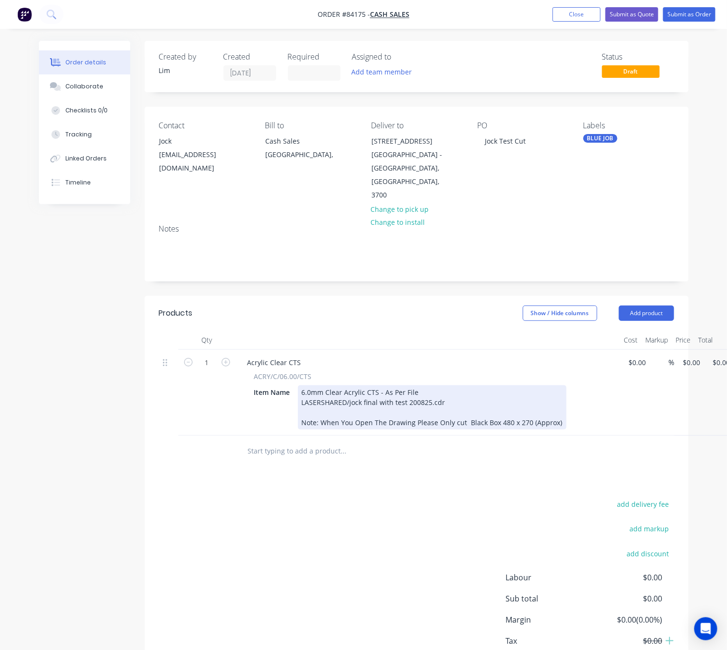
click at [455, 412] on div "6.0mm Clear Acrylic CTS - As Per File LASERSHARED/jock final with test 200825.c…" at bounding box center [432, 407] width 268 height 44
click at [466, 408] on div "6.0mm Clear Acrylic CTS - As Per File LASERSHARED/jock final with test 200825.c…" at bounding box center [432, 407] width 269 height 44
drag, startPoint x: 510, startPoint y: 408, endPoint x: 534, endPoint y: 415, distance: 24.5
click at [511, 408] on div "6.0mm Clear Acrylic CTS - As Per File LASERSHARED/jock final with test 200825.c…" at bounding box center [438, 407] width 281 height 44
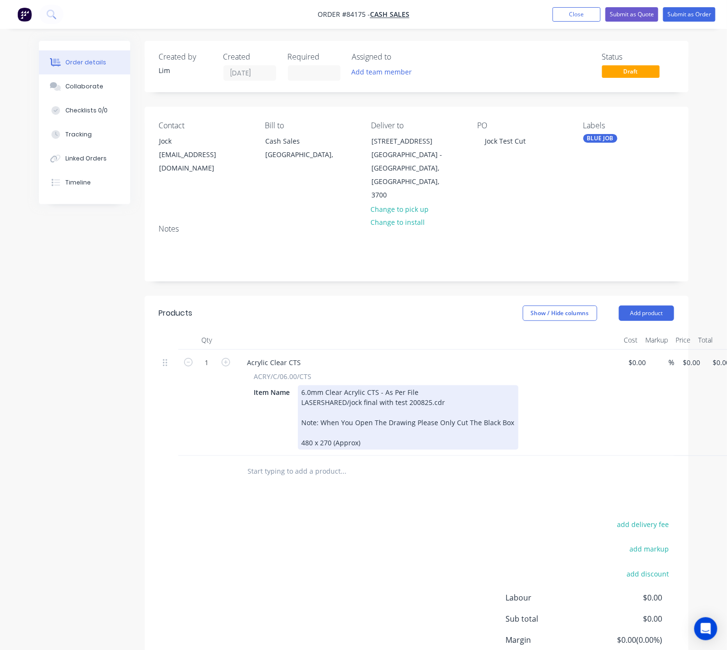
click at [510, 407] on div "6.0mm Clear Acrylic CTS - As Per File LASERSHARED/jock final with test 200825.c…" at bounding box center [408, 417] width 220 height 64
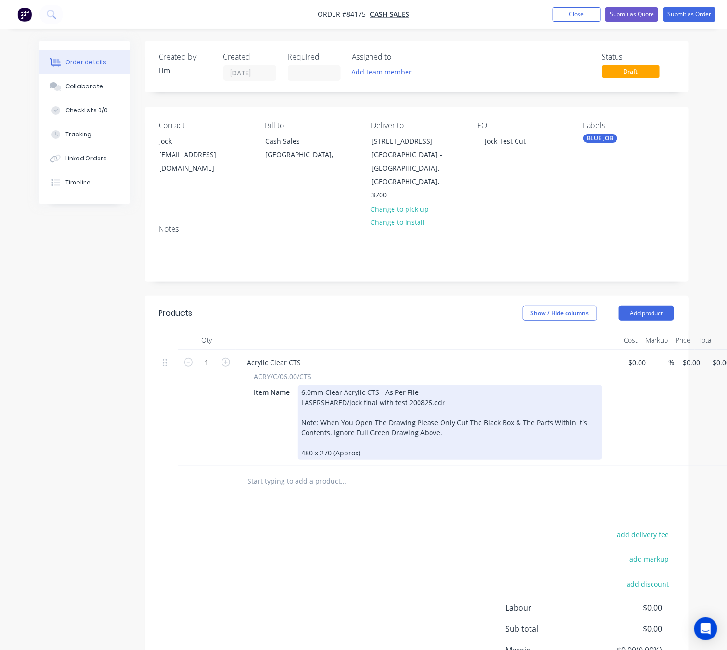
click at [487, 391] on div "6.0mm Clear Acrylic CTS - As Per File LASERSHARED/jock final with test 200825.c…" at bounding box center [450, 422] width 304 height 74
click at [473, 414] on div "6.0mm Clear Acrylic CTS - As Per File LASERSHARED/jock final with test 200825.c…" at bounding box center [450, 422] width 304 height 74
click at [467, 422] on div "6.0mm Clear Acrylic CTS - As Per File LASERSHARED/jock final with test 200825.c…" at bounding box center [450, 422] width 304 height 74
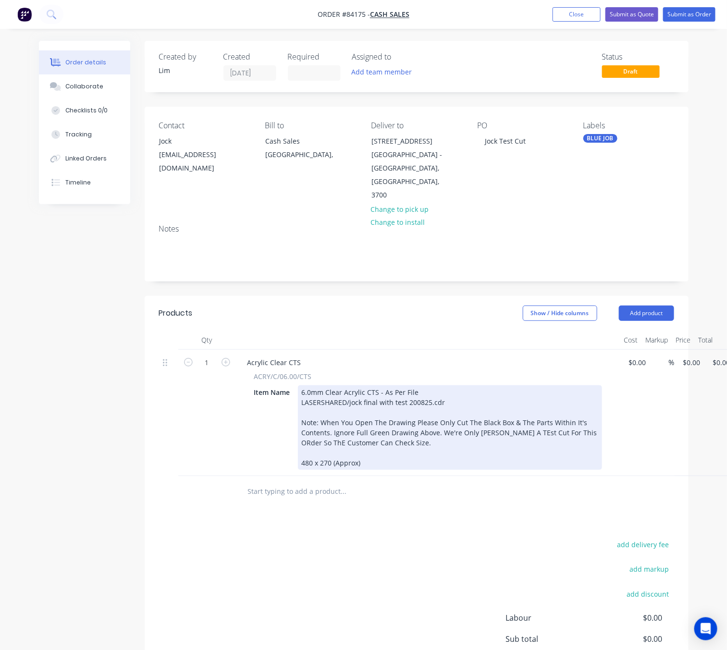
click at [313, 430] on div "6.0mm Clear Acrylic CTS - As Per File LASERSHARED/jock final with test 200825.c…" at bounding box center [450, 427] width 304 height 85
click at [568, 419] on div "6.0mm Clear Acrylic CTS - As Per File LASERSHARED/jock final with test 200825.c…" at bounding box center [450, 427] width 304 height 85
click at [511, 419] on div "6.0mm Clear Acrylic CTS - As Per File LASERSHARED/jock final with test 200825.c…" at bounding box center [450, 427] width 304 height 85
click at [486, 421] on div "6.0mm Clear Acrylic CTS - As Per File LASERSHARED/jock final with test 200825.c…" at bounding box center [450, 427] width 304 height 85
drag, startPoint x: 398, startPoint y: 428, endPoint x: 407, endPoint y: 434, distance: 10.4
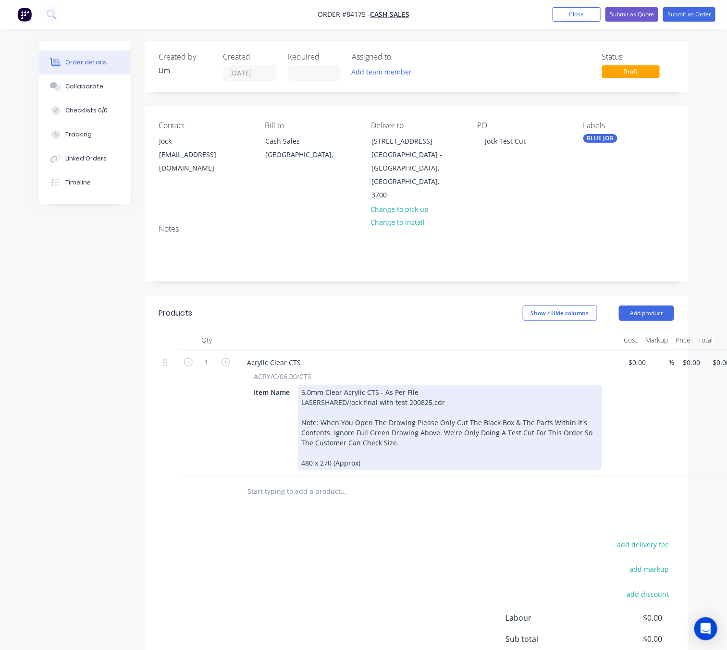
click at [398, 427] on div "6.0mm Clear Acrylic CTS - As Per File LASERSHARED/jock final with test 200825.c…" at bounding box center [450, 427] width 304 height 85
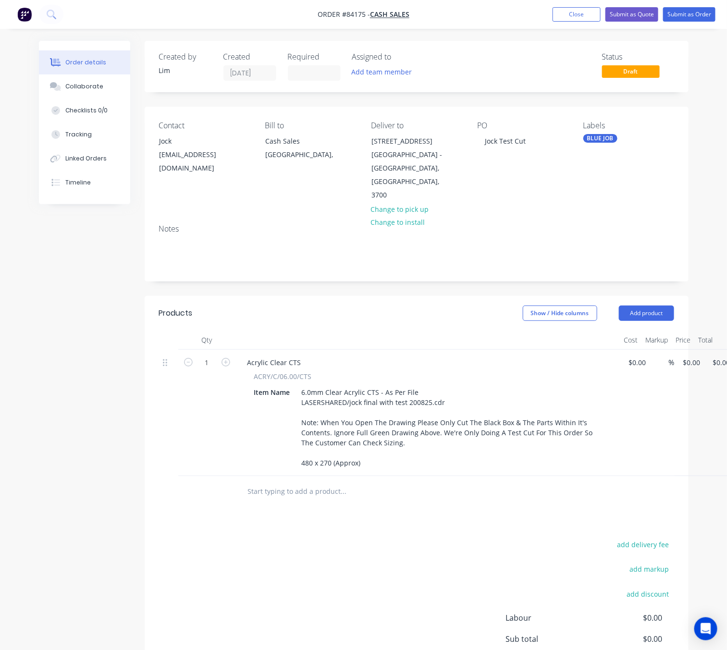
click at [374, 560] on div "add delivery fee add markup add discount Labour $0.00 Sub total $0.00 Margin $0…" at bounding box center [416, 630] width 515 height 185
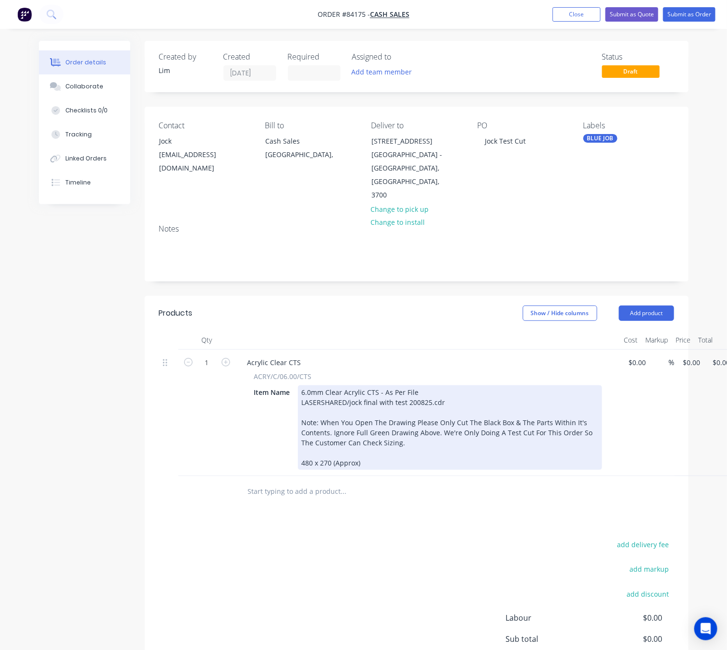
click at [382, 455] on div "6.0mm Clear Acrylic CTS - As Per File LASERSHARED/jock final with test 200825.c…" at bounding box center [450, 427] width 304 height 85
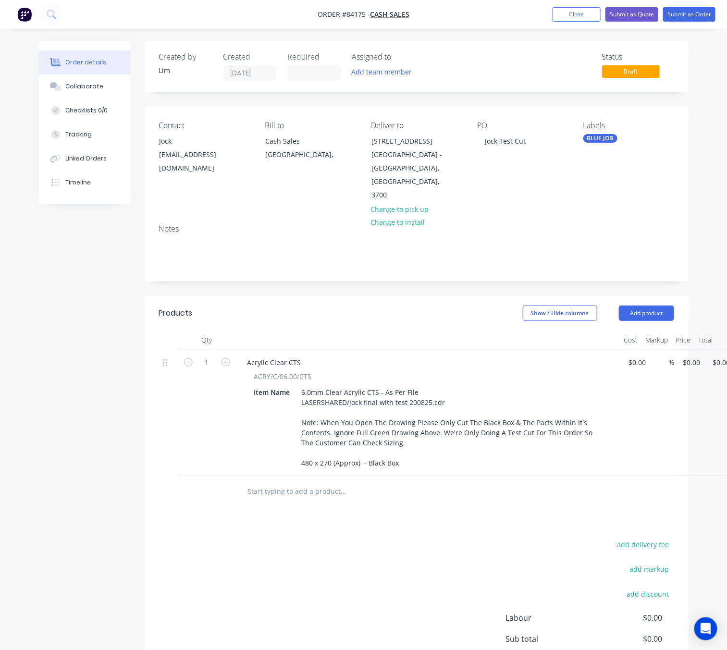
click at [350, 545] on div "add delivery fee add markup add discount Labour $0.00 Sub total $0.00 Margin $0…" at bounding box center [416, 630] width 515 height 185
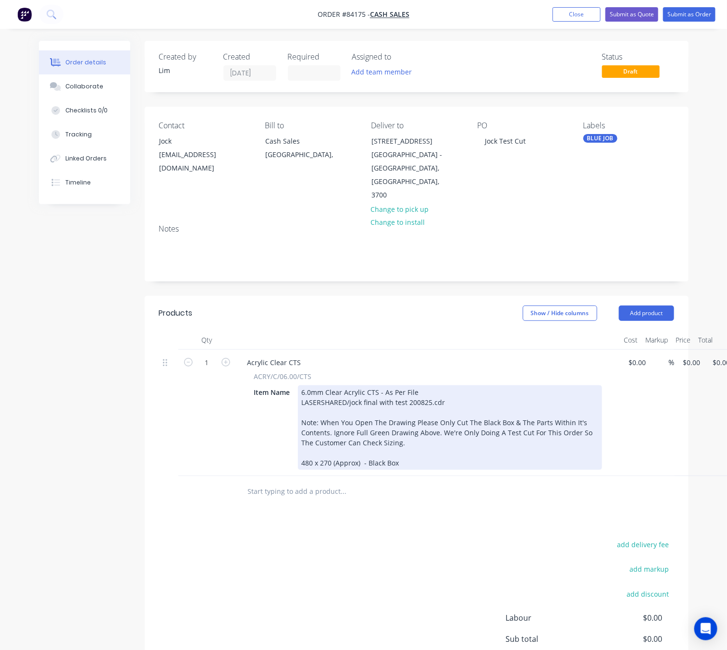
click at [336, 451] on div "6.0mm Clear Acrylic CTS - As Per File LASERSHARED/jock final with test 200825.c…" at bounding box center [450, 427] width 304 height 85
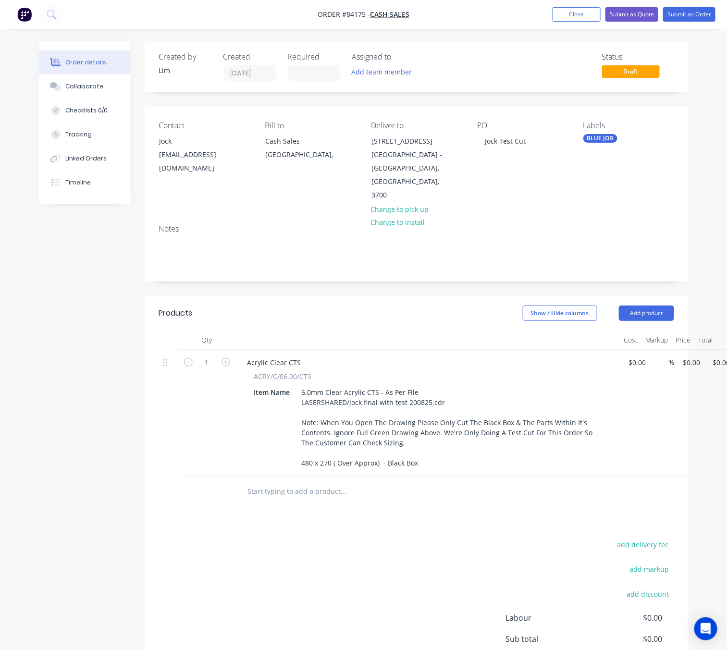
click at [398, 503] on div "Products Show / Hide columns Add product Qty Cost Markup Price Total 1 Acrylic …" at bounding box center [417, 517] width 544 height 442
click at [674, 350] on div "1 Acrylic Clear CTS ACRY/C/06.00/CTS Item Name 6.0mm Clear Acrylic CTS - As Per…" at bounding box center [416, 413] width 515 height 126
type input "$46.93"
click at [427, 538] on div "add delivery fee add markup add discount Labour $0.00 Sub total $46.93 Margin $…" at bounding box center [416, 630] width 515 height 185
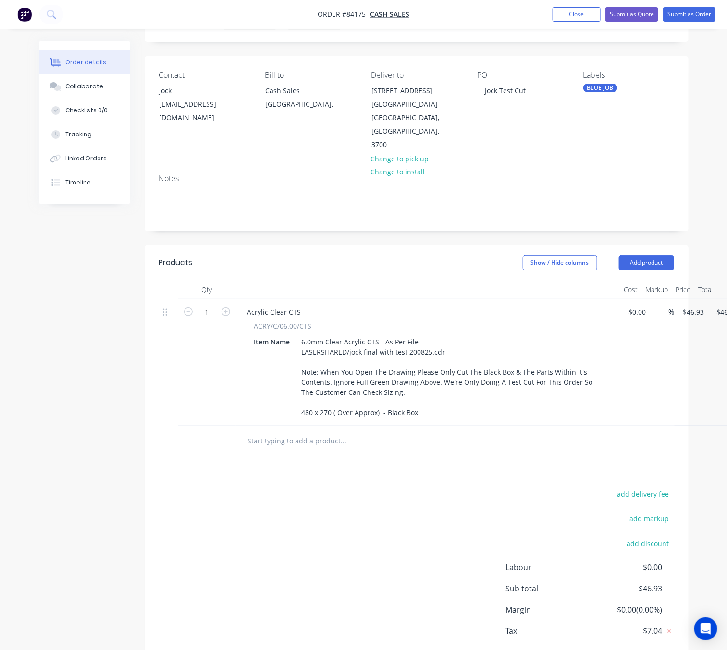
scroll to position [90, 0]
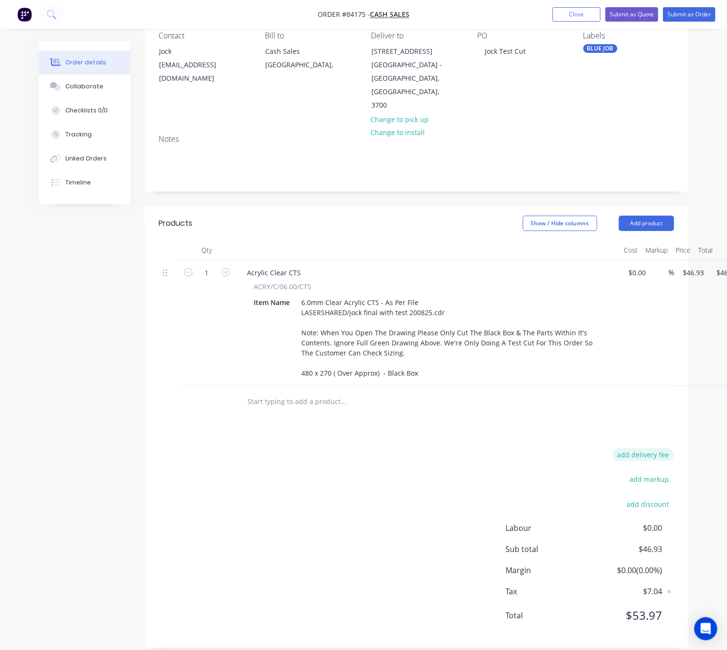
click at [636, 448] on button "add delivery fee" at bounding box center [643, 454] width 62 height 13
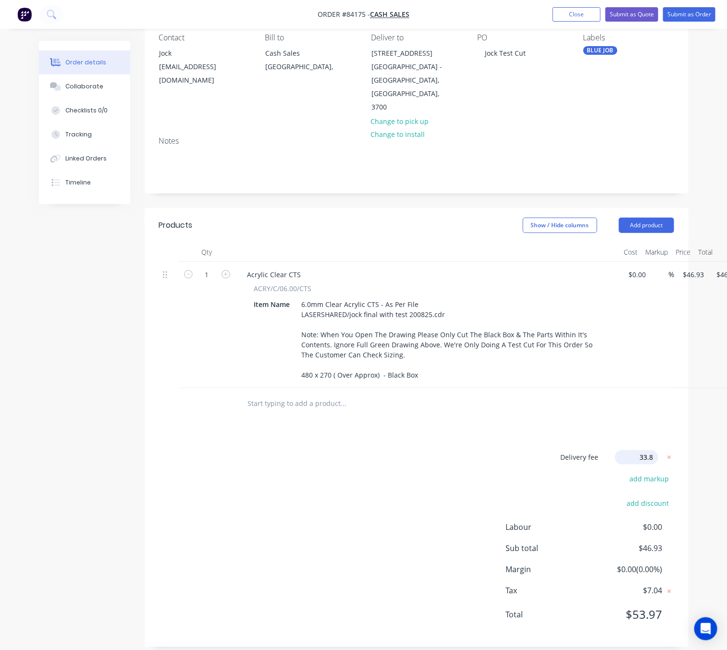
type input "33.82"
click at [385, 481] on div "Delivery fee Delivery fee Delivery fee name (Optional) 33.82 33.82 $0 add marku…" at bounding box center [416, 541] width 515 height 183
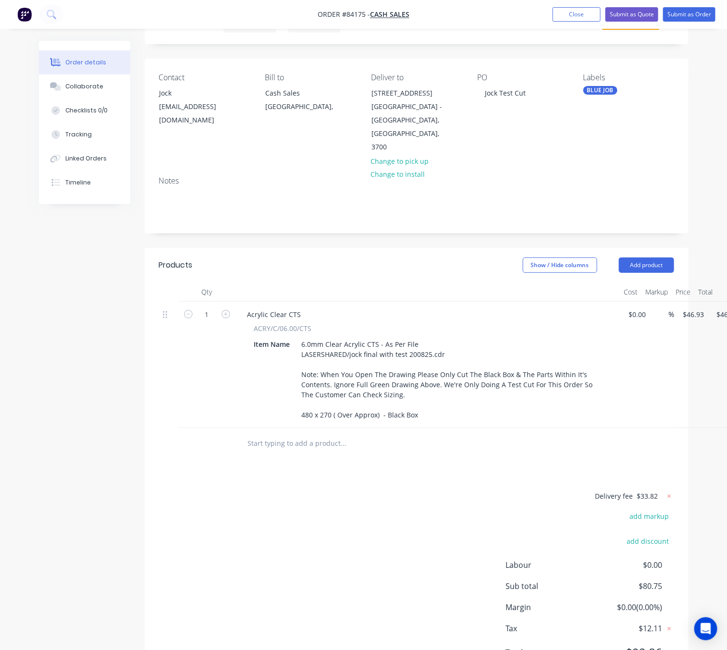
scroll to position [85, 0]
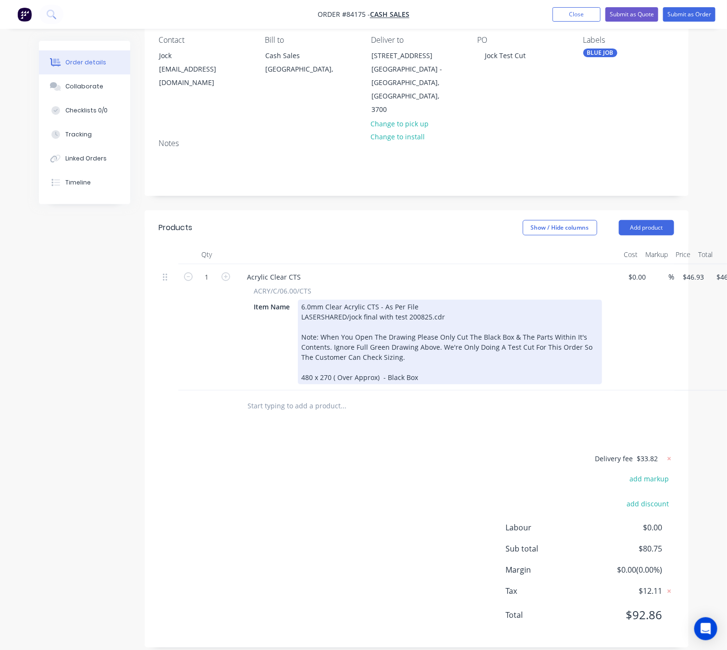
click at [437, 300] on div "6.0mm Clear Acrylic CTS - As Per File LASERSHARED/jock final with test 200825.c…" at bounding box center [450, 342] width 304 height 85
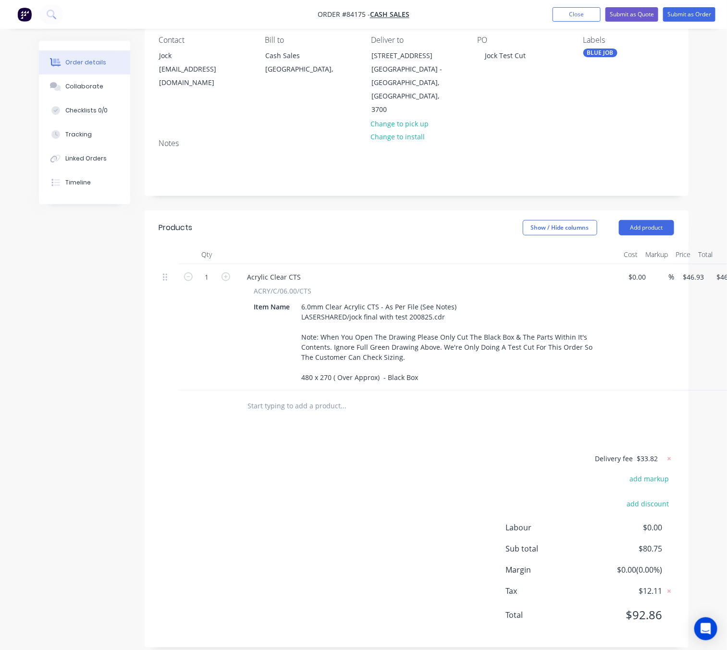
click at [379, 479] on div "Delivery fee $33.82 add markup add discount Labour $0.00 Sub total $80.75 Margi…" at bounding box center [416, 542] width 515 height 181
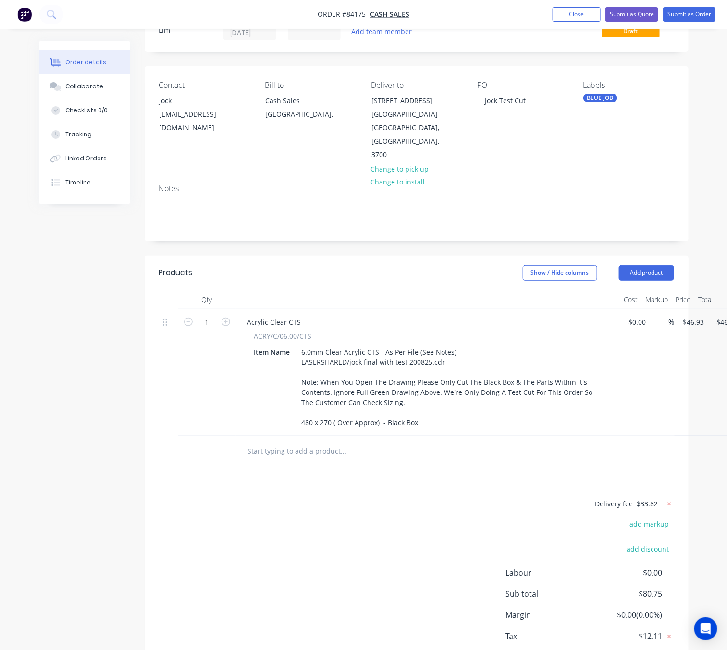
scroll to position [0, 0]
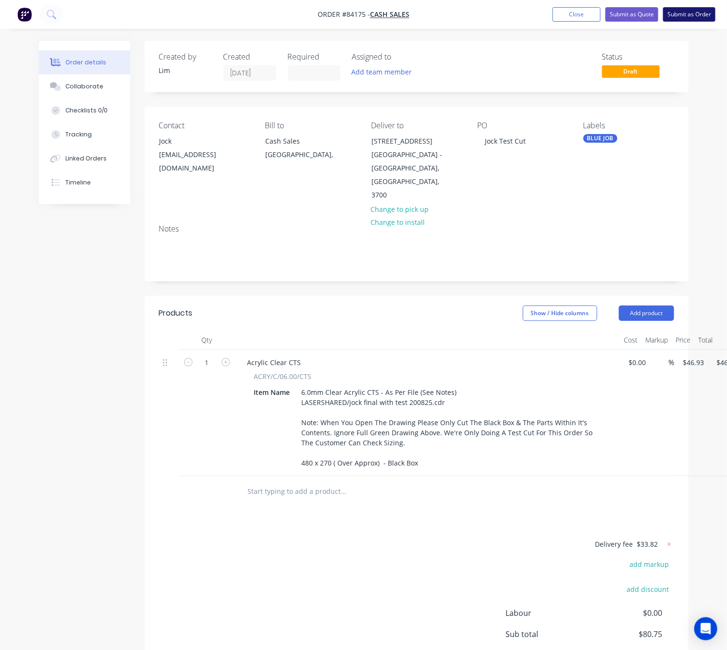
click at [677, 15] on button "Submit as Order" at bounding box center [689, 14] width 52 height 14
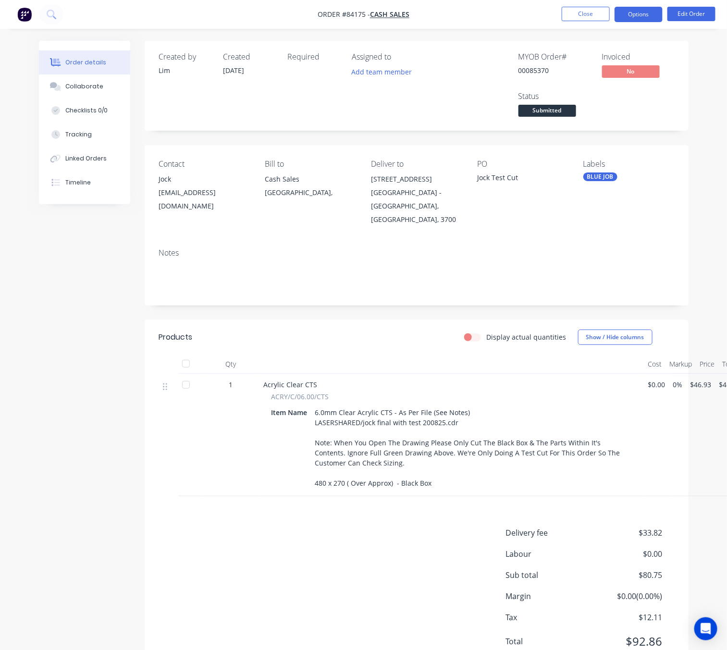
click at [635, 15] on button "Options" at bounding box center [638, 14] width 48 height 15
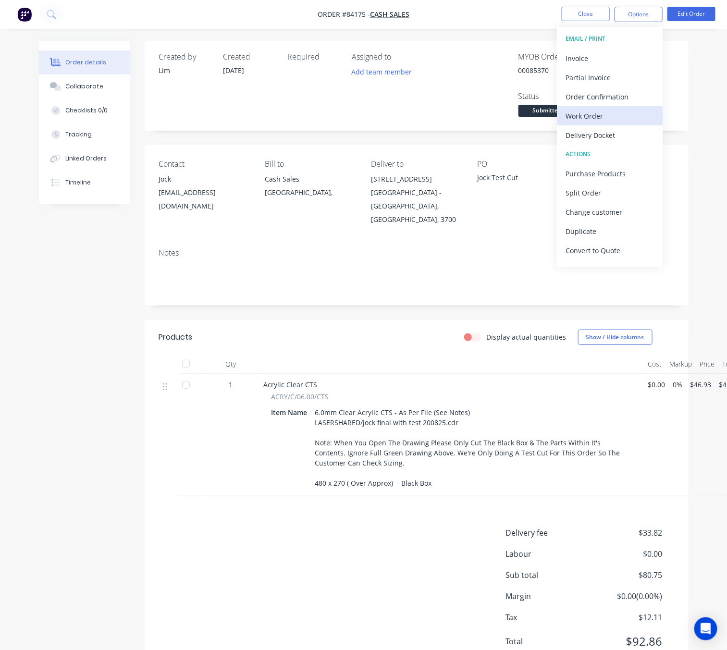
click at [611, 111] on div "Work Order" at bounding box center [609, 116] width 88 height 14
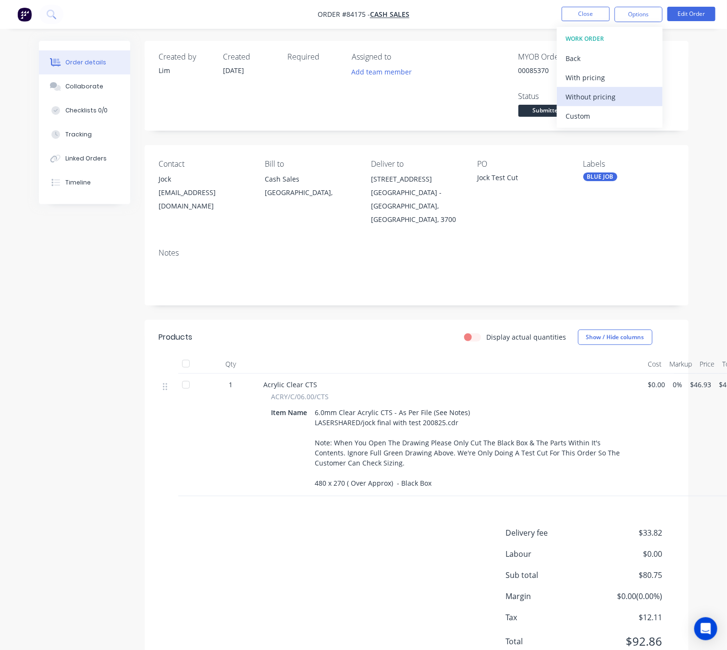
click at [611, 99] on div "Without pricing" at bounding box center [609, 97] width 88 height 14
